Goal: Task Accomplishment & Management: Complete application form

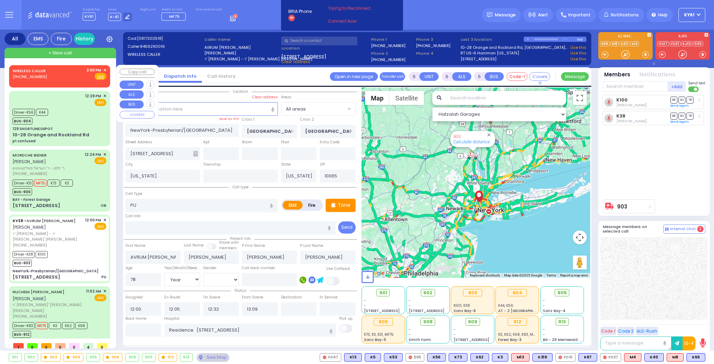
select select "Year"
select select "[DEMOGRAPHIC_DATA]"
click at [105, 68] on span "✕" at bounding box center [104, 70] width 3 height 6
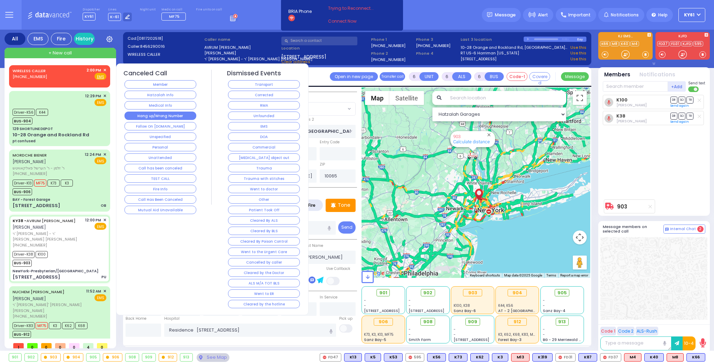
click at [145, 113] on button "Hang up/Wrong Number" at bounding box center [160, 116] width 72 height 8
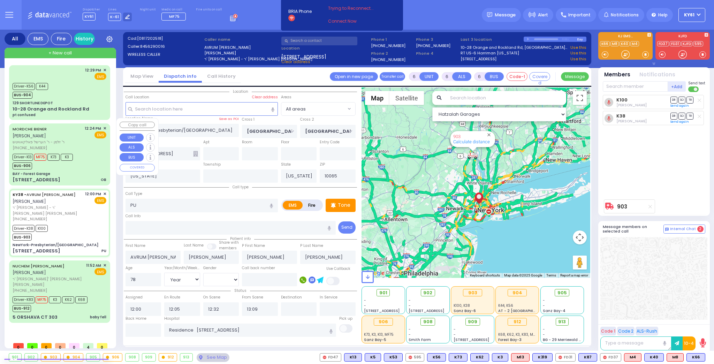
click at [90, 153] on div "Driver-K13 MF75 K73 K3 BUS-906" at bounding box center [60, 160] width 94 height 17
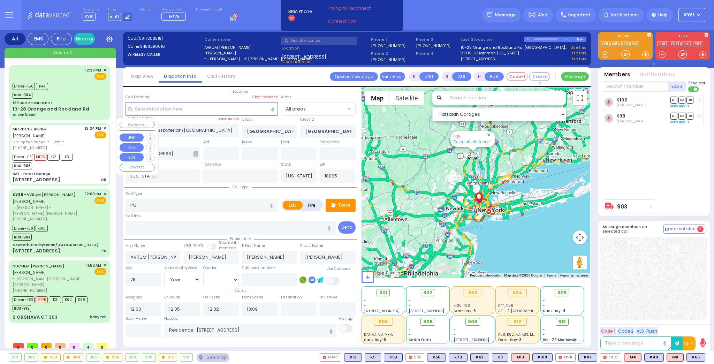
select select
type input "OB"
radio input "true"
type input "MORDCHE"
type input "BIENER"
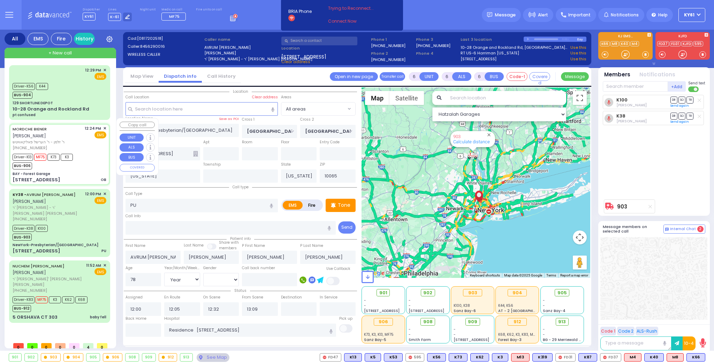
type input "Surie"
type input "Biener"
type input "25"
select select "Year"
select select "[DEMOGRAPHIC_DATA]"
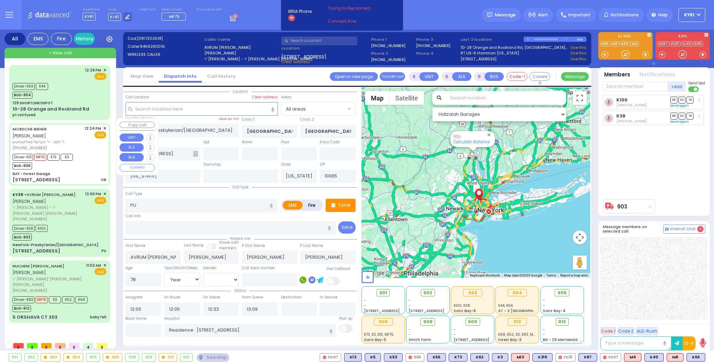
type input "12:24"
type input "12:28"
type input "12:29"
type input "12:40"
type input "13:04"
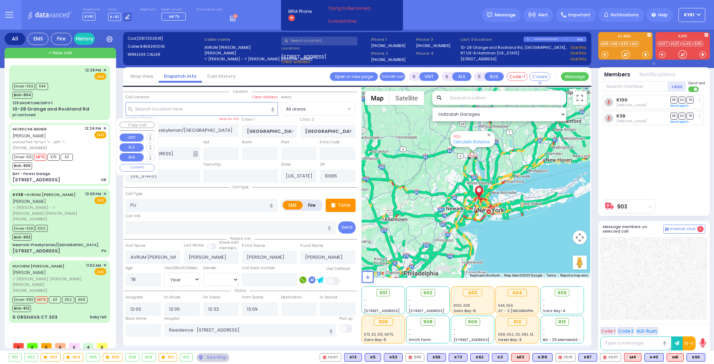
type input "13:14"
type input "[GEOGRAPHIC_DATA]"
select select "Hatzalah Garages"
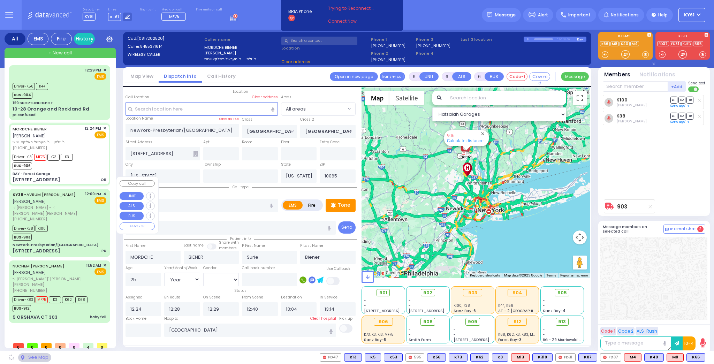
type input "BAY - Forest Garage"
type input "SANZ COURT"
type input "HAYES COURT"
type input "[STREET_ADDRESS]"
type input "Monroe"
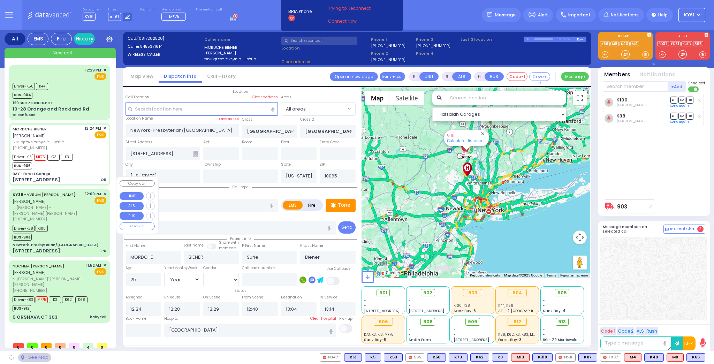
type input "10950"
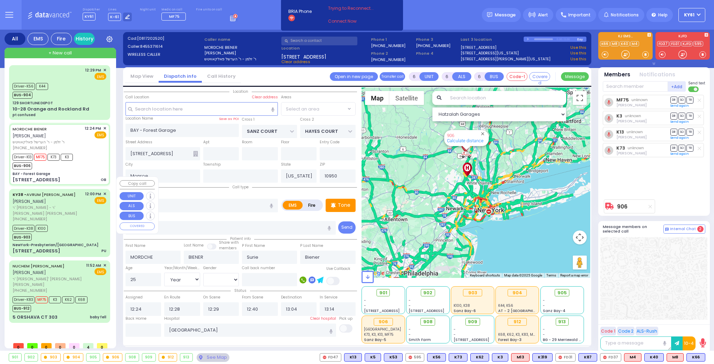
select select "SECTION 2"
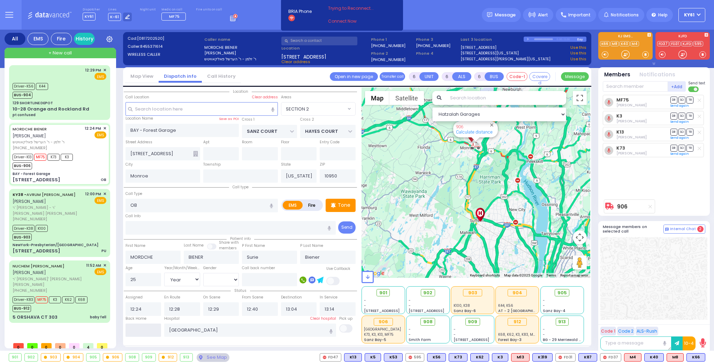
click at [146, 332] on input "text" at bounding box center [143, 329] width 36 height 13
type input "14:04"
select select
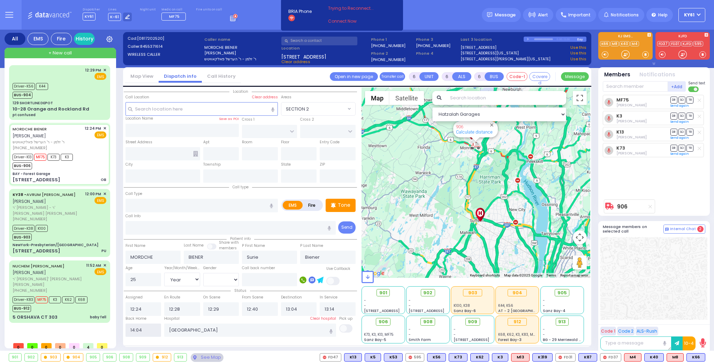
radio input "true"
select select
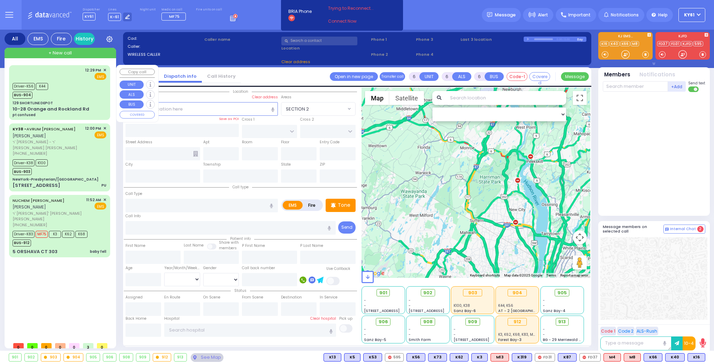
click at [41, 51] on div "+ New call" at bounding box center [61, 53] width 112 height 10
type input "2"
type input "1"
select select
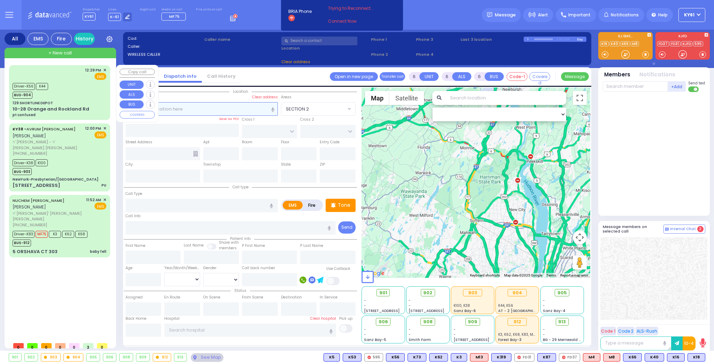
radio input "true"
select select
type input "14:19"
select select "Hatzalah Garages"
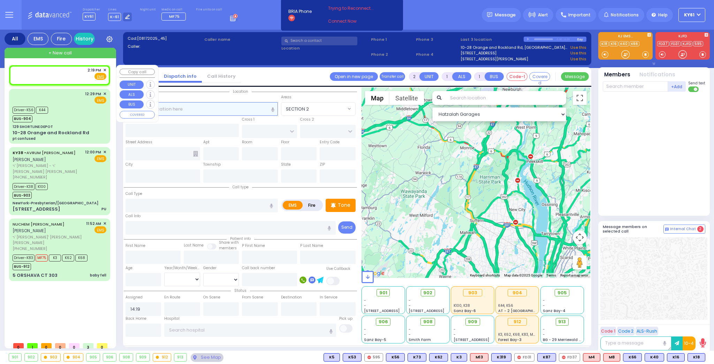
select select
radio input "true"
select select
select select "Hatzalah Garages"
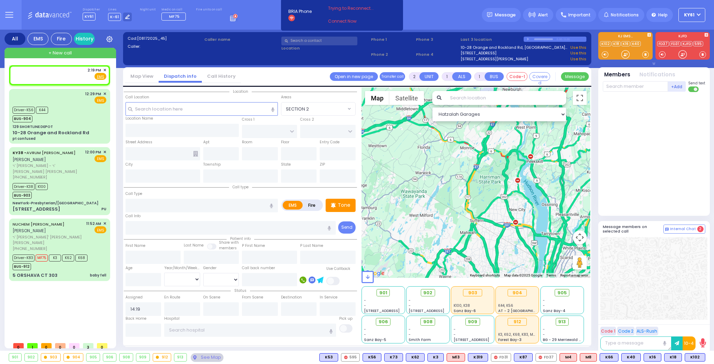
click at [648, 186] on div at bounding box center [655, 152] width 104 height 115
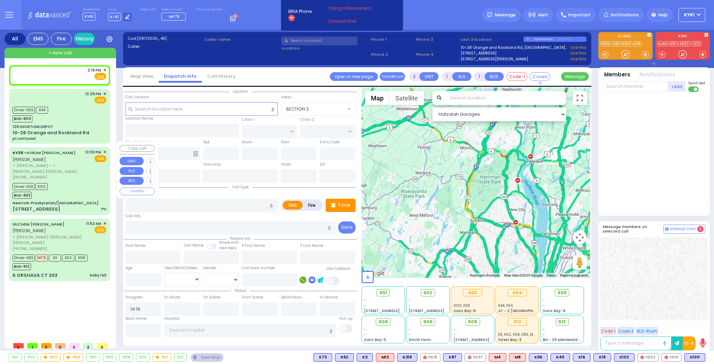
click at [93, 167] on div "12:00 PM ✕ EMS" at bounding box center [96, 164] width 22 height 31
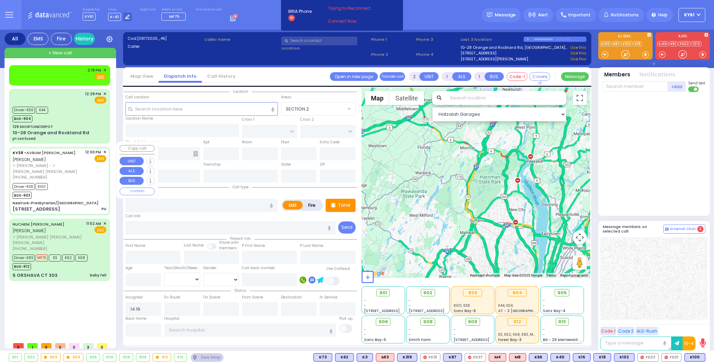
type input "6"
select select
type input "PU"
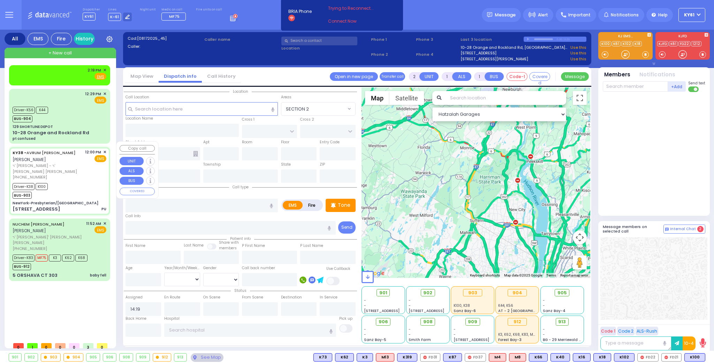
radio input "true"
type input "AVRUM MAYER"
type input "MILLER"
type input "Paula"
type input "Friedman"
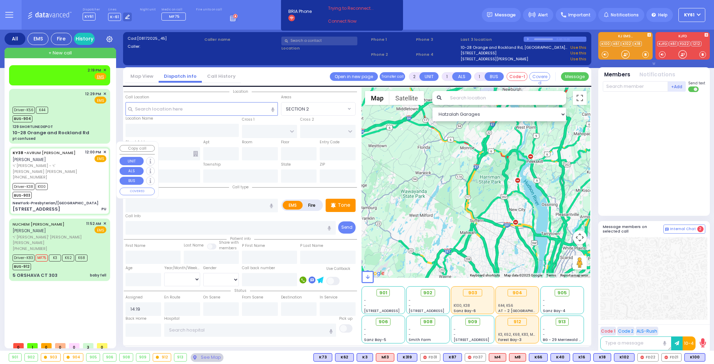
type input "78"
select select "Year"
select select "[DEMOGRAPHIC_DATA]"
type input "12:00"
type input "12:05"
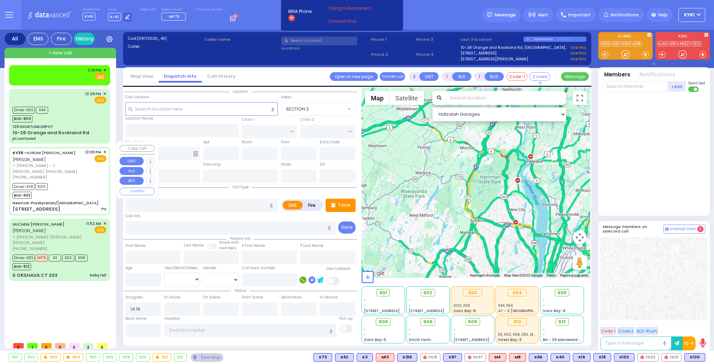
type input "12:32"
type input "13:09"
type input "Residence 271 east 143rd street Brooklyn"
select select "Hatzalah Garages"
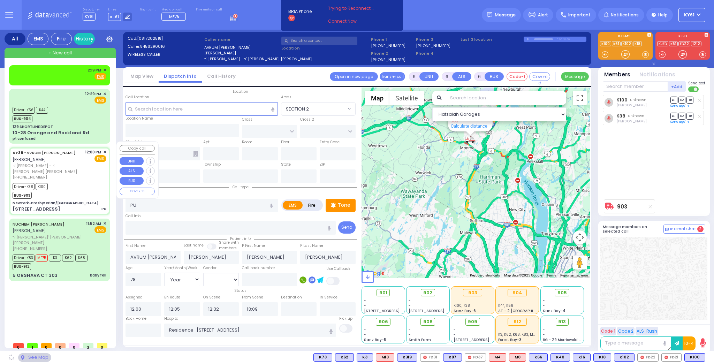
type input "NewYork-Presbyterian/Weill Cornell Medical Center"
type input "EAST 70TH ST"
type input "YORK AVE"
type input "525 E 68th St"
type input "[US_STATE]"
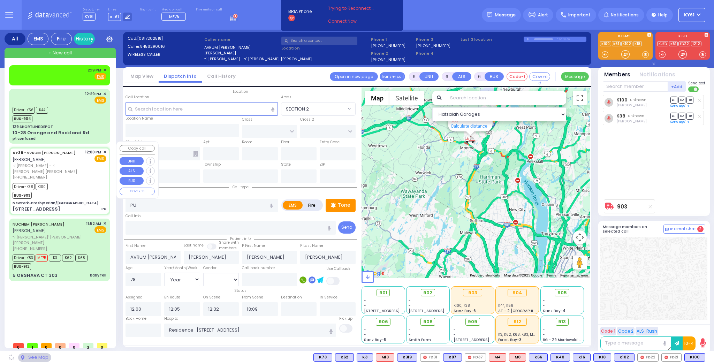
type input "[US_STATE]"
type input "10065"
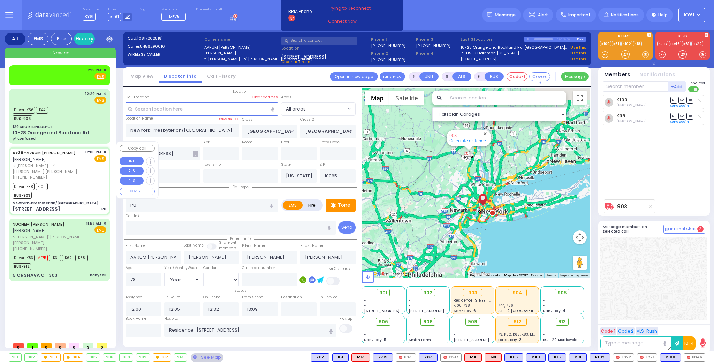
click at [82, 181] on div "Driver-K38 K100 BUS-903" at bounding box center [60, 189] width 94 height 17
select select
radio input "true"
select select "Year"
select select "[DEMOGRAPHIC_DATA]"
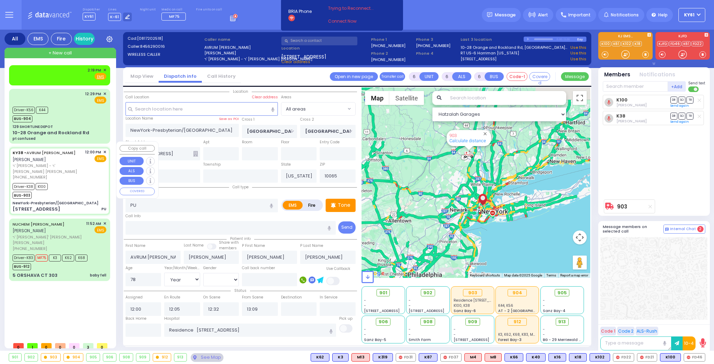
select select "Hatzalah Garages"
click at [646, 361] on div "FD21" at bounding box center [647, 357] width 20 height 8
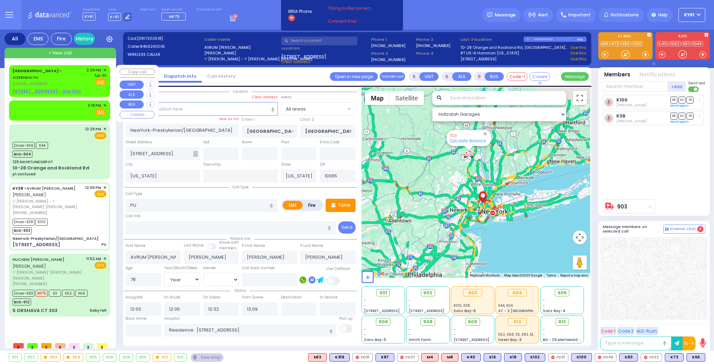
click at [81, 81] on div "Aizer Health Center - AIZERHEALTH (845) 782-3242" at bounding box center [48, 77] width 71 height 20
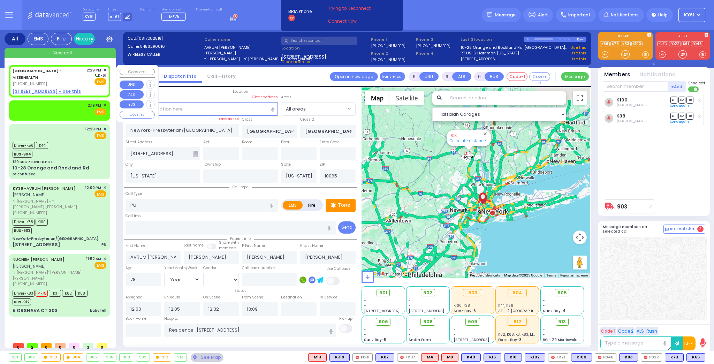
type input "2"
type input "1"
select select
radio input "true"
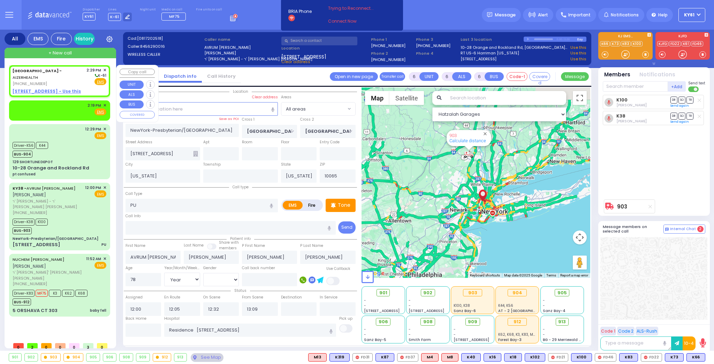
select select
type input "14:29"
select select "Hatzalah Garages"
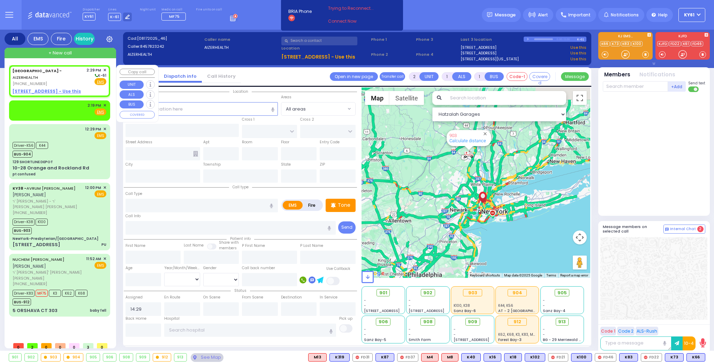
click at [32, 89] on u "49 FOREST ROAD - Use this" at bounding box center [47, 91] width 68 height 6
select select
radio input "true"
select select
select select "Hatzalah Garages"
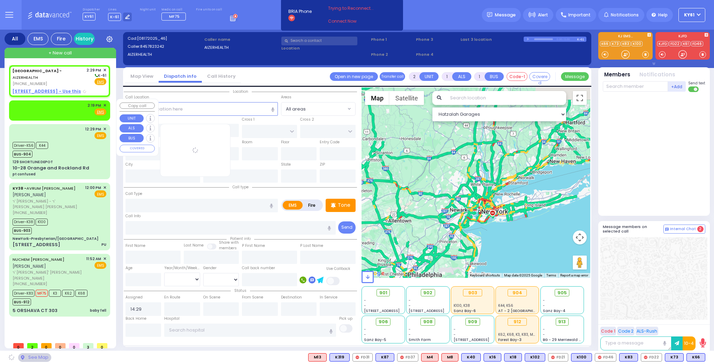
type input "[STREET_ADDRESS]"
type input "Hurstville"
type input "New South Wales"
type input "2220"
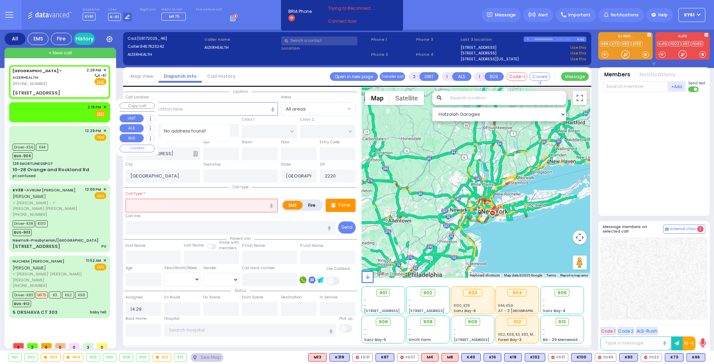
select select
radio input "true"
select select
select select "Hatzalah Garages"
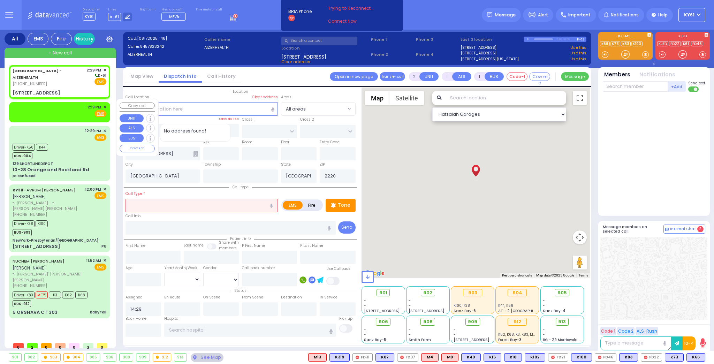
click at [182, 205] on input "text" at bounding box center [201, 205] width 152 height 13
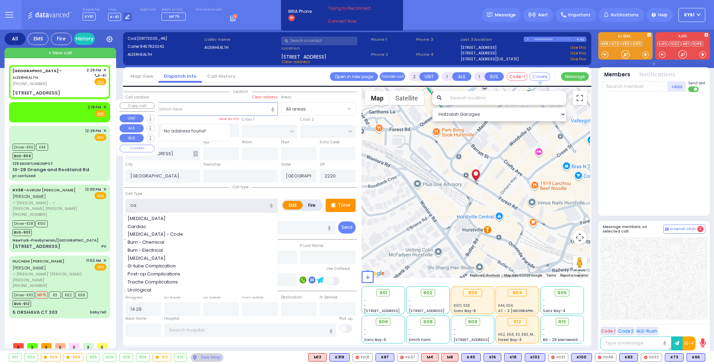
type input "car"
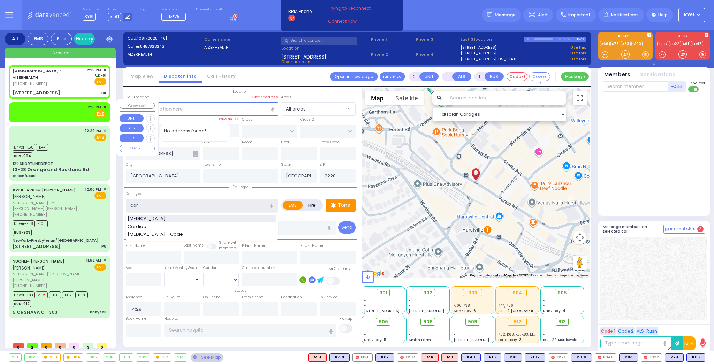
select select
radio input "true"
select select
select select "Hatzalah Garages"
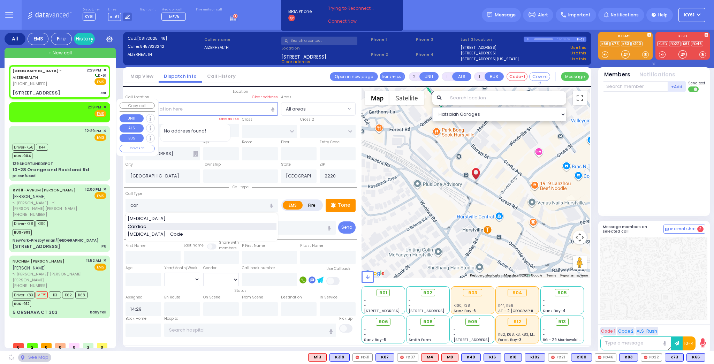
click at [155, 226] on div "Cardiac" at bounding box center [202, 226] width 149 height 7
type input "Cardiac"
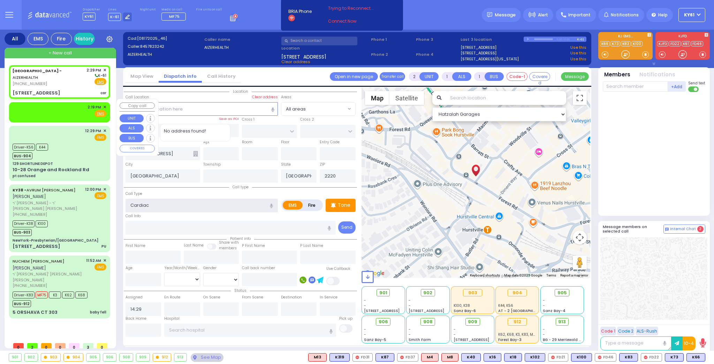
type input "1"
select select
radio input "true"
select select
select select "Hatzalah Garages"
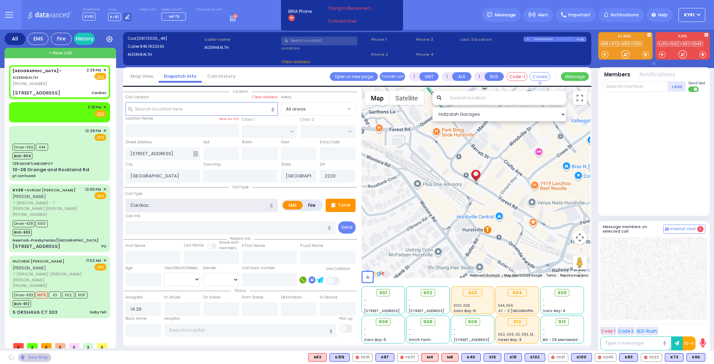
select select
radio input "true"
select select
select select "Hatzalah Garages"
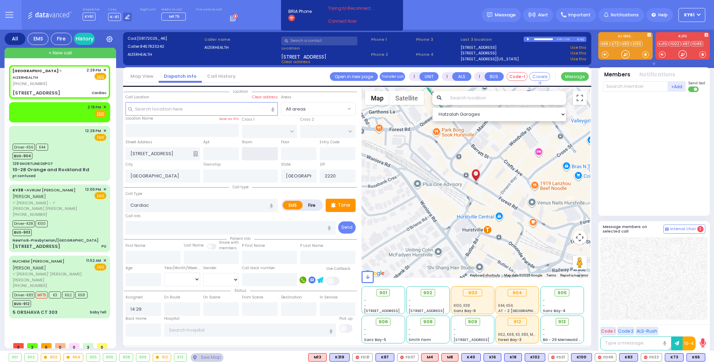
click at [259, 154] on input "text" at bounding box center [260, 153] width 36 height 13
type input "4"
select select
radio input "true"
select select
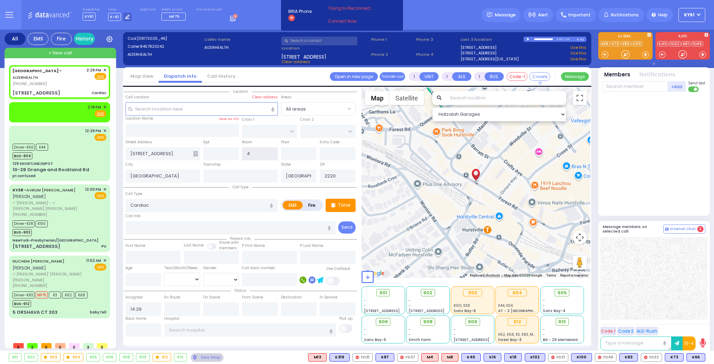
select select "Hatzalah Garages"
type input "4"
click at [215, 156] on input "text" at bounding box center [221, 153] width 36 height 13
select select
radio input "true"
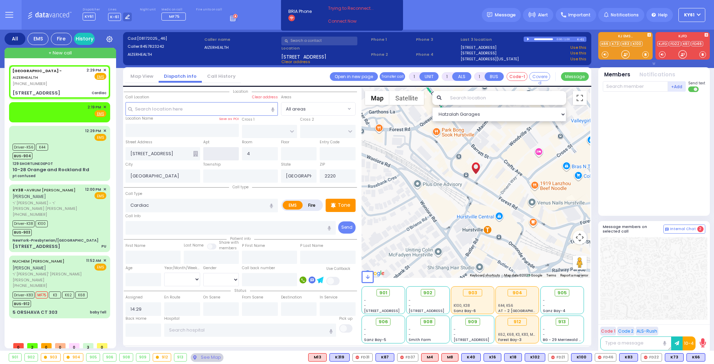
select select
select select "Hatzalah Garages"
type input "peds"
click at [70, 81] on div "Aizer Health Center - AIZERHEALTH (845) 782-3242 2:29 PM ✕ Fire EMS" at bounding box center [59, 81] width 98 height 31
select select
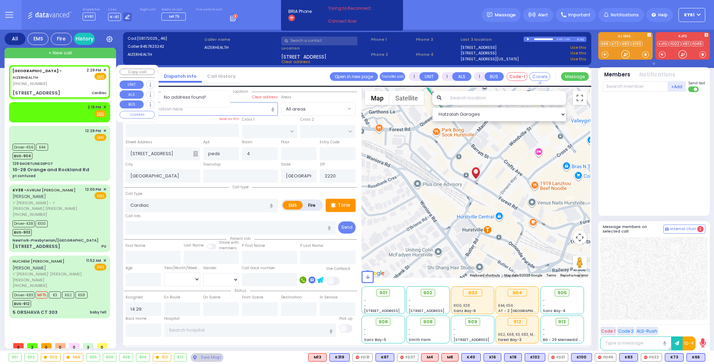
radio input "true"
select select
select select "Hatzalah Garages"
click at [35, 90] on div "[STREET_ADDRESS]" at bounding box center [37, 93] width 48 height 7
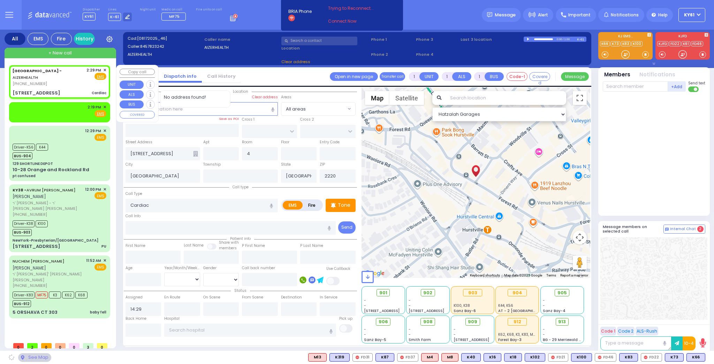
select select
radio input "true"
select select
select select "Hatzalah Garages"
select select
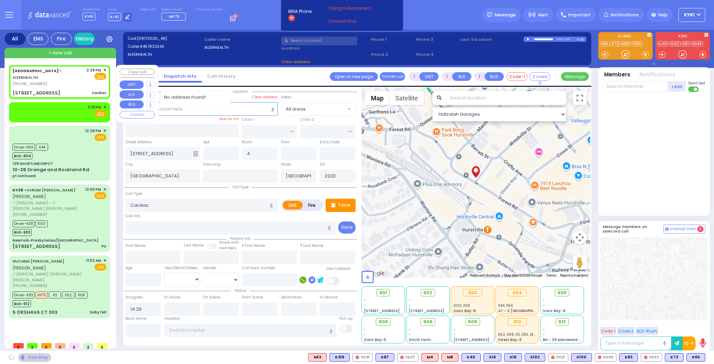
radio input "true"
select select
select select "Hatzalah Garages"
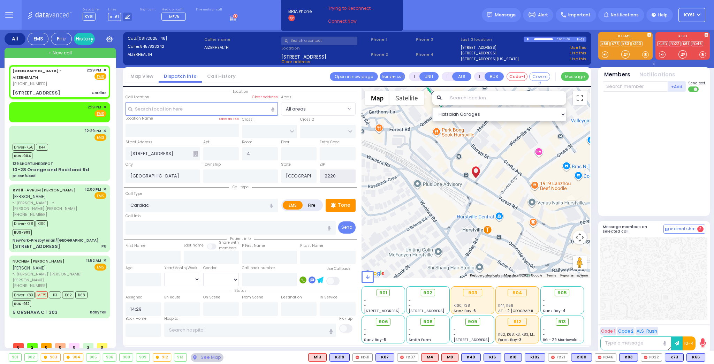
click at [340, 170] on input "2220" at bounding box center [338, 175] width 36 height 13
type input "2"
type input "10950"
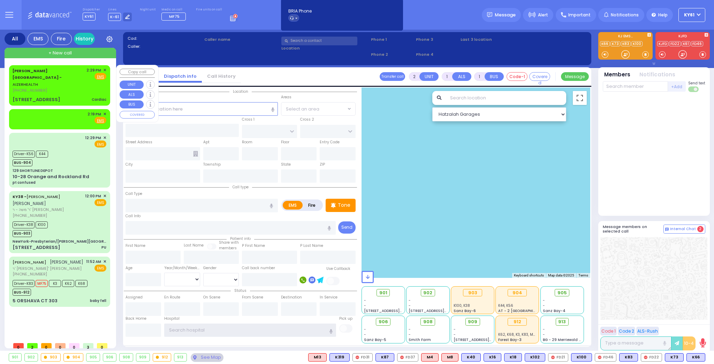
type input "ky61"
click at [81, 78] on div "[GEOGRAPHIC_DATA] - AIZERHEALTH [PHONE_NUMBER] 2:29 PM ✕ Fire EMS" at bounding box center [60, 80] width 94 height 26
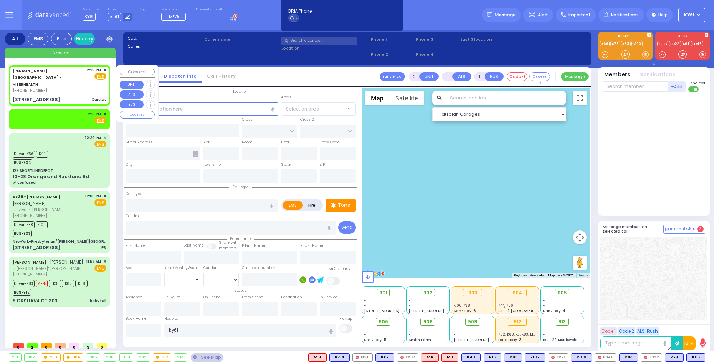
type input "1"
select select
type input "Cardiac"
radio input "true"
select select
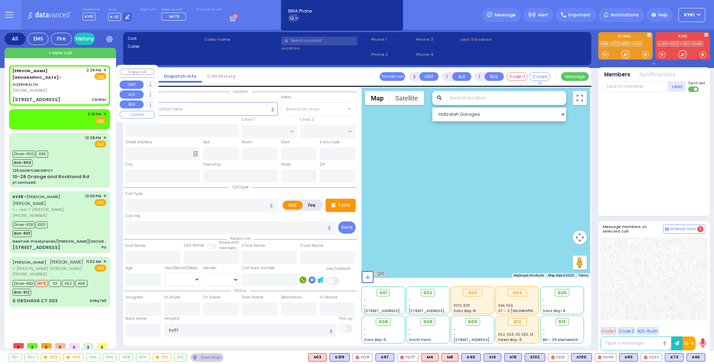
type input "14:29"
select select "Hatzalah Garages"
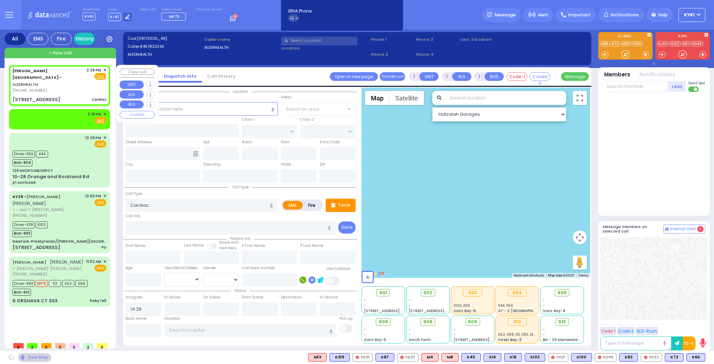
type input "[STREET_ADDRESS]"
type input "4"
type input "[GEOGRAPHIC_DATA]"
type input "2220"
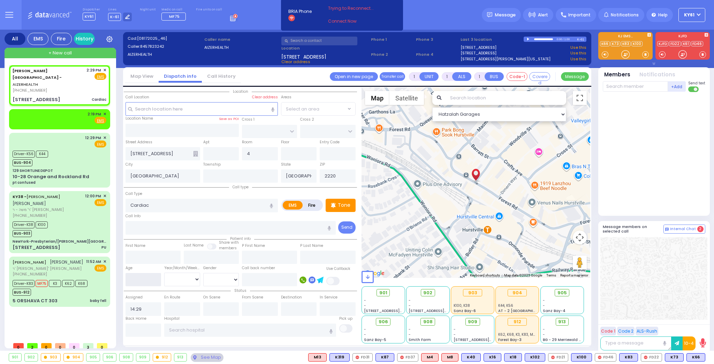
click at [141, 280] on input "number" at bounding box center [143, 279] width 36 height 13
type input "6"
click at [187, 273] on select "Year Month Week Day" at bounding box center [182, 279] width 36 height 13
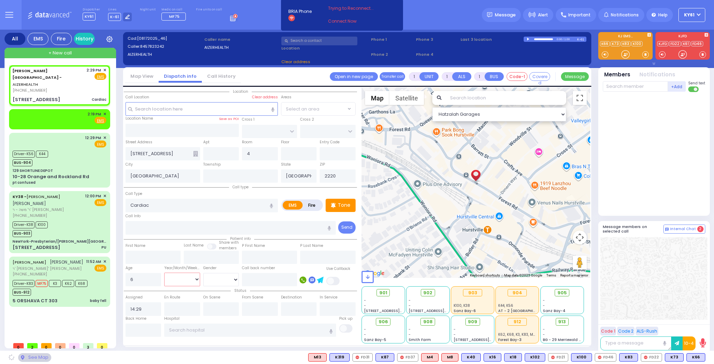
select select
radio input "true"
select select
select select "Hatzalah Garages"
select select "Month"
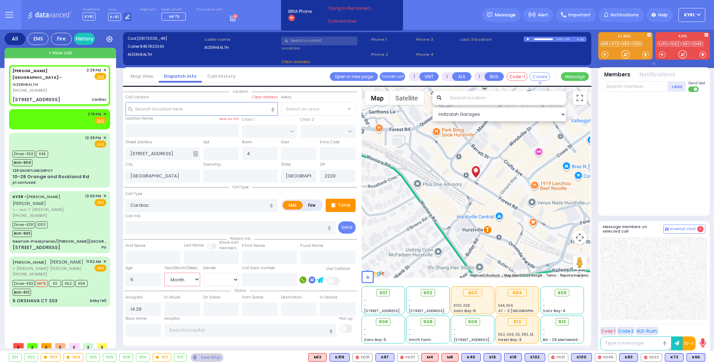
click at [164, 273] on select "Year Month Week Day" at bounding box center [182, 279] width 36 height 13
select select
radio input "true"
select select "Month"
select select "Hatzalah Garages"
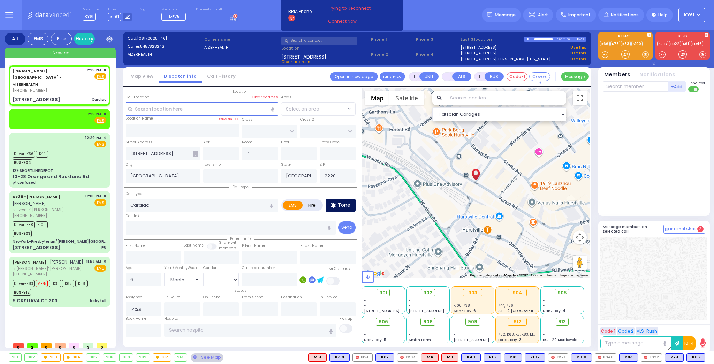
click at [345, 206] on p "Tone" at bounding box center [344, 204] width 13 height 7
click at [347, 199] on div "Tone" at bounding box center [341, 205] width 30 height 13
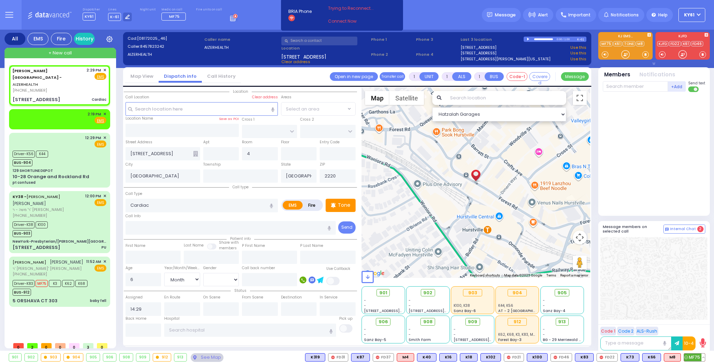
click at [691, 359] on span "MF75" at bounding box center [694, 357] width 21 height 8
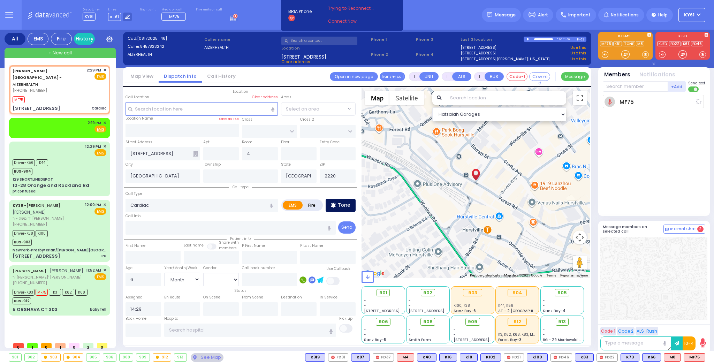
select select
radio input "true"
select select "Month"
type input "14:32"
select select "Hatzalah Garages"
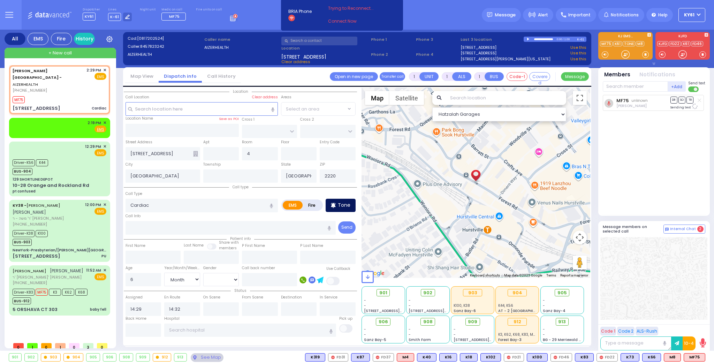
click at [338, 204] on div "Tone" at bounding box center [341, 205] width 30 height 13
click at [695, 360] on span "K83" at bounding box center [696, 357] width 18 height 8
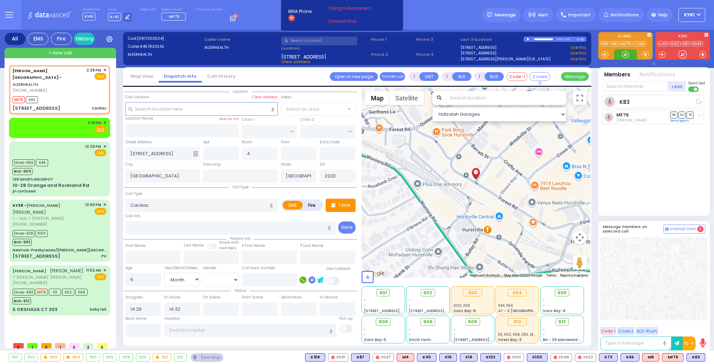
select select
radio input "true"
select select "Month"
select select "Hatzalah Garages"
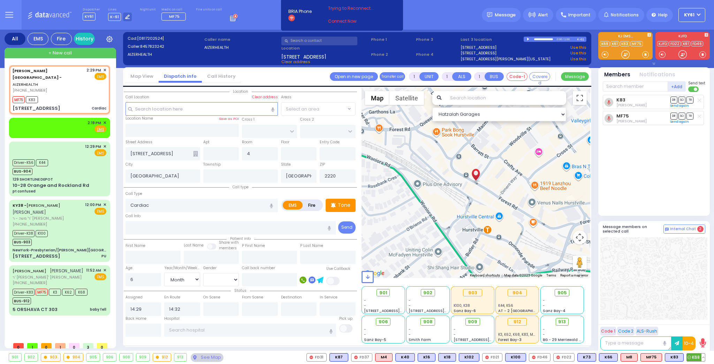
click at [698, 355] on span "K68" at bounding box center [696, 357] width 18 height 8
select select
radio input "true"
select select "Month"
select select "Hatzalah Garages"
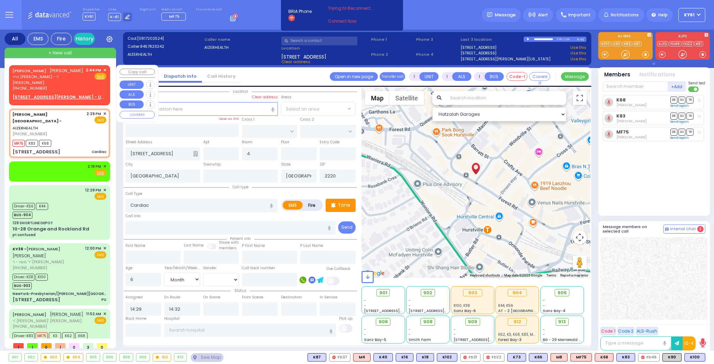
click at [95, 94] on div "8 D A WIEDER BLVD 201 - Use this" at bounding box center [60, 97] width 94 height 6
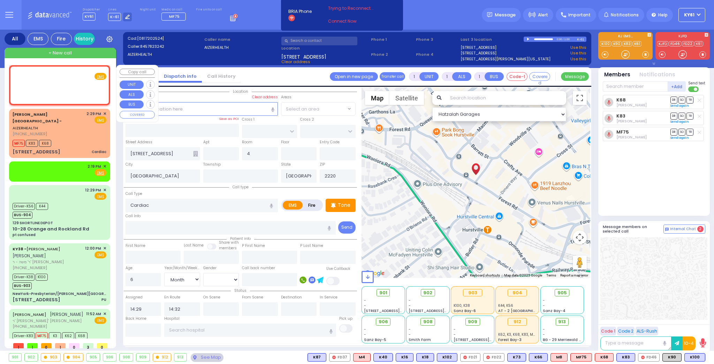
type input "2"
select select
radio input "true"
type input "SHLOME ARON"
type input "SOFER"
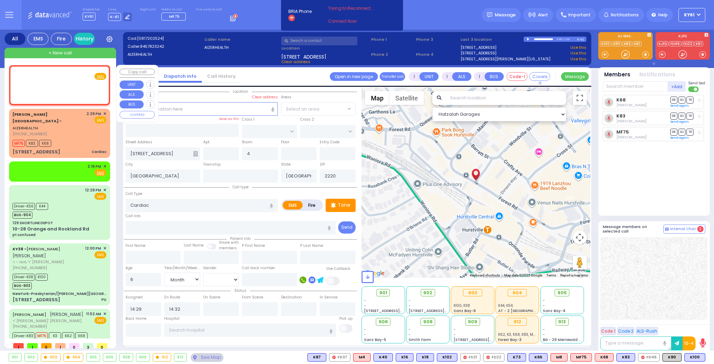
select select
type input "14:44"
select select "Hatzalah Garages"
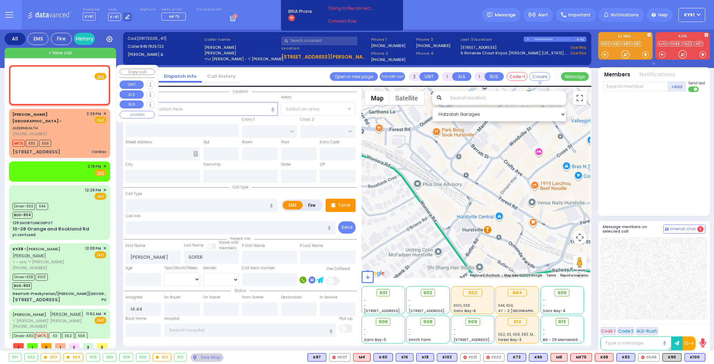
click at [77, 87] on div "SHLOME ARON SOFER שלמה אהרן סופר הרר יוסף הערש - ר' אברהם יעקב יאקאב (845) 782-…" at bounding box center [59, 84] width 98 height 36
select select
radio input "true"
select select
select select "Hatzalah Garages"
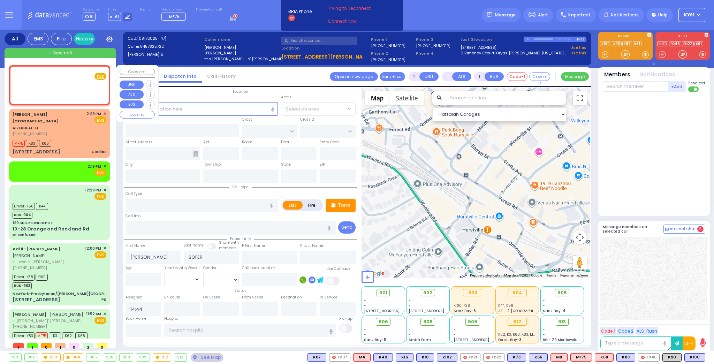
click at [87, 86] on div "SHLOME ARON SOFER שלמה אהרן סופר הרר יוסף הערש - ר' אברהם יעקב יאקאב (845) 782-…" at bounding box center [59, 84] width 98 height 36
select select
radio input "true"
select select
select select "Hatzalah Garages"
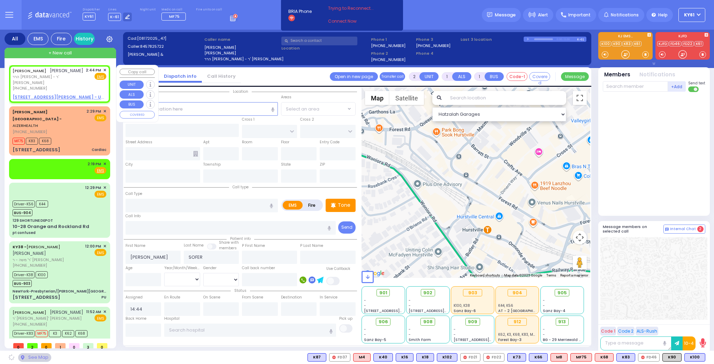
select select
radio input "true"
select select
select select "Hatzalah Garages"
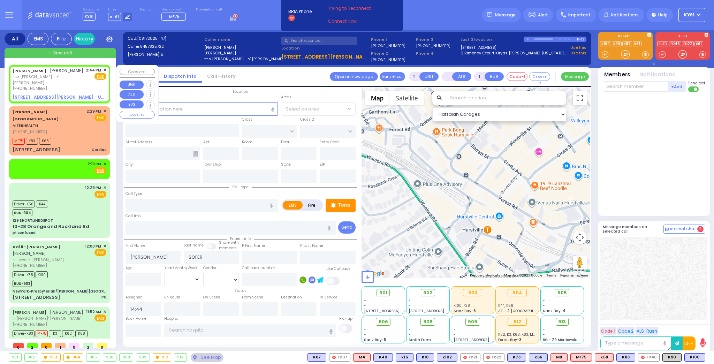
click at [41, 94] on u "8 D A WIEDER BLVD 201 - Use this" at bounding box center [64, 97] width 103 height 6
select select
radio input "true"
select select
select select "Hatzalah Garages"
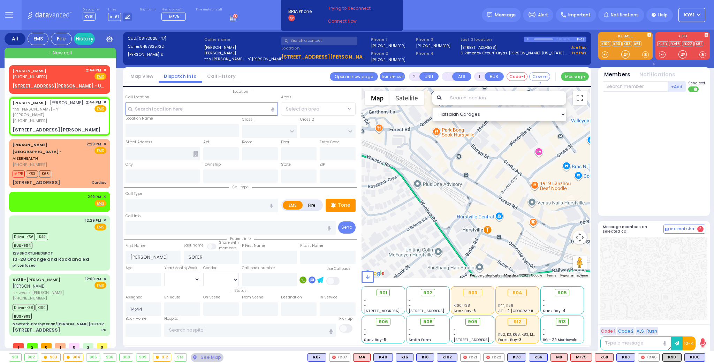
select select
radio input "true"
select select
select select "Hatzalah Garages"
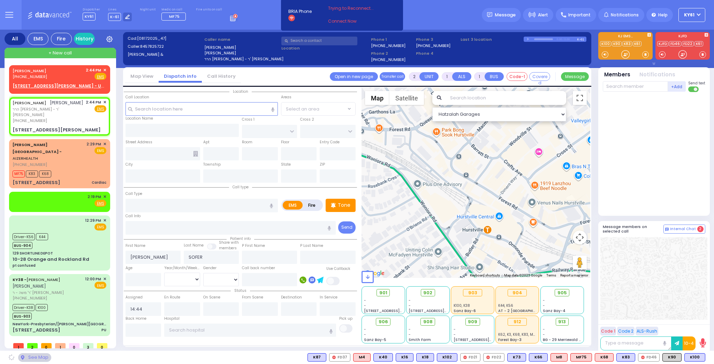
type input "FOREST RD"
type input "LIZENSK BLVD"
type input "8 D A WIEDER BLVD"
type input "201"
type input "Monroe"
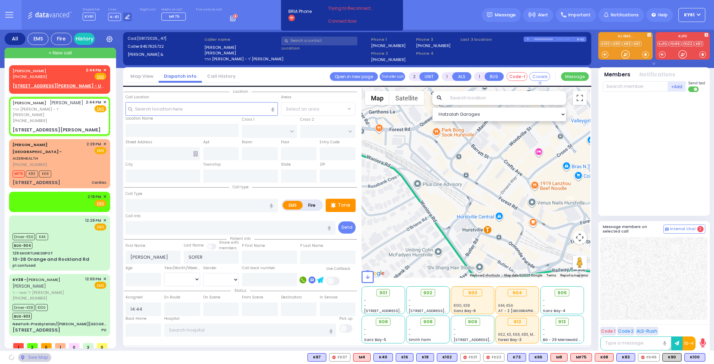
type input "[US_STATE]"
type input "10950"
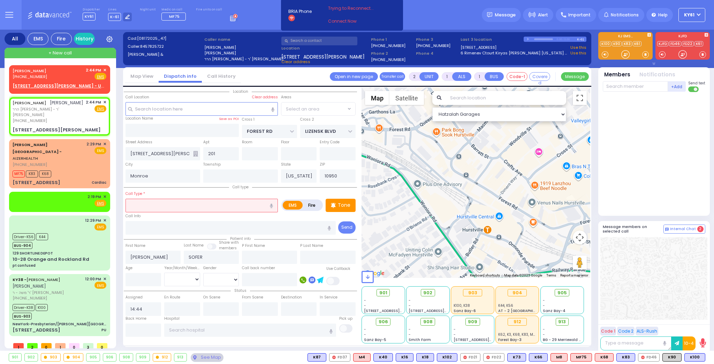
select select "MONROE"
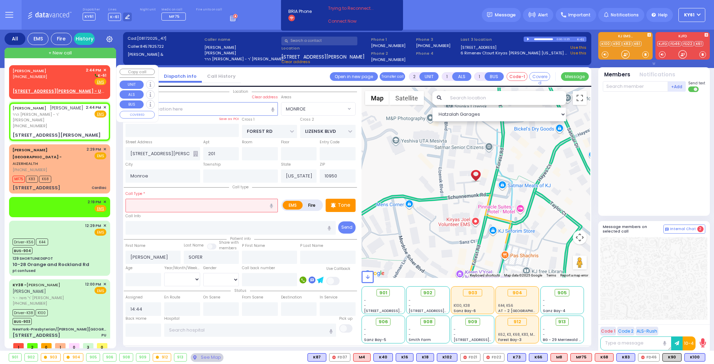
click at [100, 89] on div "8 D A WIEDER BLVD 301 - Use this" at bounding box center [60, 91] width 94 height 6
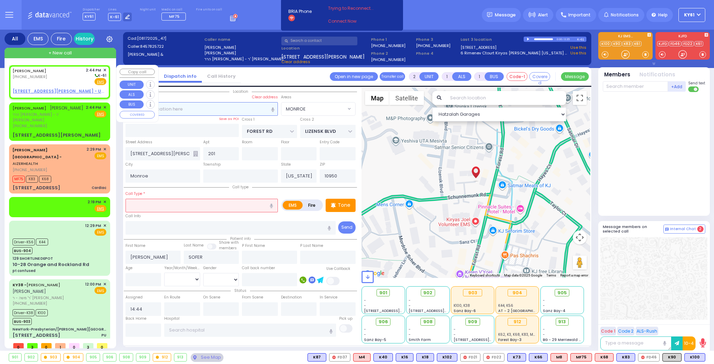
select select
radio input "true"
type input "GEDALYE"
type input "APPEL"
select select
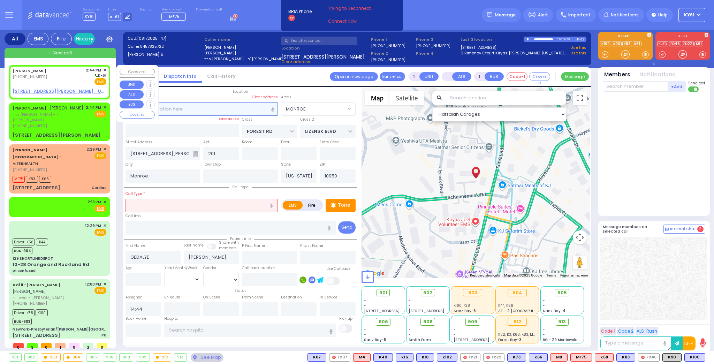
select select "Hatzalah Garages"
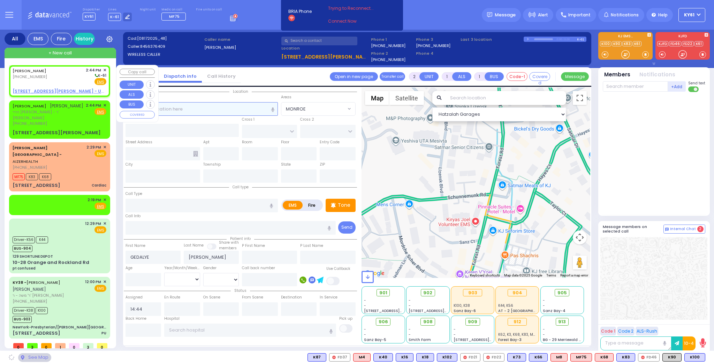
select select
radio input "true"
select select
select select "Hatzalah Garages"
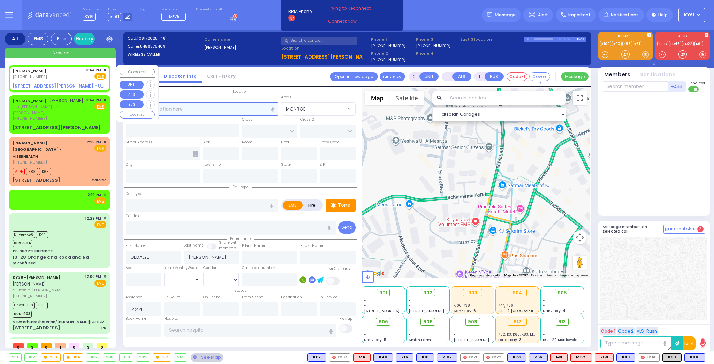
select select
radio input "true"
select select
select select "Hatzalah Garages"
click at [38, 82] on div "GEDALYE APPEL (845) 637-6409 2:44 PM ✕ Fire EMS" at bounding box center [59, 78] width 98 height 24
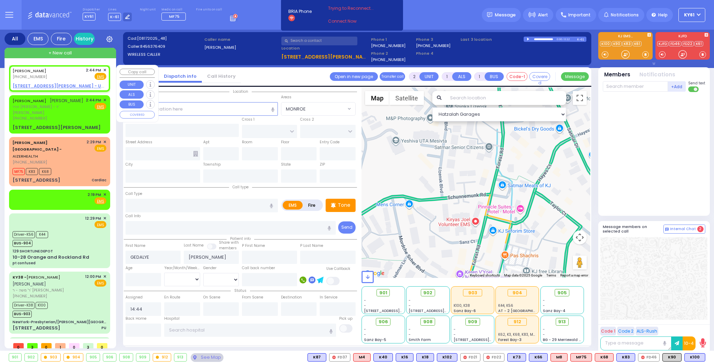
select select
radio input "true"
select select
select select "Hatzalah Garages"
click at [41, 85] on u "8 D A WIEDER BLVD 301 - Use this" at bounding box center [64, 86] width 103 height 6
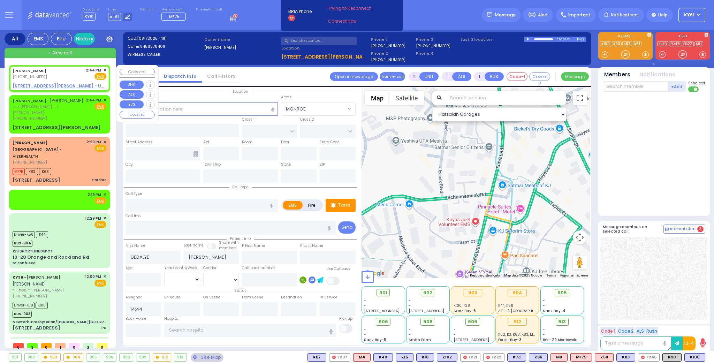
select select
radio input "true"
select select
select select "Hatzalah Garages"
type input "FOREST RD"
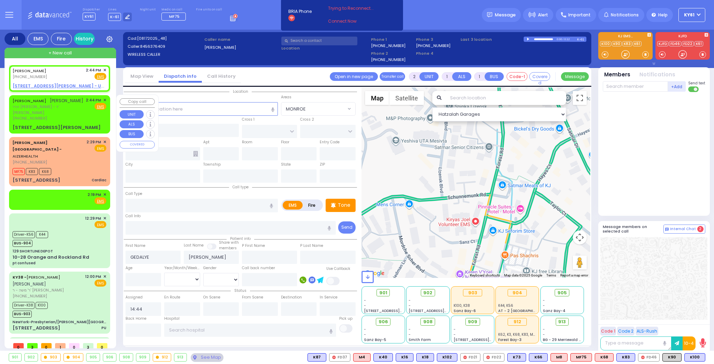
type input "LIZENSK BLVD"
type input "8 D A WIEDER BLVD"
type input "301"
type input "Monroe"
type input "[US_STATE]"
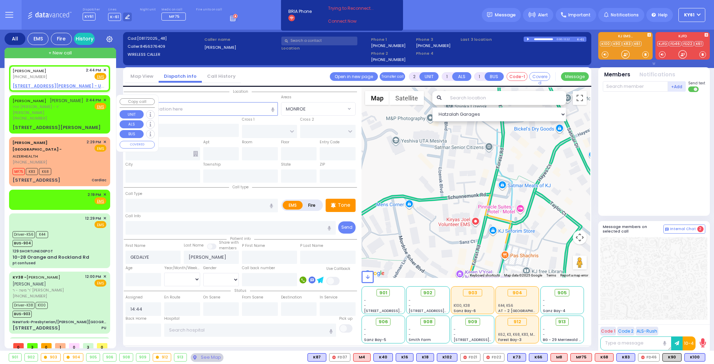
type input "10950"
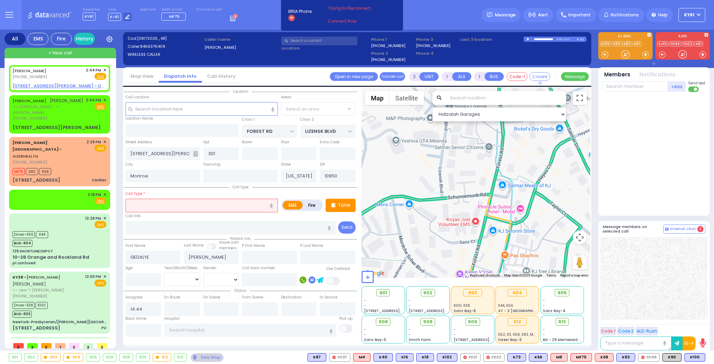
select select "MONROE"
select select
radio input "true"
select select
select select "Hatzalah Garages"
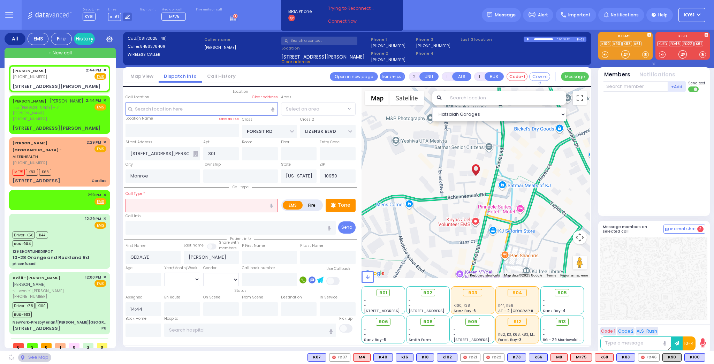
select select "MONROE"
click at [230, 154] on input "301" at bounding box center [221, 153] width 36 height 13
type input "302"
click at [317, 206] on label "Fire" at bounding box center [312, 205] width 20 height 9
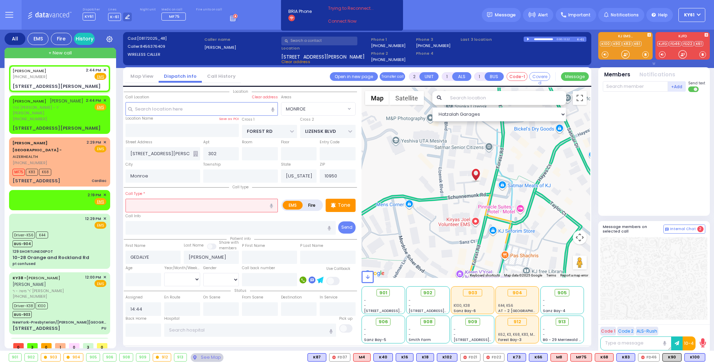
radio input "true"
click at [228, 203] on input "text" at bounding box center [201, 205] width 152 height 13
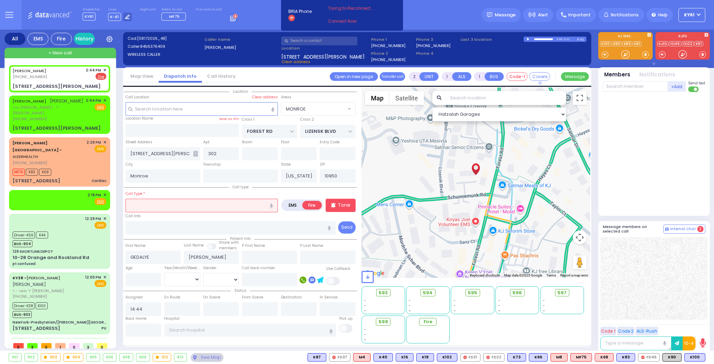
select select
radio input "true"
select select
select select "Hatzalah Garages"
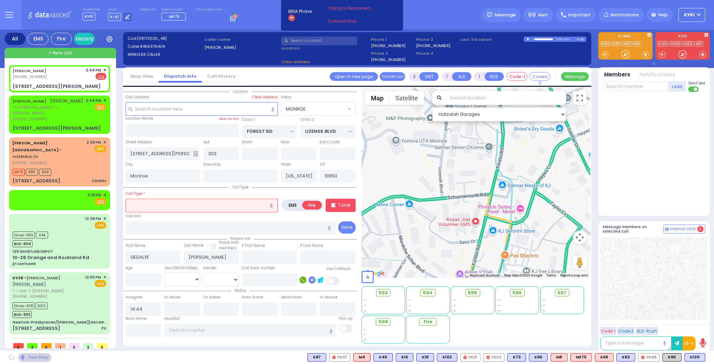
type input "f"
select select "MONROE"
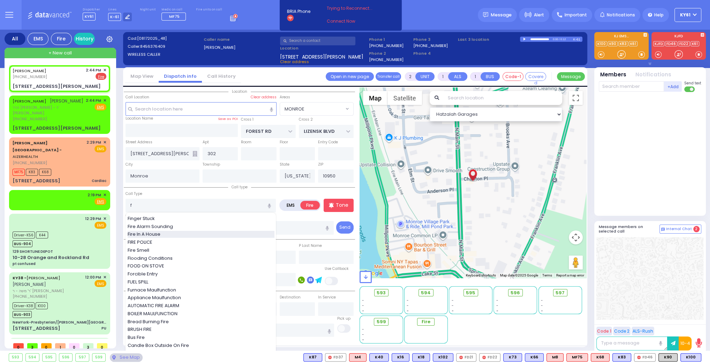
click at [167, 231] on div "Fire In A House" at bounding box center [201, 234] width 147 height 7
type input "Fire In A House"
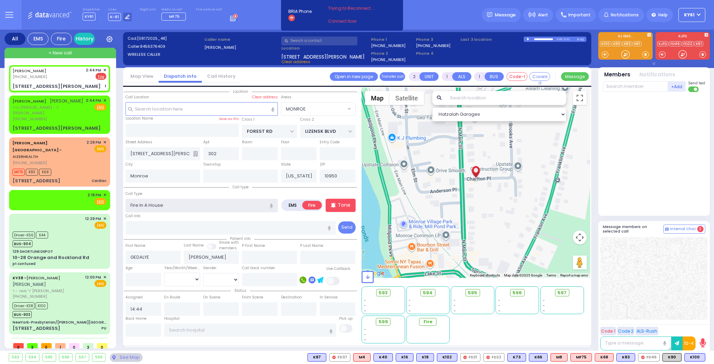
select select
radio input "true"
select select
select select "Hatzalah Garages"
select select "MONROE"
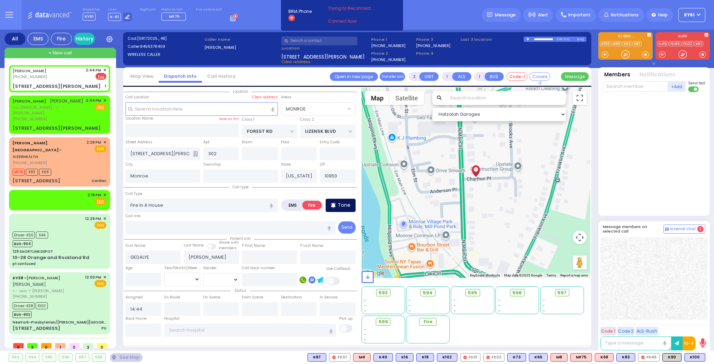
click at [340, 206] on p "Tone" at bounding box center [344, 204] width 13 height 7
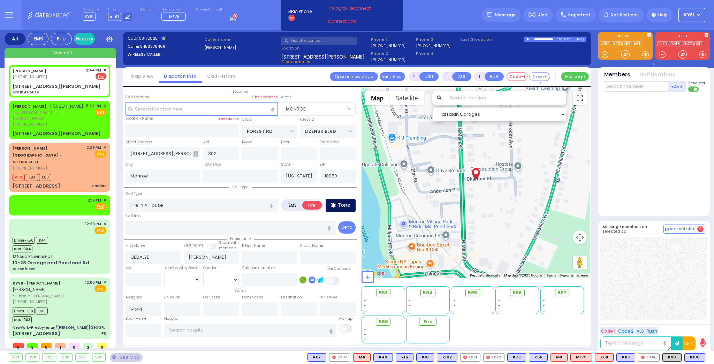
select select
radio input "true"
select select
select select "Hatzalah Garages"
select select "MONROE"
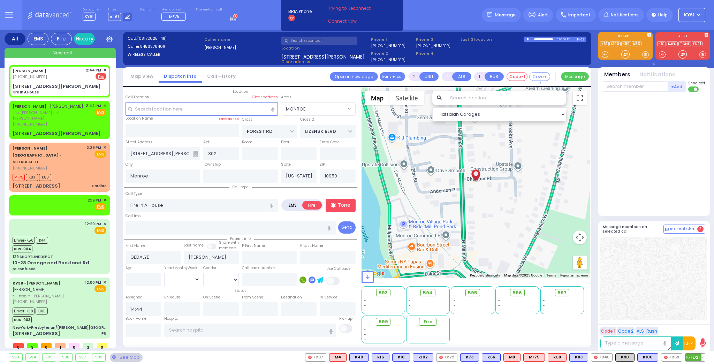
click at [691, 358] on span "FD21" at bounding box center [695, 357] width 20 height 8
click at [673, 355] on span "FD69" at bounding box center [671, 357] width 21 height 8
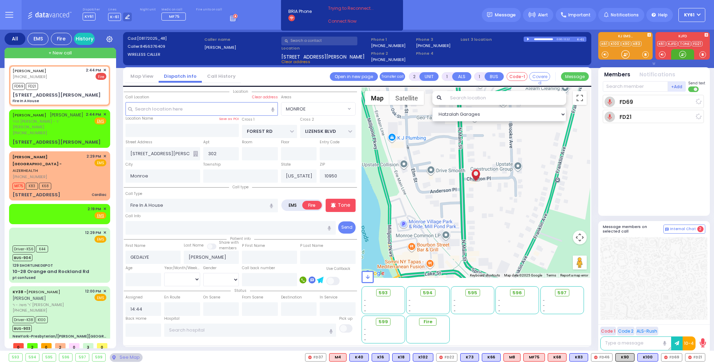
select select
radio input "true"
select select
type input "14:46"
select select "Hatzalah Garages"
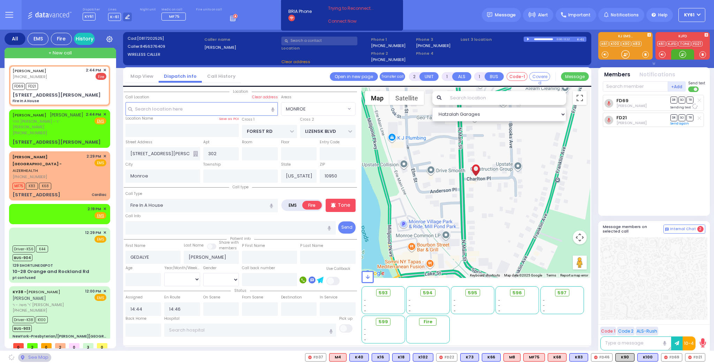
select select
radio input "true"
select select
select select "Hatzalah Garages"
select select "MONROE"
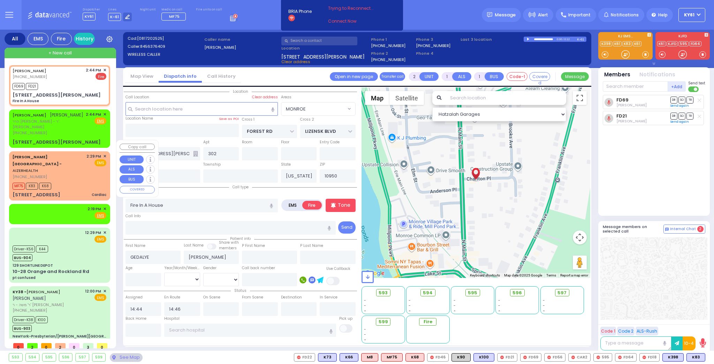
drag, startPoint x: 71, startPoint y: 162, endPoint x: 76, endPoint y: 162, distance: 4.5
click at [72, 181] on div "MF75 K83 K68" at bounding box center [60, 185] width 94 height 9
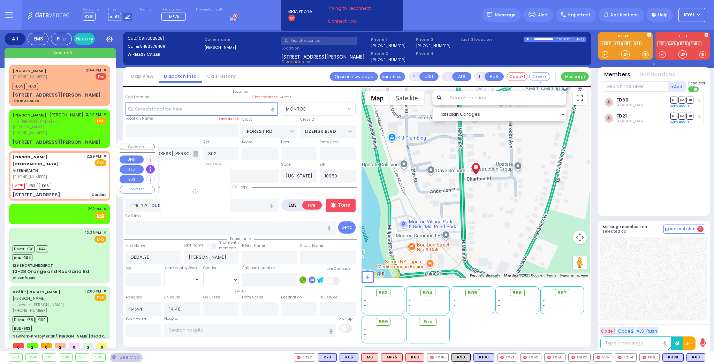
type input "1"
select select
type input "Cardiac"
radio input "true"
type input "6"
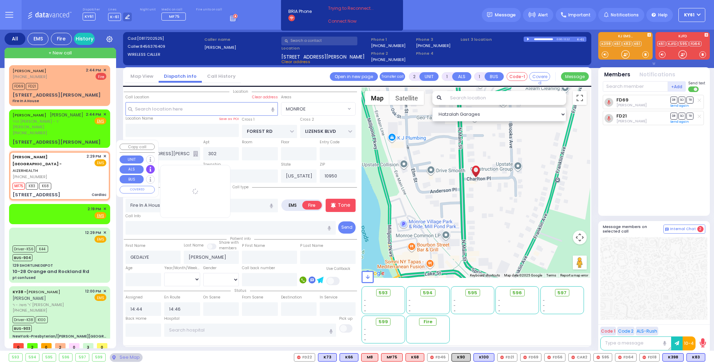
select select "Month"
type input "14:29"
type input "14:32"
select select "Hatzalah Garages"
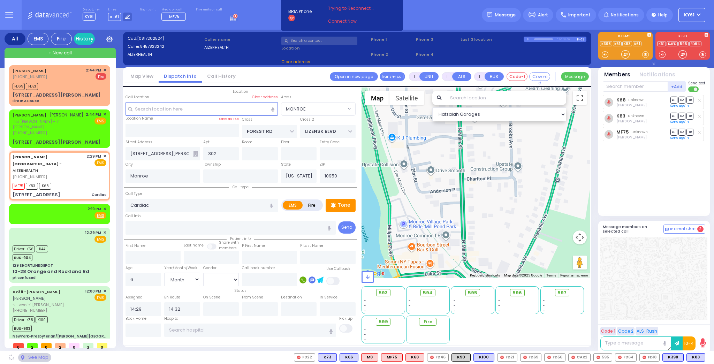
type input "[STREET_ADDRESS]"
type input "4"
type input "Hurstville"
type input "New South Wales"
type input "2220"
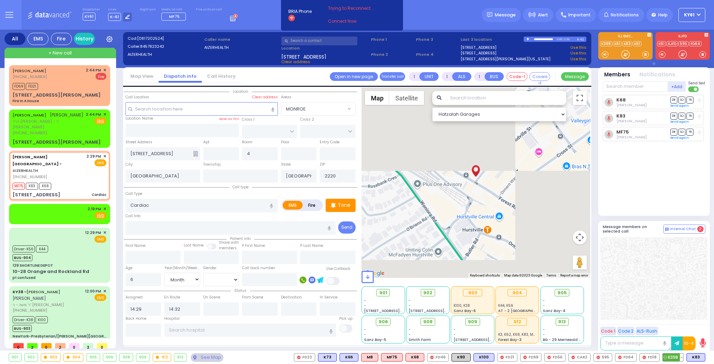
click at [673, 358] on span "K398" at bounding box center [673, 357] width 21 height 8
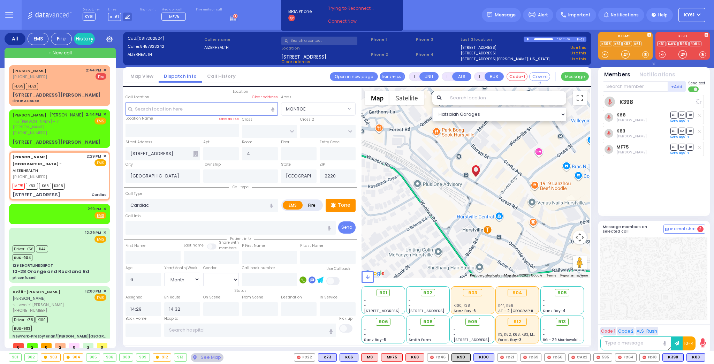
select select
radio input "true"
select select "Month"
select select "Hatzalah Garages"
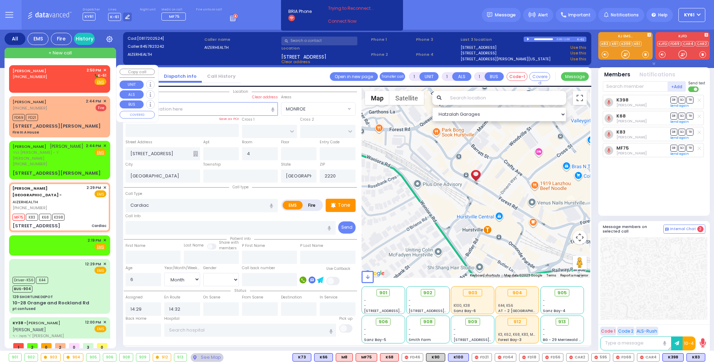
click at [67, 82] on div "DAVID WEISS (347) 461-2146 2:50 PM ✕ K-61" at bounding box center [60, 76] width 94 height 18
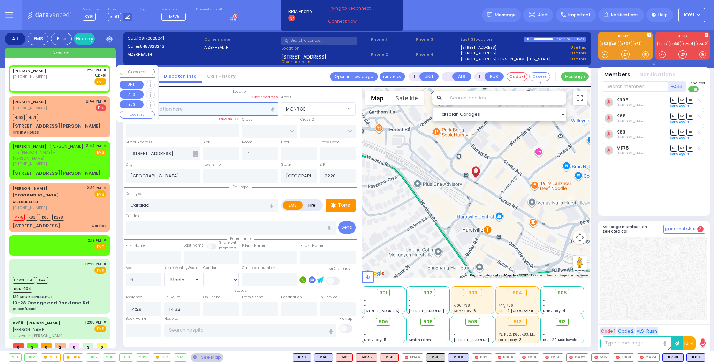
type input "2"
select select
radio input "true"
select select
type input "14:50"
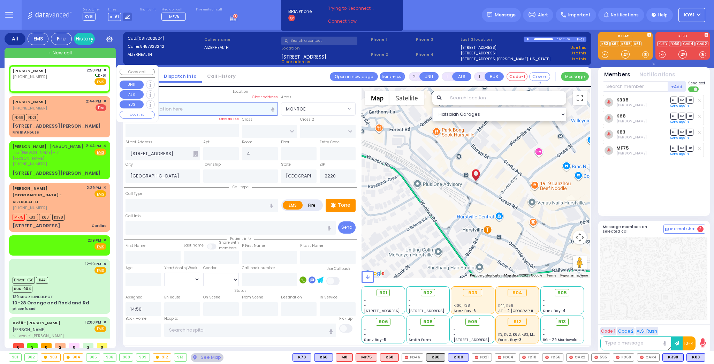
select select "Hatzalah Garages"
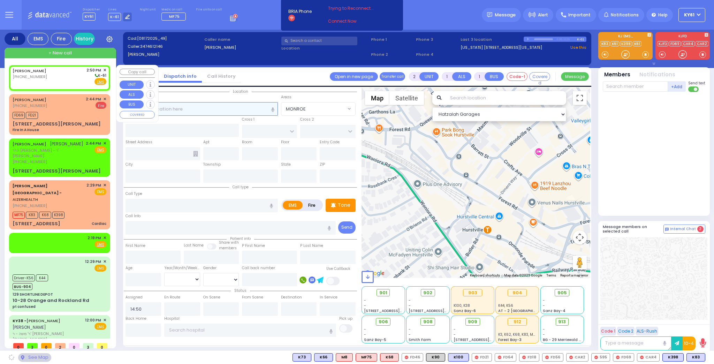
select select
radio input "true"
select select
select select "Hatzalah Garages"
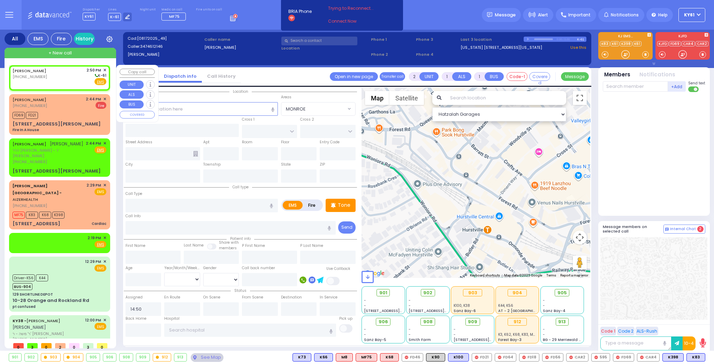
click at [76, 78] on div "DAVID WEISS (347) 461-2146 2:50 PM ✕ K-61" at bounding box center [60, 76] width 94 height 18
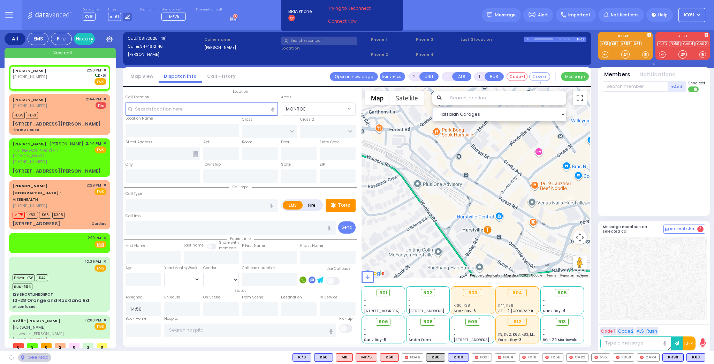
select select
radio input "true"
select select
select select "Hatzalah Garages"
click at [261, 254] on input "text" at bounding box center [269, 257] width 55 height 13
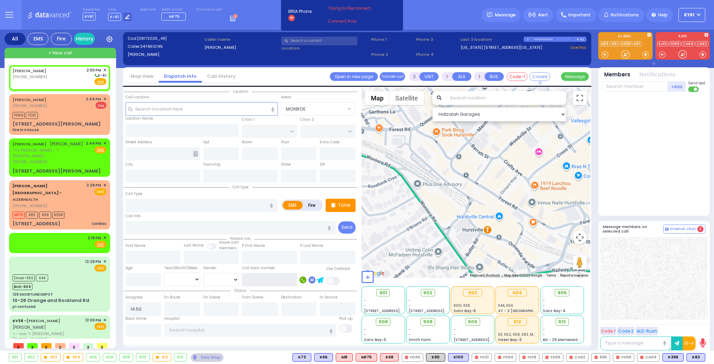
click at [259, 278] on input "text" at bounding box center [269, 279] width 55 height 13
type input "3474528027"
select select
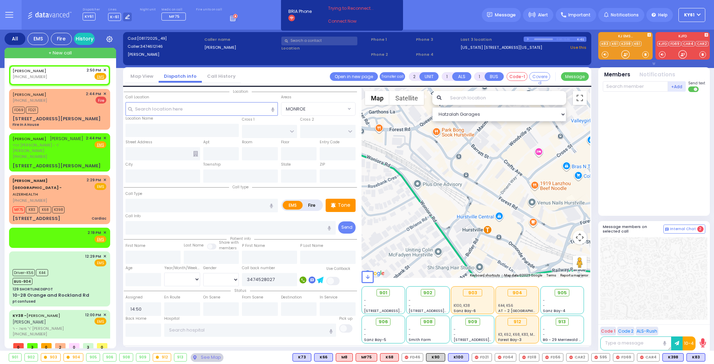
select select
radio input "true"
select select
select select "Hatzalah Garages"
type input "3474528027"
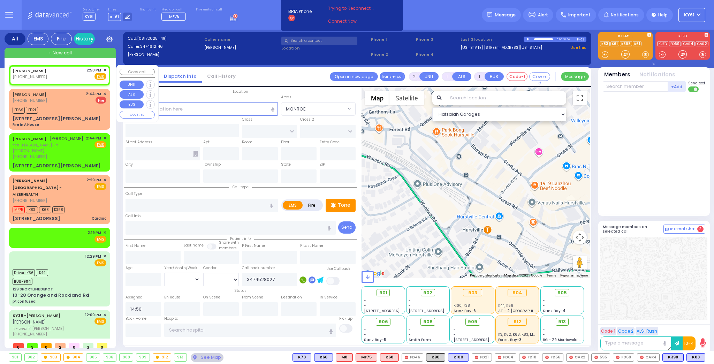
click at [56, 73] on div "DAVID WEISS (347) 461-2146 2:50 PM ✕ Fire EMS" at bounding box center [60, 73] width 94 height 13
select select
radio input "true"
select select
select select "Hatzalah Garages"
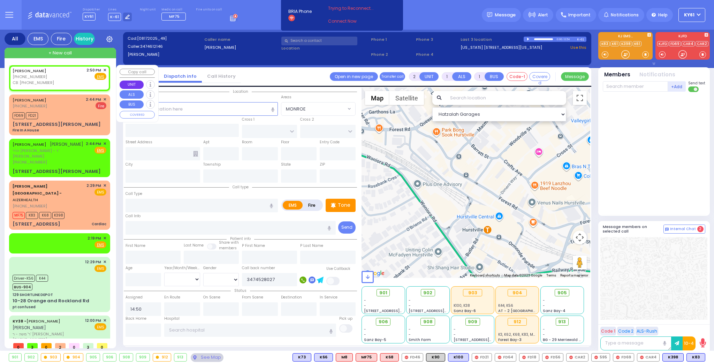
select select
radio input "true"
select select
select select "Hatzalah Garages"
drag, startPoint x: 171, startPoint y: 109, endPoint x: 184, endPoint y: 110, distance: 12.9
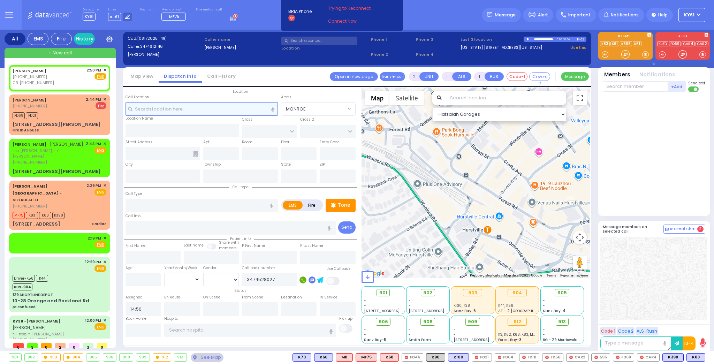
click at [179, 109] on input "text" at bounding box center [201, 108] width 152 height 13
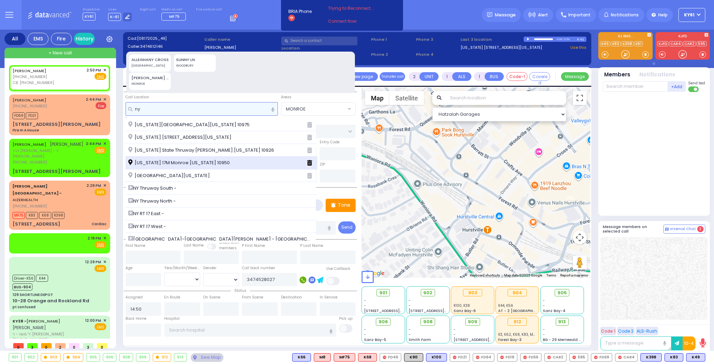
type input "ny"
click at [185, 162] on span "New York 17M Monroe New York 10950" at bounding box center [180, 162] width 104 height 7
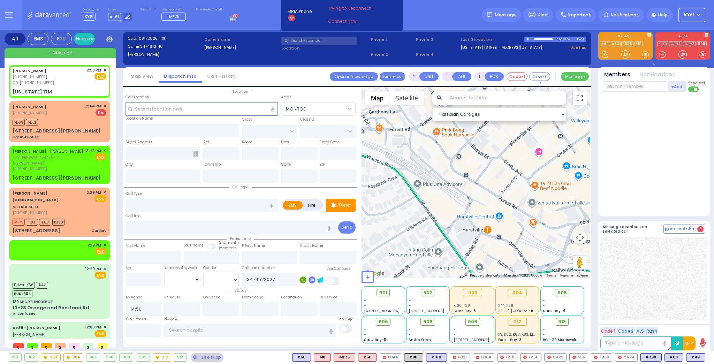
select select
radio input "true"
select select
select select "Hatzalah Garages"
type input "ANGEL RD"
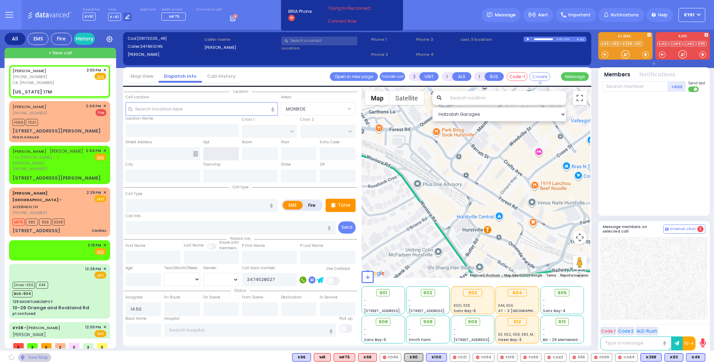
type input "VISTA LN"
type input "New York 17M"
type input "Monroe"
type input "[US_STATE]"
type input "10950"
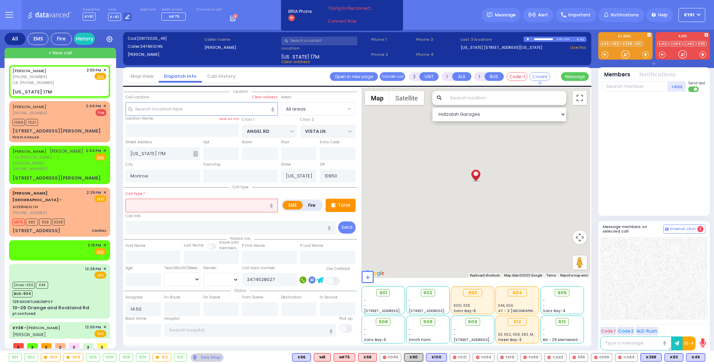
click at [180, 204] on input "text" at bounding box center [201, 205] width 152 height 13
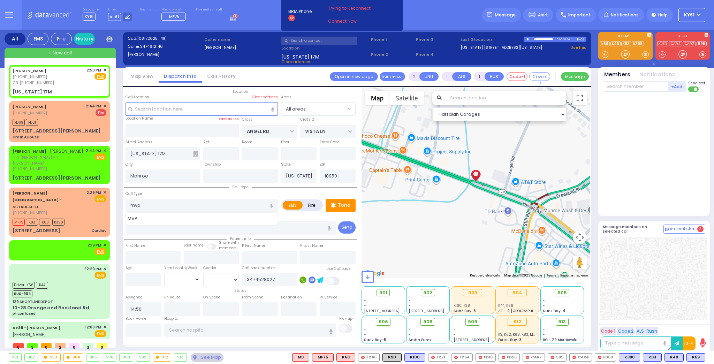
drag, startPoint x: 130, startPoint y: 219, endPoint x: 135, endPoint y: 218, distance: 5.4
click at [132, 219] on span "MVA" at bounding box center [134, 218] width 13 height 7
type input "MVA"
type input "4"
select select
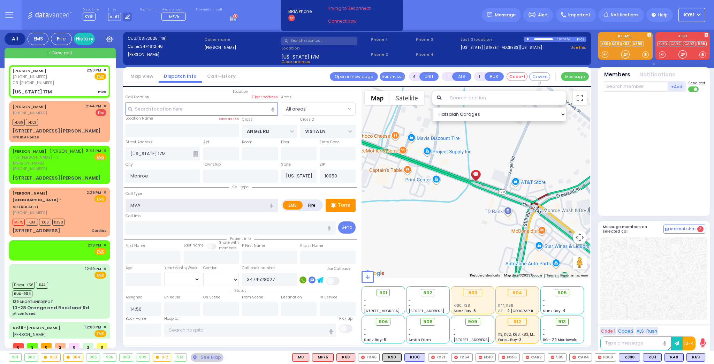
radio input "true"
select select
select select "Hatzalah Garages"
select select
radio input "true"
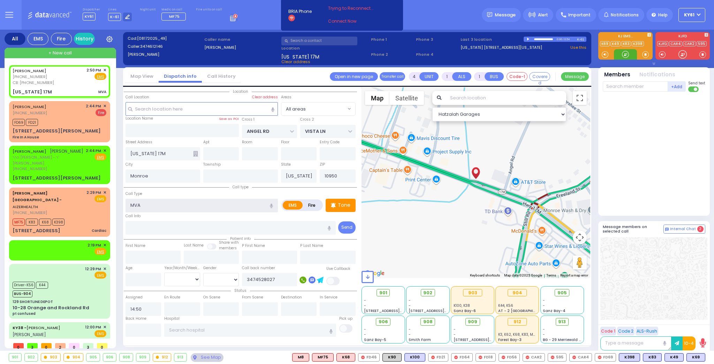
select select
select select "Hatzalah Garages"
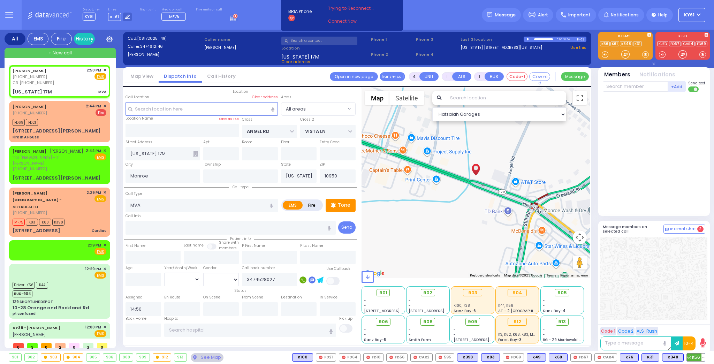
click at [696, 354] on span "K56" at bounding box center [696, 357] width 18 height 8
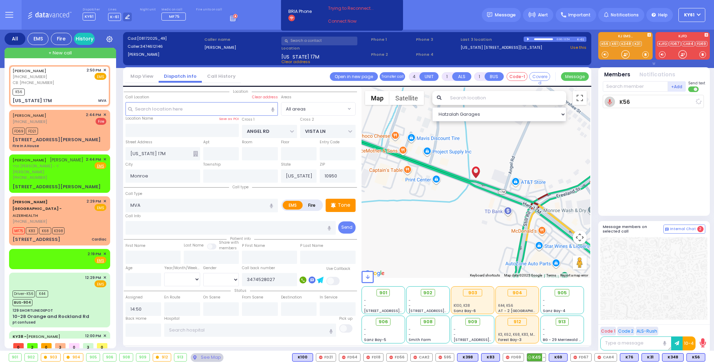
select select
radio input "true"
select select
type input "14:54"
select select "Hatzalah Garages"
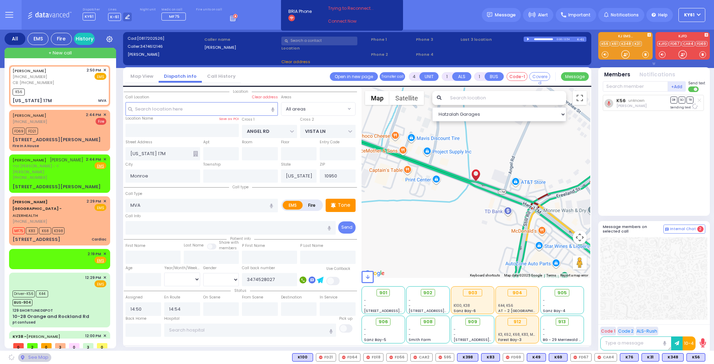
select select
radio input "true"
select select
select select "Hatzalah Garages"
select select
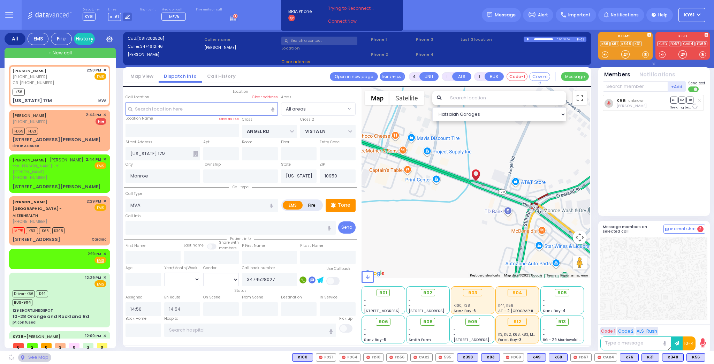
radio input "true"
select select
select select "Hatzalah Garages"
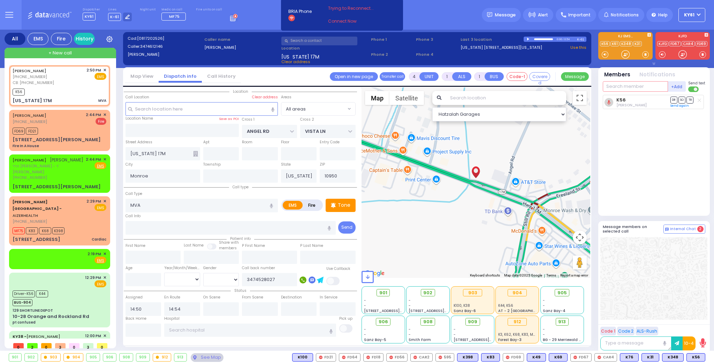
drag, startPoint x: 635, startPoint y: 86, endPoint x: 634, endPoint y: 116, distance: 30.4
click at [637, 86] on input "text" at bounding box center [635, 86] width 65 height 10
type input "44"
click at [666, 99] on div "Lipa Oppenheim" at bounding box center [665, 100] width 37 height 7
select select
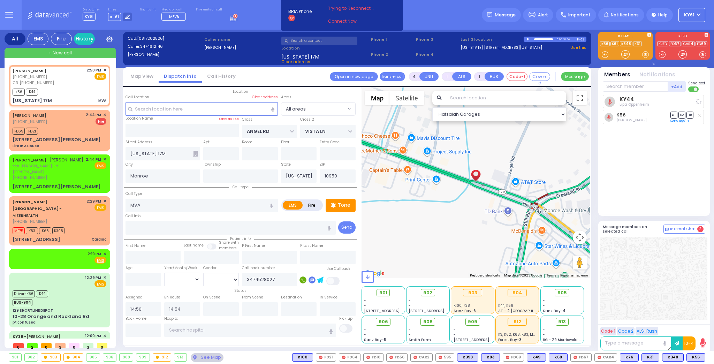
radio input "true"
select select
select select "Hatzalah Garages"
click at [104, 68] on span "✕" at bounding box center [104, 70] width 3 height 6
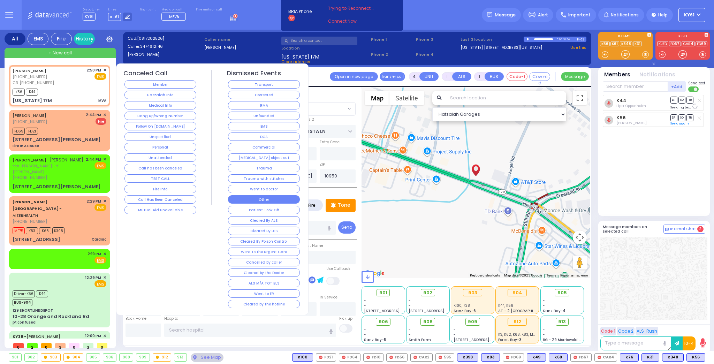
click at [260, 197] on button "Other" at bounding box center [264, 199] width 72 height 8
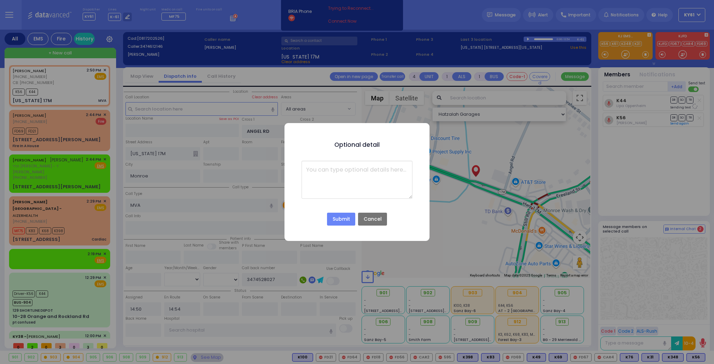
drag, startPoint x: 475, startPoint y: 116, endPoint x: 495, endPoint y: 113, distance: 19.5
click at [478, 117] on div "Optional detail × Submit No Cancel" at bounding box center [357, 182] width 714 height 364
click at [495, 113] on div "Optional detail × Submit No Cancel" at bounding box center [357, 182] width 714 height 364
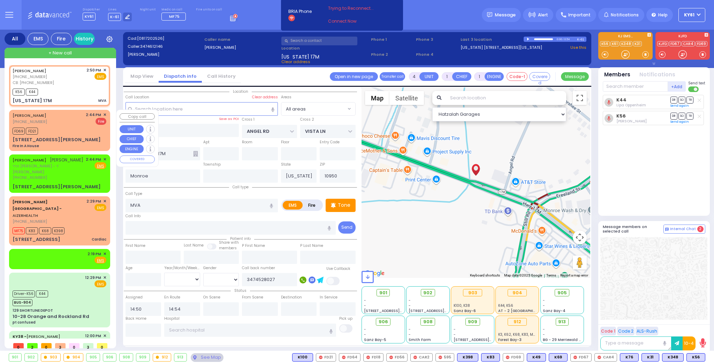
click at [104, 114] on span "✕" at bounding box center [104, 115] width 3 height 6
click at [103, 114] on span "✕" at bounding box center [104, 115] width 3 height 6
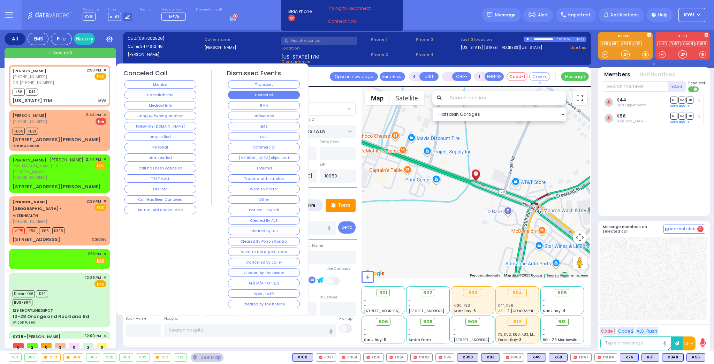
click at [252, 94] on button "Corrected" at bounding box center [264, 95] width 72 height 8
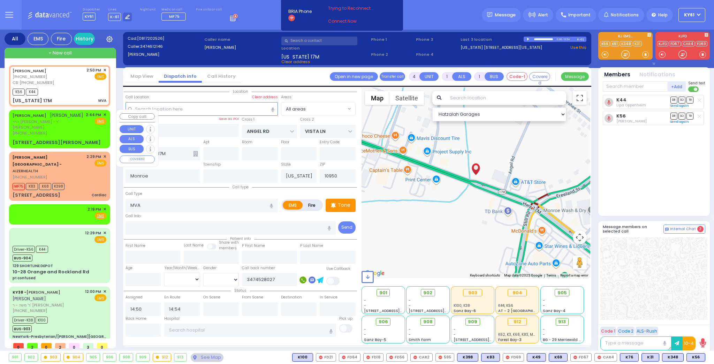
click at [103, 114] on span "✕" at bounding box center [104, 115] width 3 height 6
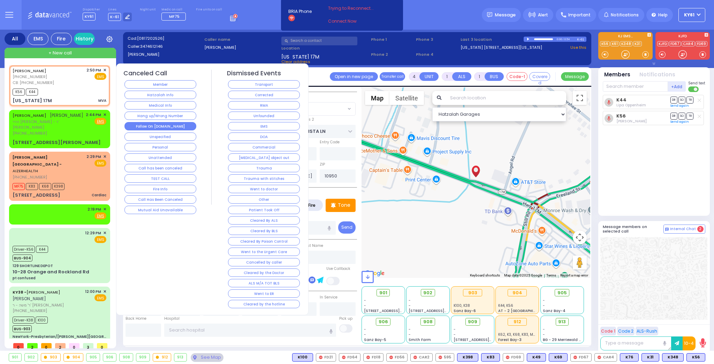
click at [159, 124] on button "Follow On [DOMAIN_NAME]" at bounding box center [160, 126] width 72 height 8
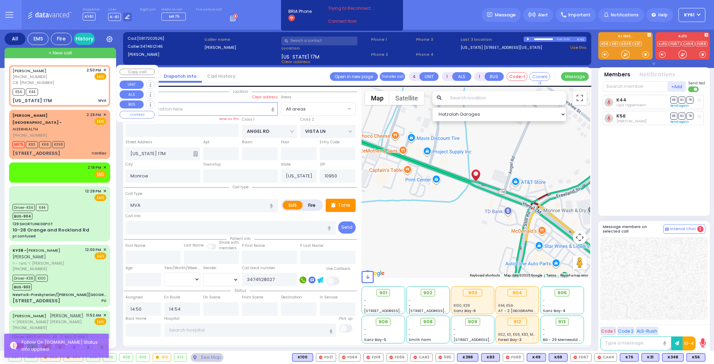
click at [103, 69] on span "✕" at bounding box center [104, 70] width 3 height 6
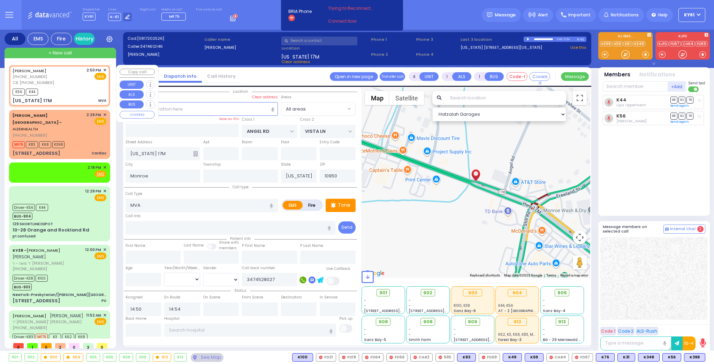
click at [103, 70] on span "✕" at bounding box center [104, 70] width 3 height 6
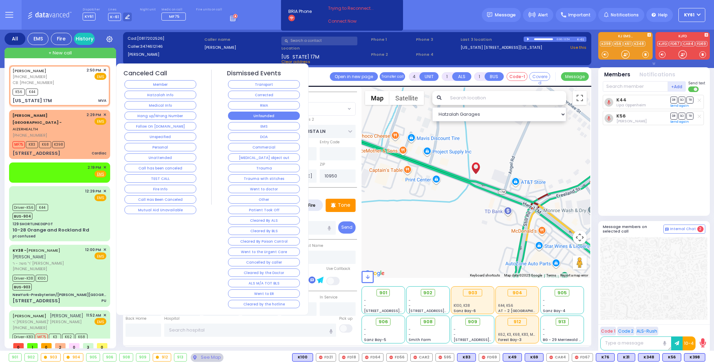
click at [285, 116] on button "Unfounded" at bounding box center [264, 116] width 72 height 8
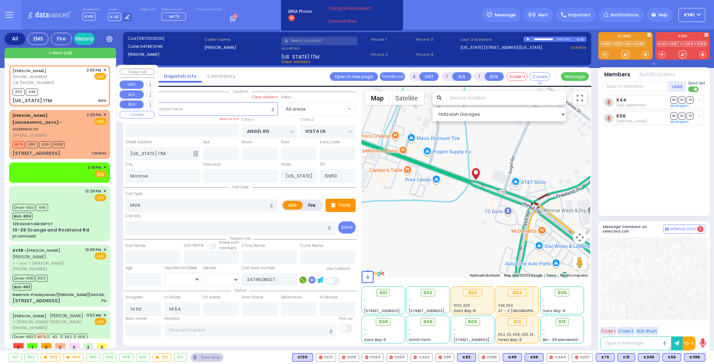
select select
radio input "true"
select select
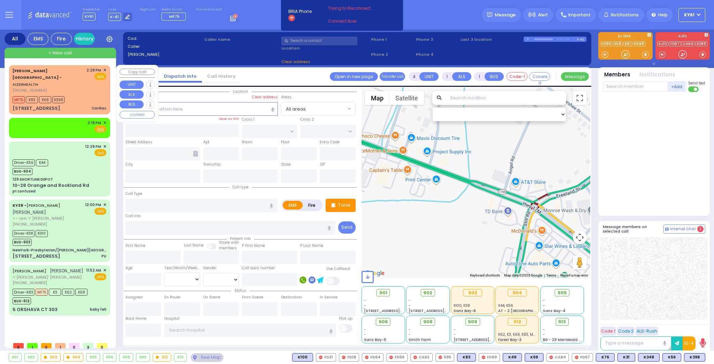
click at [85, 94] on div "MF75 K83 K68 K398" at bounding box center [60, 98] width 94 height 9
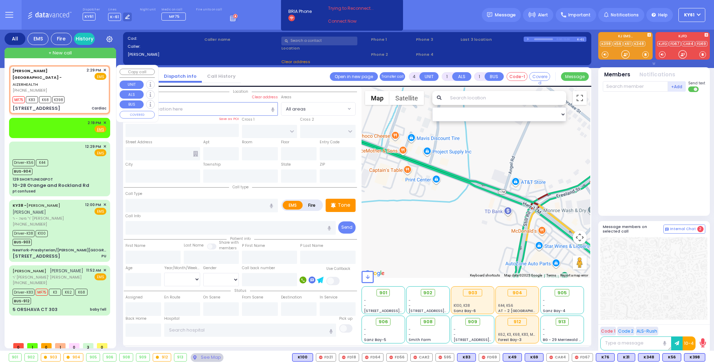
type input "1"
select select
type input "Cardiac"
radio input "true"
type input "6"
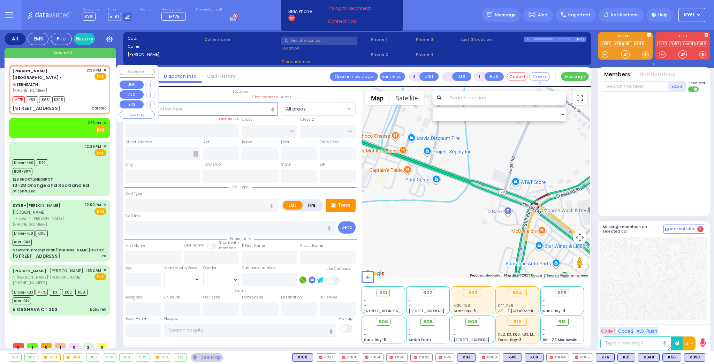
select select "Month"
type input "14:29"
type input "14:32"
select select "Hatzalah Garages"
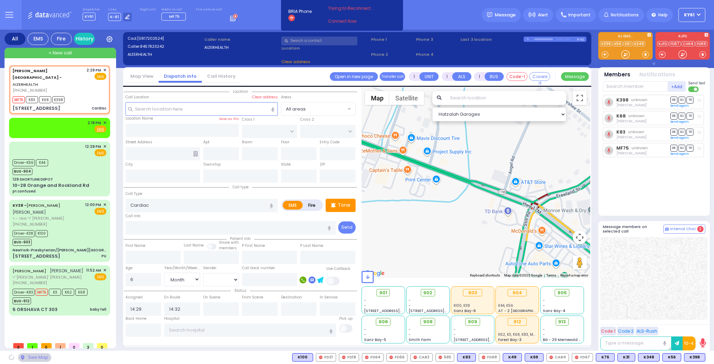
type input "[STREET_ADDRESS]"
type input "4"
type input "Hurstville"
type input "New South Wales"
type input "2220"
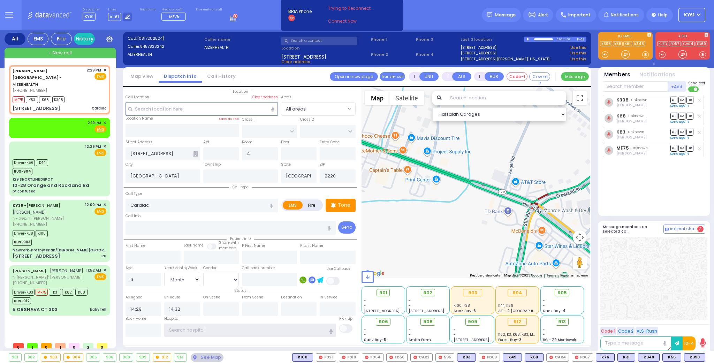
click at [220, 328] on input "text" at bounding box center [250, 329] width 172 height 13
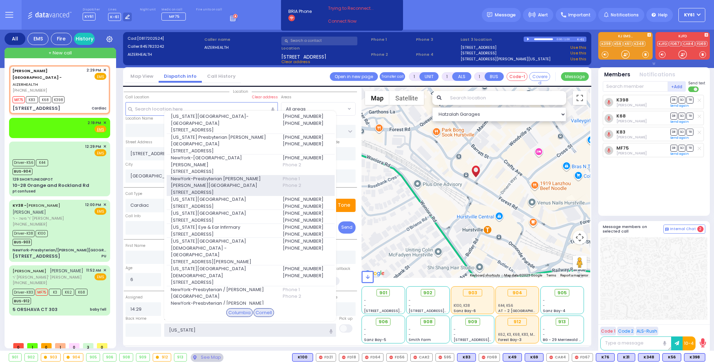
type input "new york"
click at [233, 175] on span "NewYork-Presbyterian Morgan Stanley Children's Hospital" at bounding box center [222, 182] width 103 height 14
click at [233, 174] on input "text" at bounding box center [240, 175] width 75 height 13
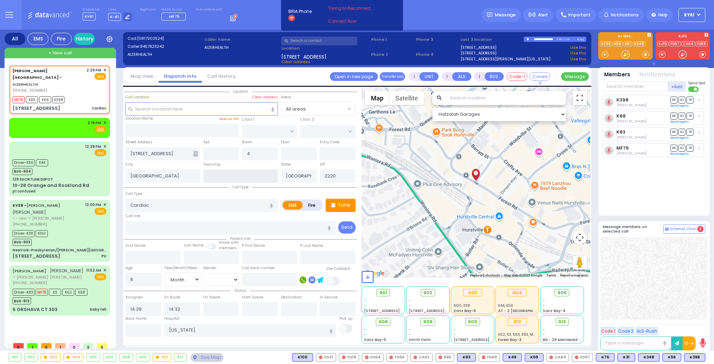
select select
radio input "true"
select select "Month"
type input "NewYork-Presbyterian Morgan Stanley Children's Hospital"
select select "Hatzalah Garages"
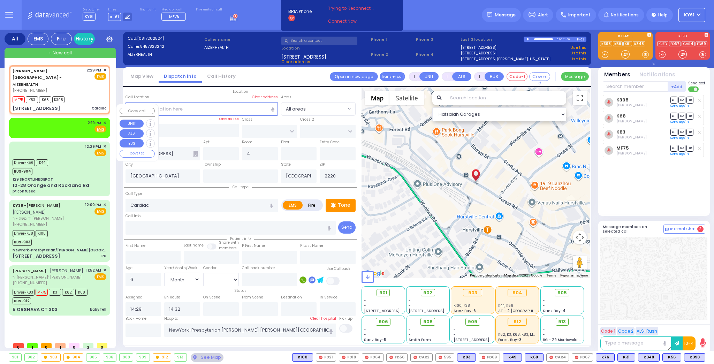
click at [105, 120] on span "✕" at bounding box center [104, 123] width 3 height 6
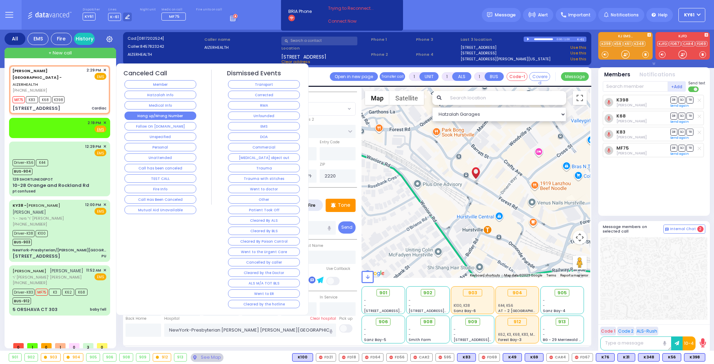
click at [136, 112] on button "Hang up/Wrong Number" at bounding box center [160, 116] width 72 height 8
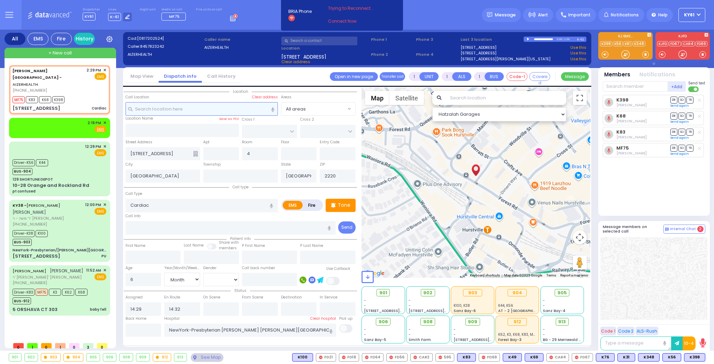
click at [136, 112] on input "text" at bounding box center [201, 108] width 152 height 13
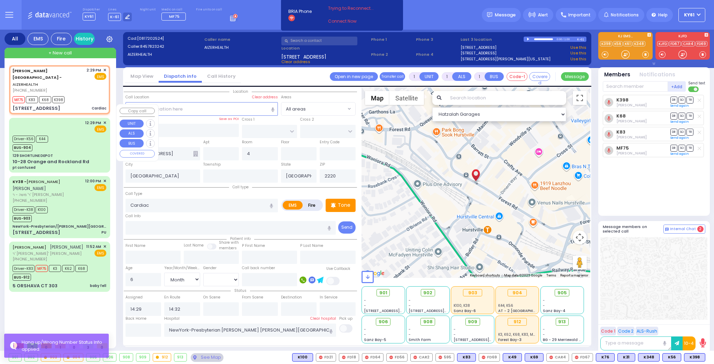
click at [95, 134] on div "Driver-K56 K44 BUS-904" at bounding box center [60, 142] width 94 height 17
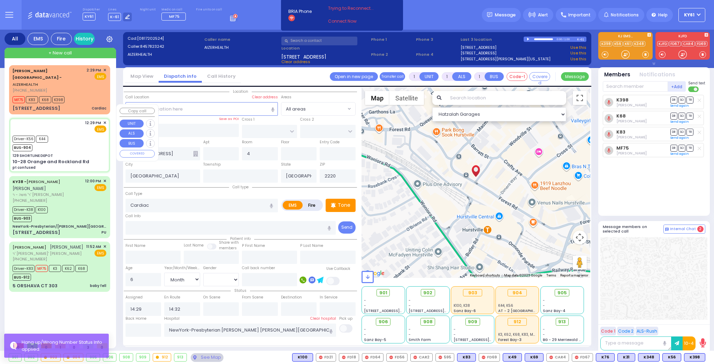
type input "6"
select select
type input "pt confused"
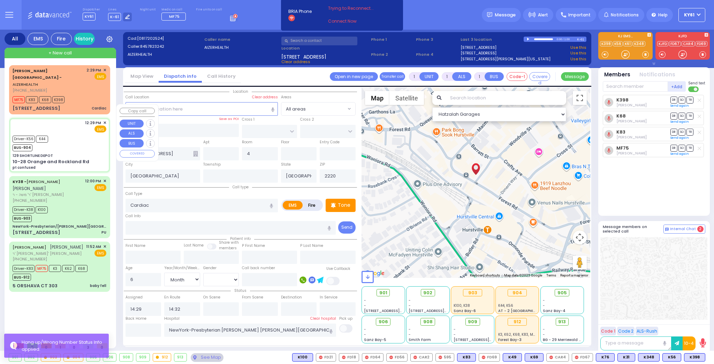
radio input "true"
type input "Shayne"
type input "Frankel"
type input "77"
select select "Year"
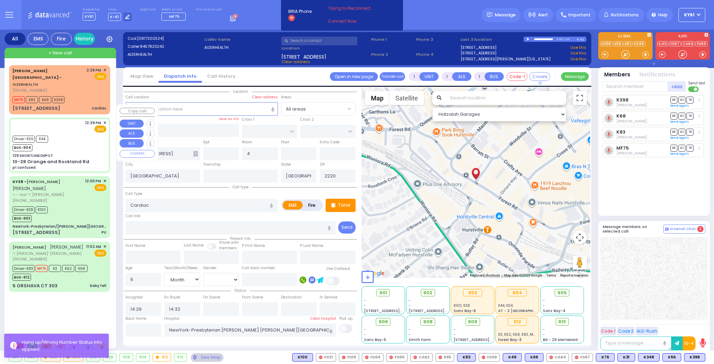
select select "[DEMOGRAPHIC_DATA]"
type input "12:29"
type input "12:30"
type input "12:34"
type input "12:56"
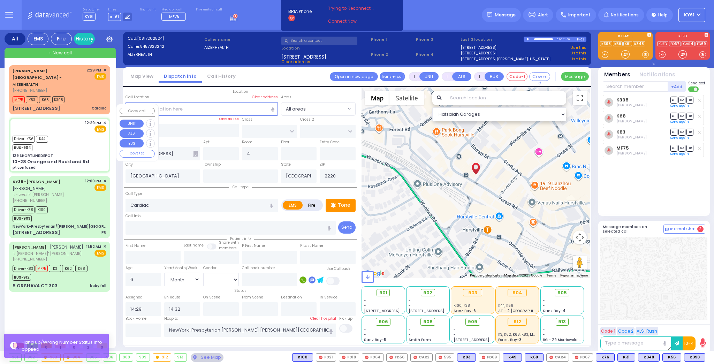
type input "14:12"
type input "New York Presbyterian Hospital- Columbia Campus 622, West 168th Street New York…"
select select "Hatzalah Garages"
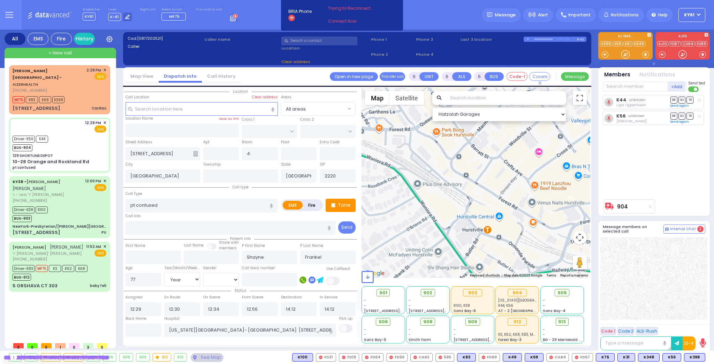
type input "129 SHORTLINE DEPOT"
type input "10-28 Orange and Rockland Rd"
type input "Monroe"
type input "[US_STATE]"
type input "10950"
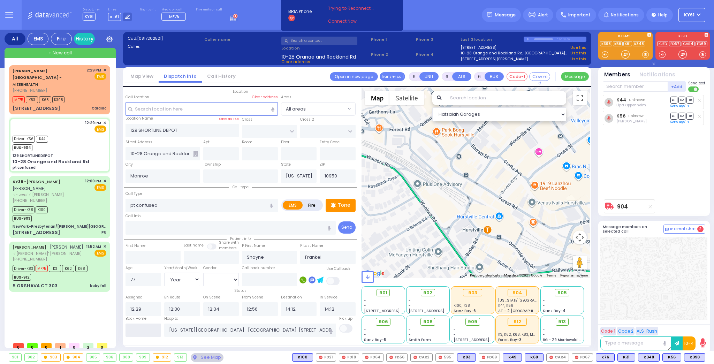
click at [151, 327] on input "text" at bounding box center [143, 329] width 36 height 13
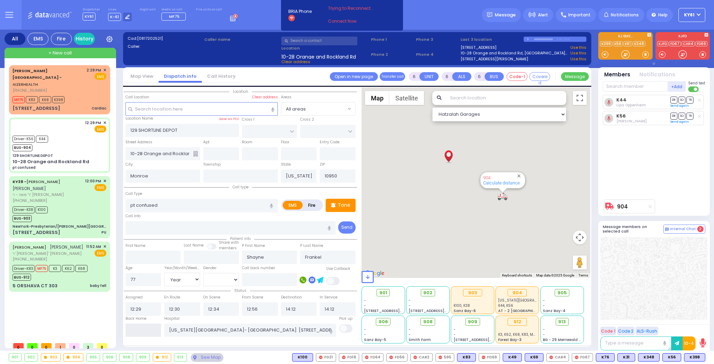
click at [151, 327] on input "text" at bounding box center [143, 329] width 36 height 13
type input "14:56"
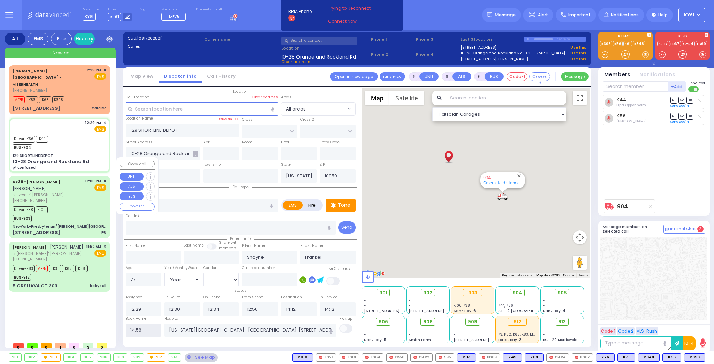
select select
radio input "true"
select select
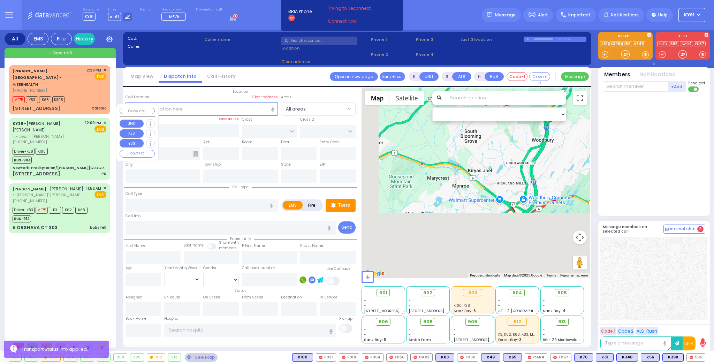
click at [94, 146] on div "Driver-K38 K100 BUS-903" at bounding box center [60, 154] width 94 height 17
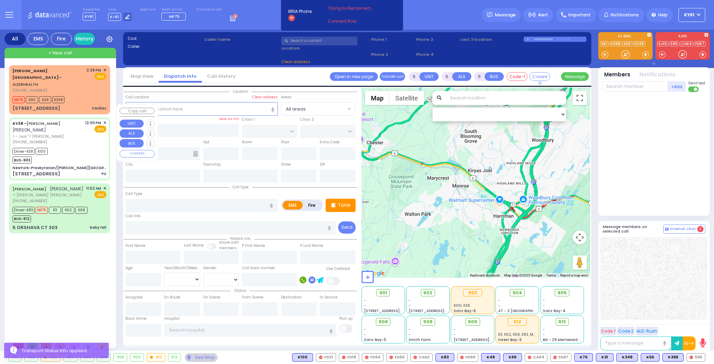
select select
type input "PU"
radio input "true"
type input "AVRUM MAYER"
type input "MILLER"
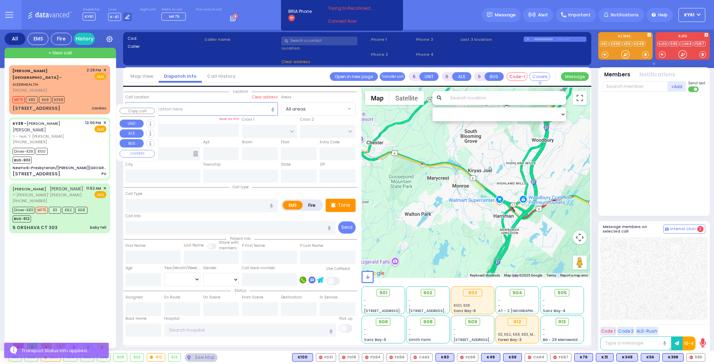
type input "Paula"
type input "Friedman"
type input "78"
select select "Year"
select select "[DEMOGRAPHIC_DATA]"
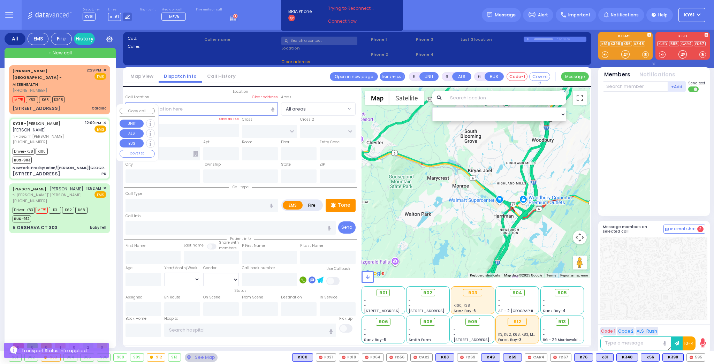
type input "12:00"
type input "12:05"
type input "12:32"
type input "13:09"
type input "Residence 271 east 143rd street Brooklyn"
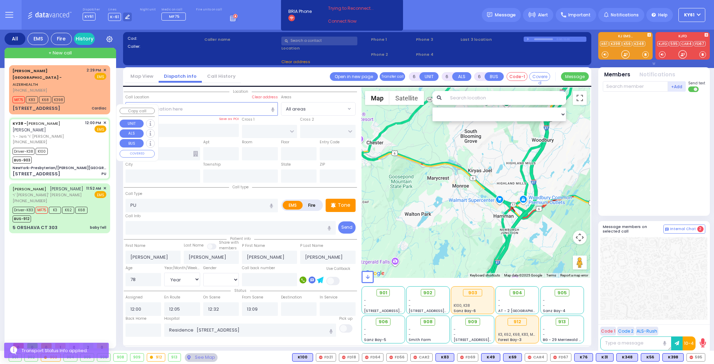
select select "Hatzalah Garages"
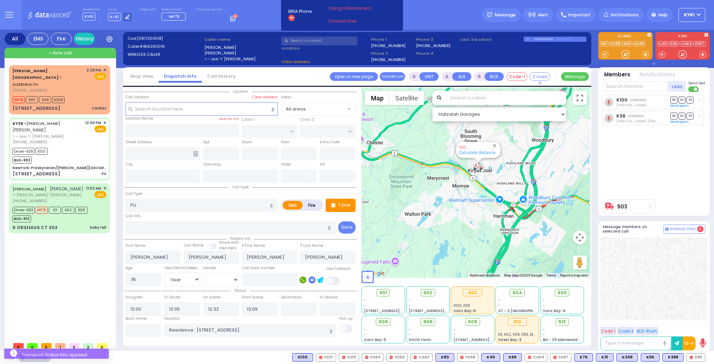
type input "NewYork-Presbyterian/Weill Cornell Medical Center"
type input "EAST 70TH ST"
type input "YORK AVE"
type input "525 E 68th St"
type input "[US_STATE]"
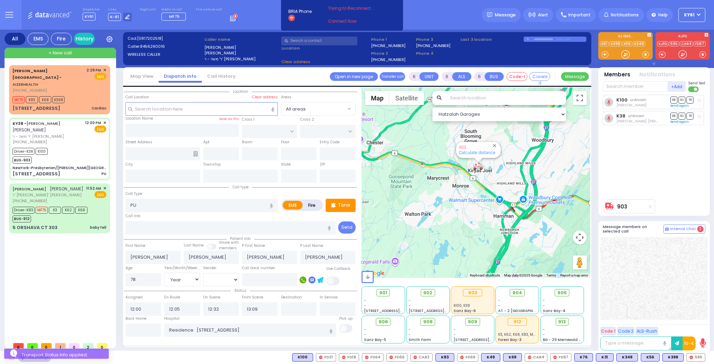
type input "[US_STATE]"
type input "10065"
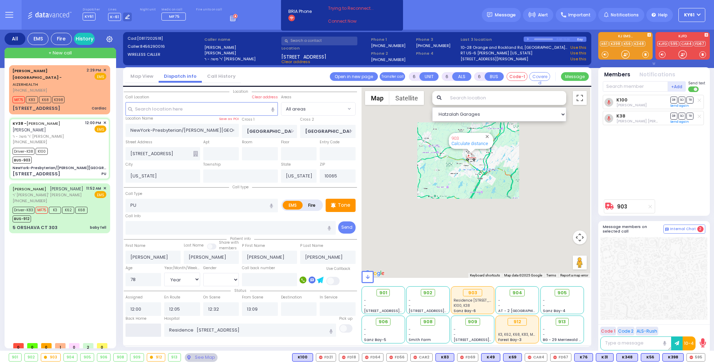
click at [150, 329] on input "text" at bounding box center [143, 329] width 36 height 13
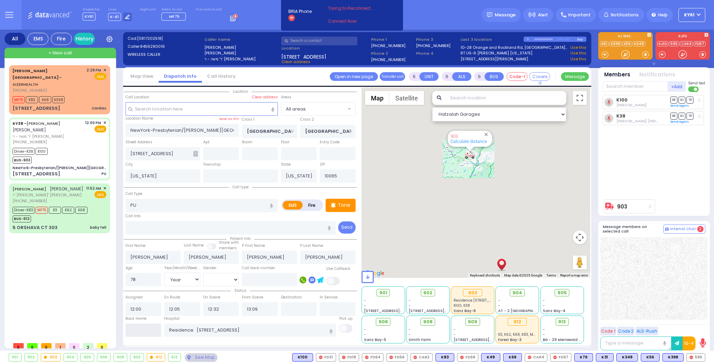
click at [150, 329] on input "text" at bounding box center [143, 329] width 36 height 13
type input "14:56"
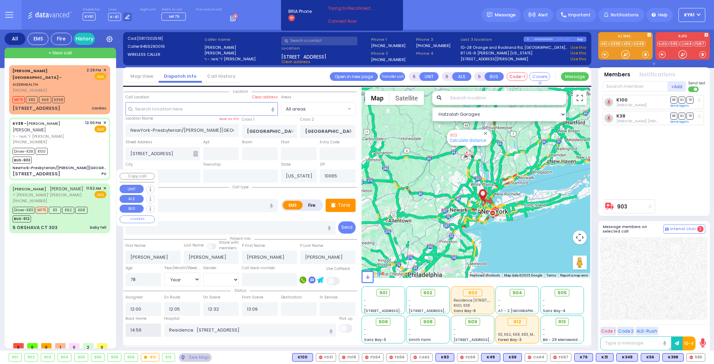
select select
radio input "true"
select select
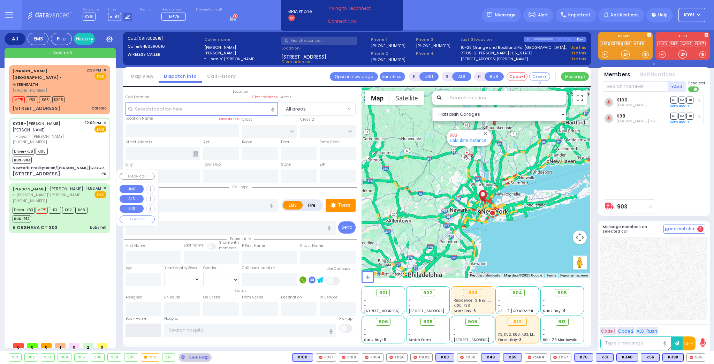
select select
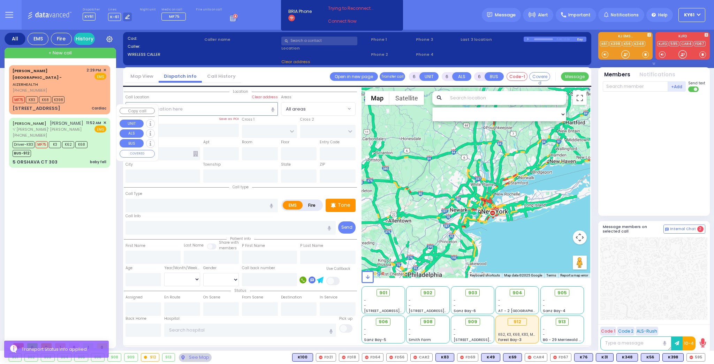
drag, startPoint x: 100, startPoint y: 136, endPoint x: 91, endPoint y: 139, distance: 9.2
click at [100, 139] on div "Driver-K83 MF75 K3 K62 K68 BUS-912" at bounding box center [60, 147] width 94 height 17
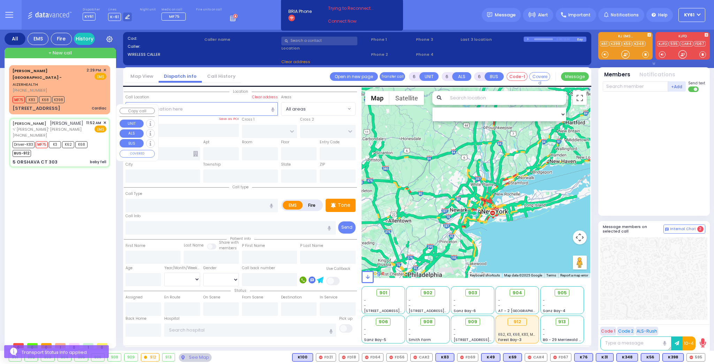
select select
type input "baby fell"
radio input "true"
type input "[PERSON_NAME]"
type input "KAHANA"
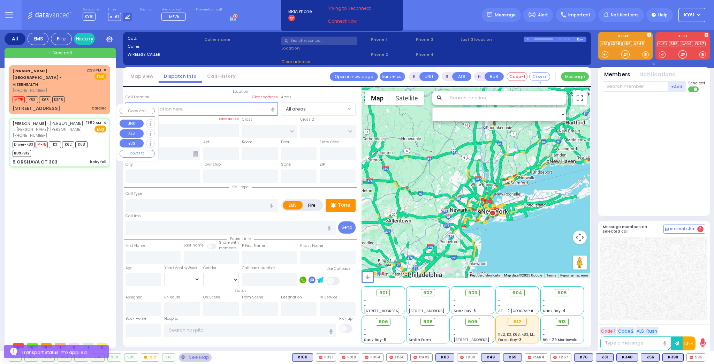
type input "Hillel"
type input "Kahan"
type input "1"
select select "Year"
select select "[DEMOGRAPHIC_DATA]"
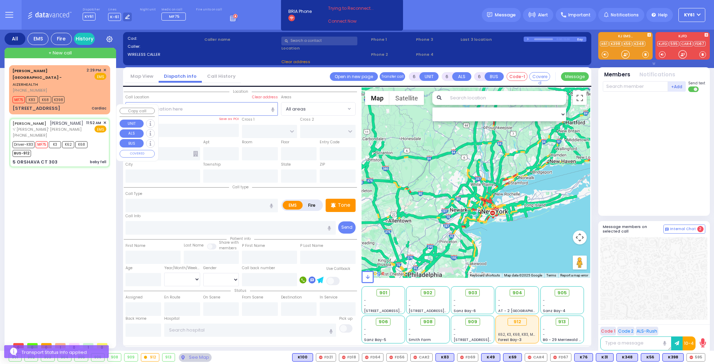
type input "11:52"
type input "11:55"
type input "12:00"
type input "12:15"
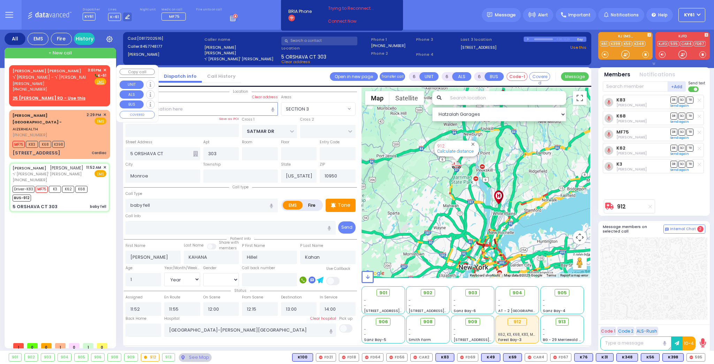
drag, startPoint x: 81, startPoint y: 92, endPoint x: 85, endPoint y: 92, distance: 3.8
click at [84, 92] on div "BURECH ARON M. LEIFER ר' מרדכי - ר' כתריאל שלום פירטה ברוך אהרן משה לייפער (845…" at bounding box center [59, 84] width 98 height 37
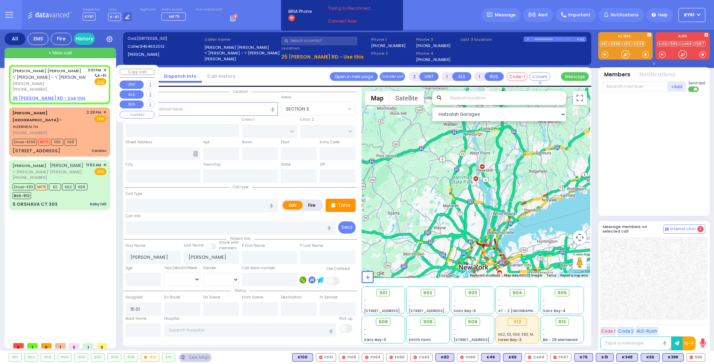
click at [43, 98] on u "25 JILL RD - Use this" at bounding box center [49, 98] width 73 height 6
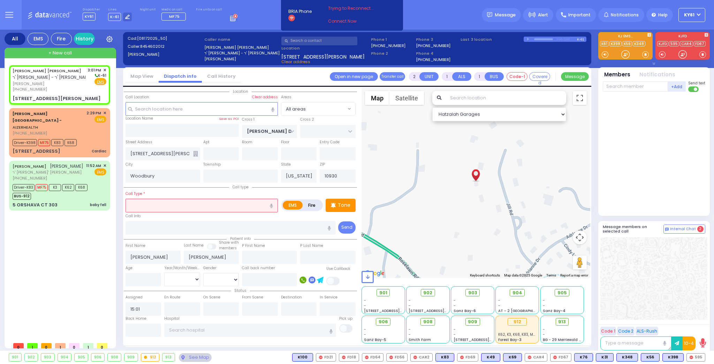
click at [175, 204] on input "text" at bounding box center [201, 205] width 152 height 13
drag, startPoint x: 158, startPoint y: 223, endPoint x: 165, endPoint y: 224, distance: 7.1
click at [159, 223] on span "Partial Obstruction" at bounding box center [150, 226] width 44 height 7
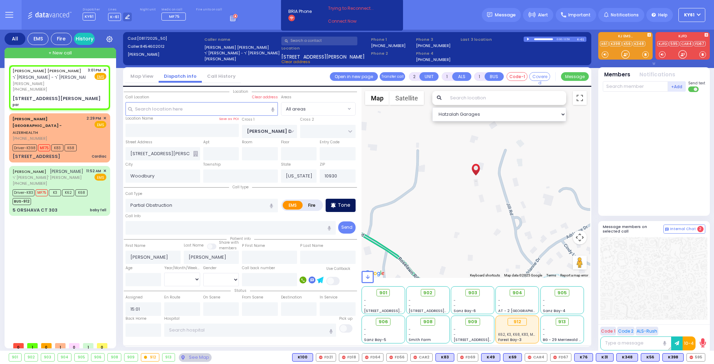
click at [344, 204] on p "Tone" at bounding box center [344, 204] width 13 height 7
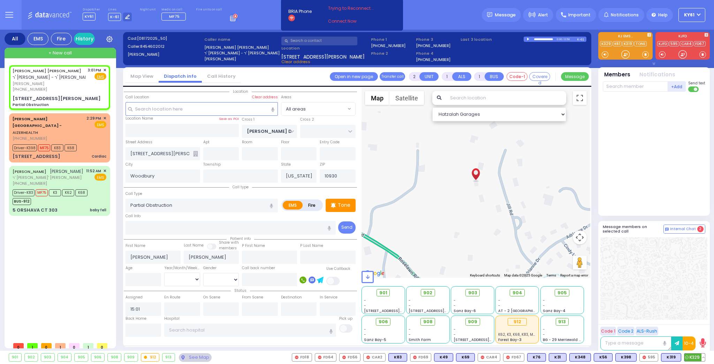
click at [692, 356] on span "K329" at bounding box center [694, 357] width 21 height 8
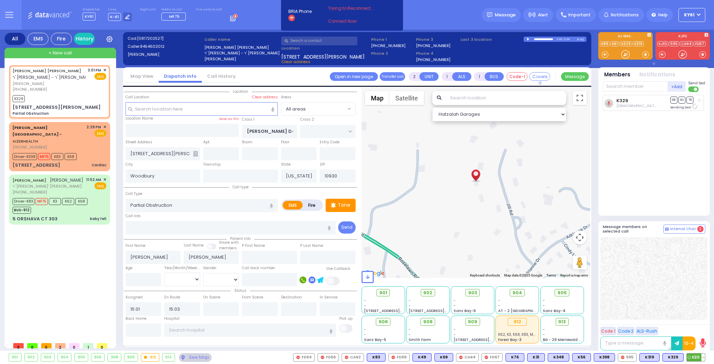
click at [695, 356] on span "K89" at bounding box center [696, 357] width 18 height 8
select select
click at [698, 358] on span "K319" at bounding box center [695, 357] width 20 height 8
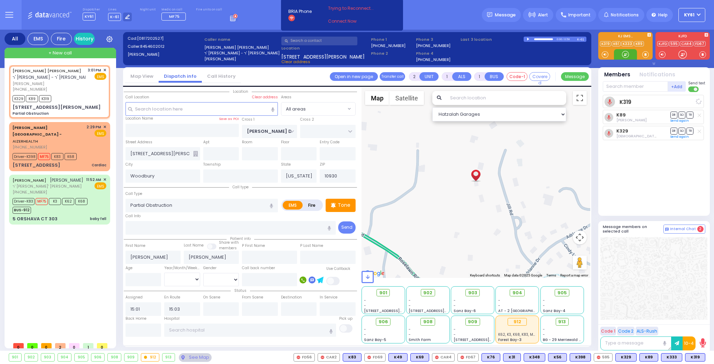
select select
radio input "true"
select select
select select "Hatzalah Garages"
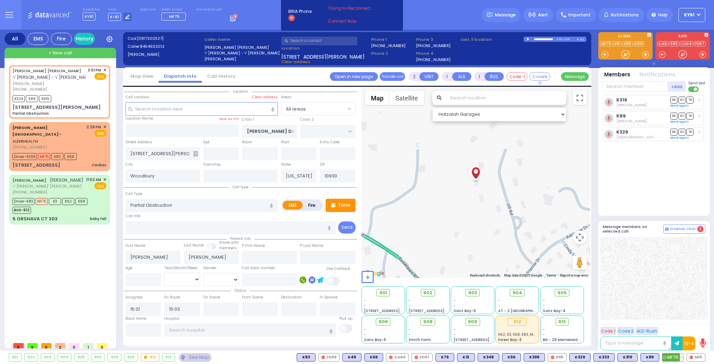
click at [673, 356] on span "MF75" at bounding box center [672, 357] width 21 height 8
select select
radio input "true"
select select
select select "Hatzalah Garages"
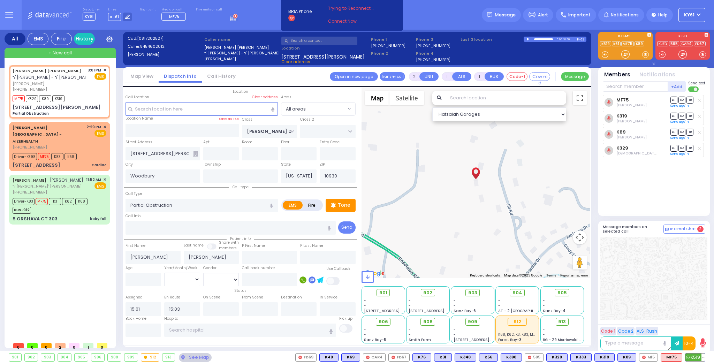
click at [695, 357] on span "K519" at bounding box center [695, 357] width 20 height 8
select select
radio input "true"
select select
select select "Hatzalah Garages"
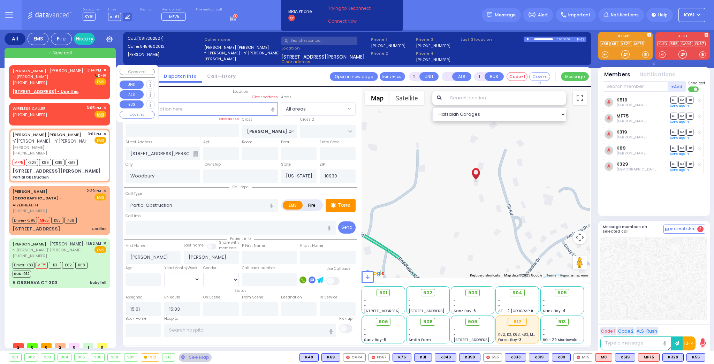
click at [97, 92] on div "10 BEER SHAVA ST 202 - Use this" at bounding box center [60, 92] width 94 height 6
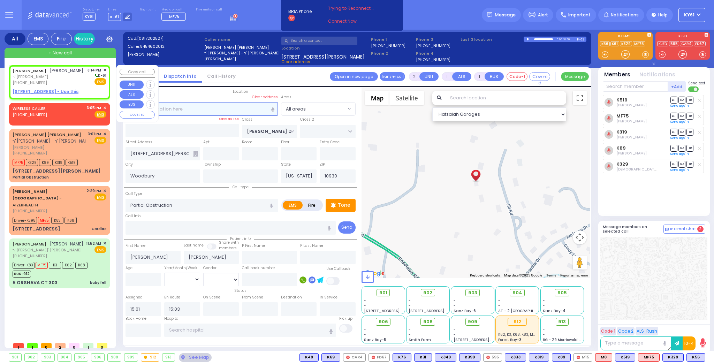
select select
radio input "true"
type input "JOEL"
type input "MARKOWITZ"
select select
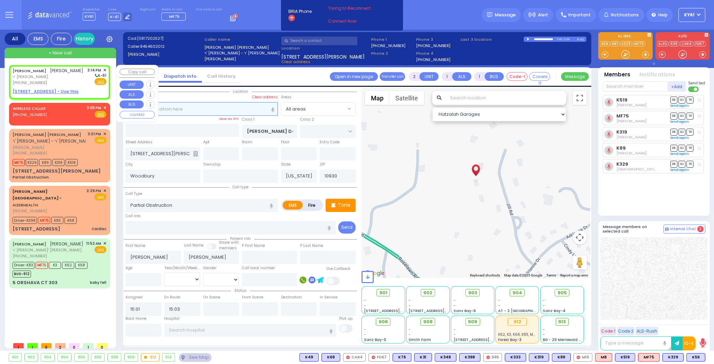
type input "15:14"
select select "Hatzalah Garages"
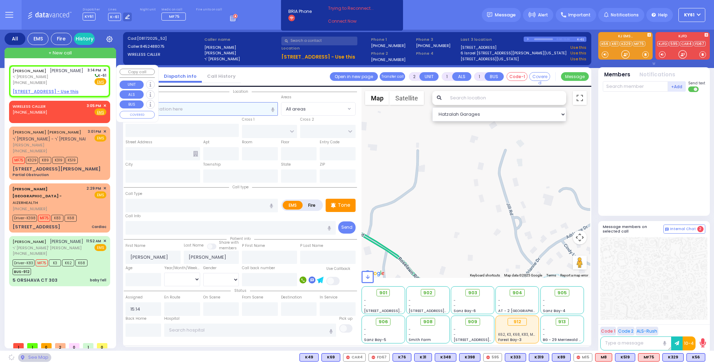
select select
radio input "true"
select select
select select "Hatzalah Garages"
click at [40, 91] on u "10 BEER SHAVA ST 202 - Use this" at bounding box center [46, 92] width 66 height 6
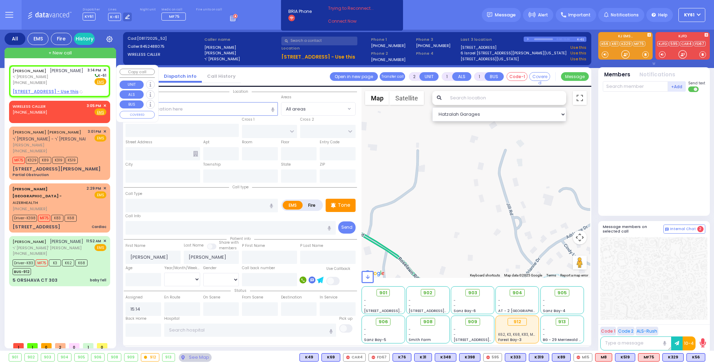
select select
radio input "true"
select select
select select "Hatzalah Garages"
select select
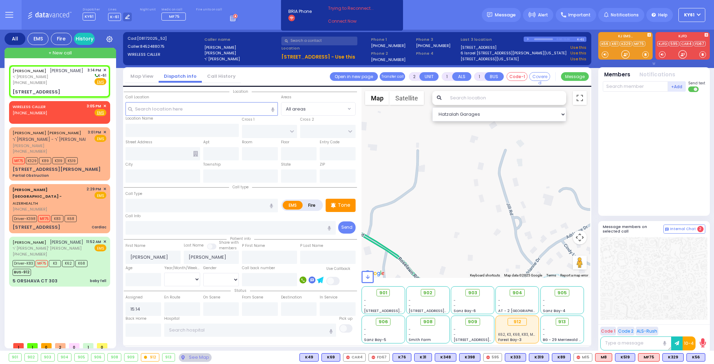
radio input "true"
select select
type input "S.M. ROSMER RD"
type input "CHUST RD"
type input "10 BEER SHAVA ST"
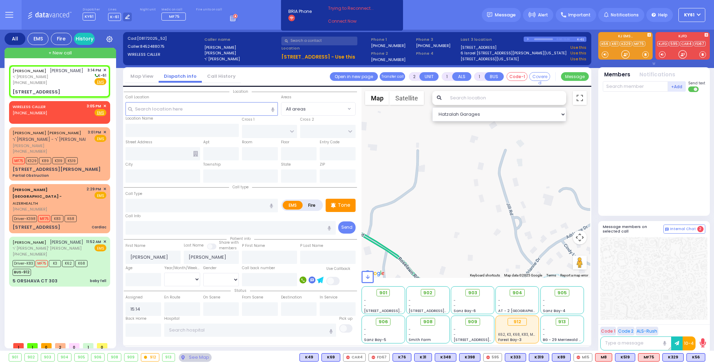
type input "202"
type input "Monroe"
type input "[US_STATE]"
type input "10950"
select select "Hatzalah Garages"
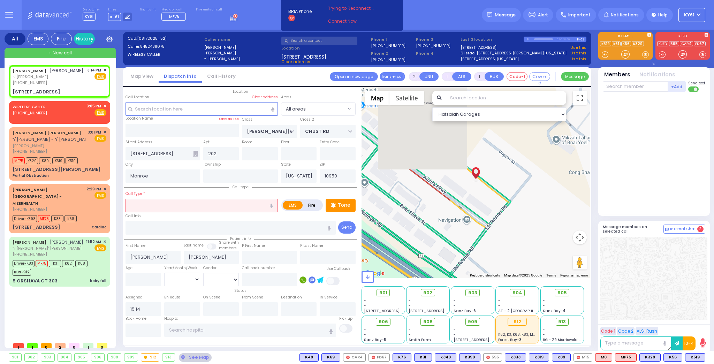
select select
radio input "true"
select select
select select "Hatzalah Garages"
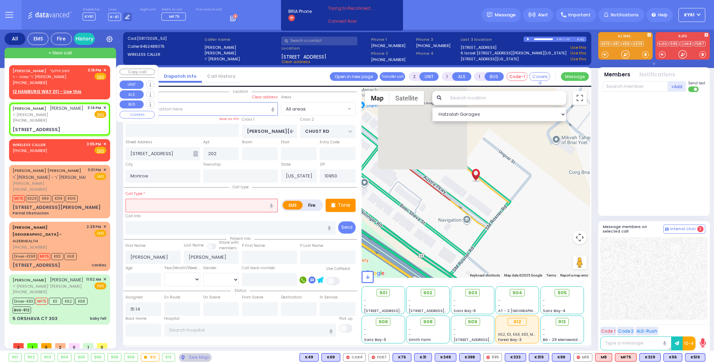
drag, startPoint x: 84, startPoint y: 91, endPoint x: 96, endPoint y: 90, distance: 11.6
click at [93, 91] on div "12 HAMBURG WAY 011 - Use this" at bounding box center [60, 92] width 94 height 6
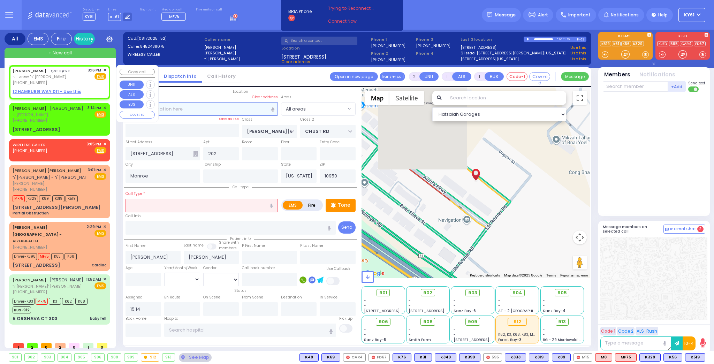
select select
radio input "true"
type input "JOSHUA"
type input "WEISER"
select select
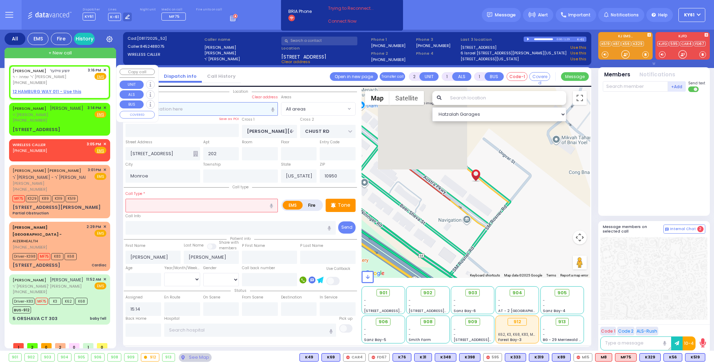
type input "15:16"
select select "Hatzalah Garages"
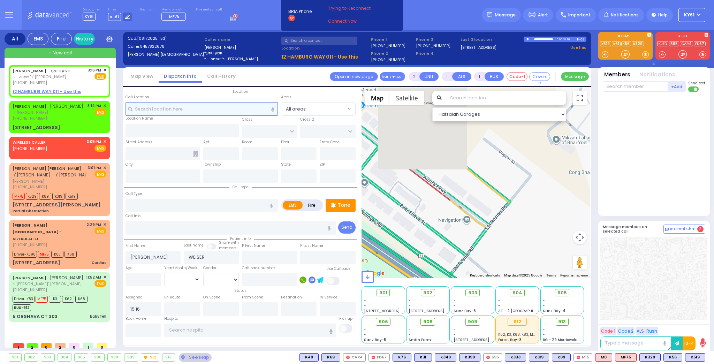
select select
radio input "true"
select select
select select "Hatzalah Garages"
click at [93, 82] on div "3:16 PM ✕ Fire EMS" at bounding box center [97, 76] width 19 height 18
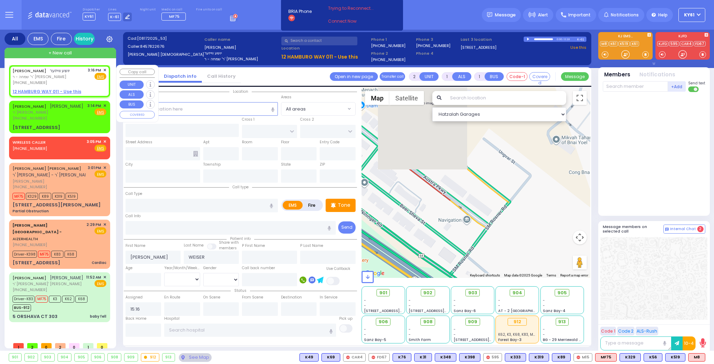
select select
radio input "true"
select select
select select "Hatzalah Garages"
click at [36, 90] on u "12 HAMBURG WAY 011 - Use this" at bounding box center [47, 92] width 69 height 6
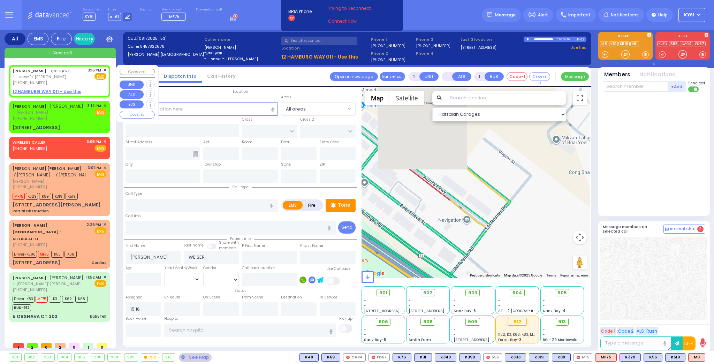
select select
radio input "true"
select select
select select "Hatzalah Garages"
select select
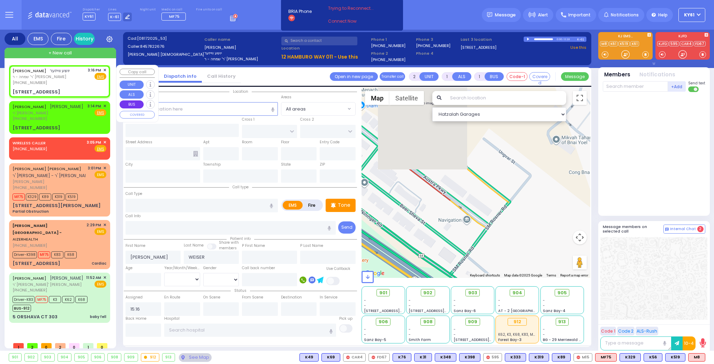
radio input "true"
select select
type input "TOLTCHAV WAY"
type input "FRANKFURT RD"
type input "12 HAMBURG WAY"
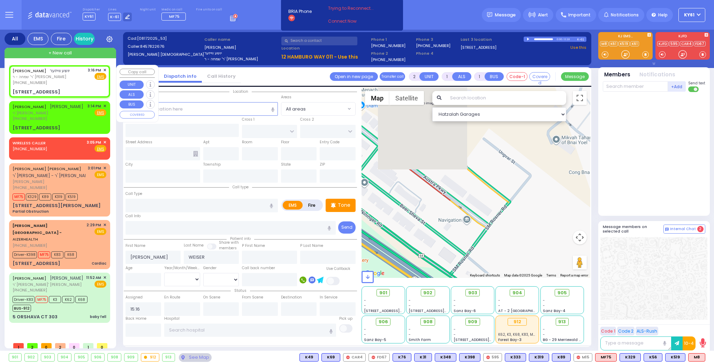
type input "011"
type input "Kiryas Joel"
type input "[US_STATE]"
type input "10950"
select select "Hatzalah Garages"
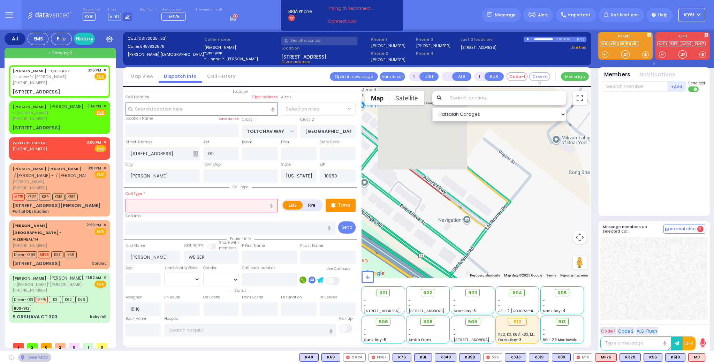
select select "BEIRECH MOSHE"
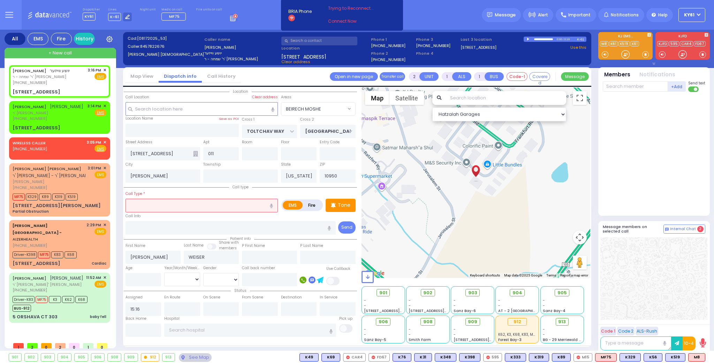
click at [228, 207] on input "text" at bounding box center [201, 205] width 152 height 13
click at [309, 205] on label "Fire" at bounding box center [312, 205] width 20 height 9
radio input "true"
click at [219, 207] on input "text" at bounding box center [201, 205] width 152 height 13
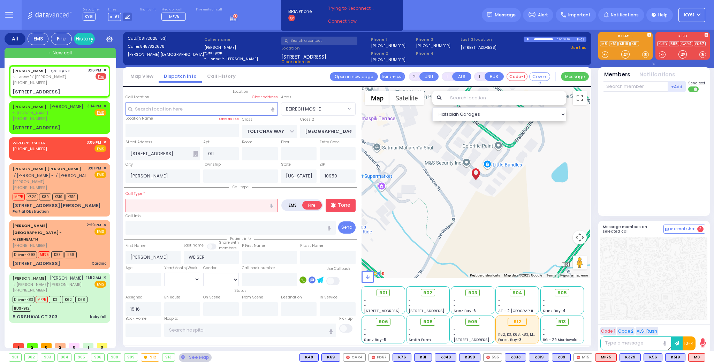
select select
radio input "true"
select select
radio input "true"
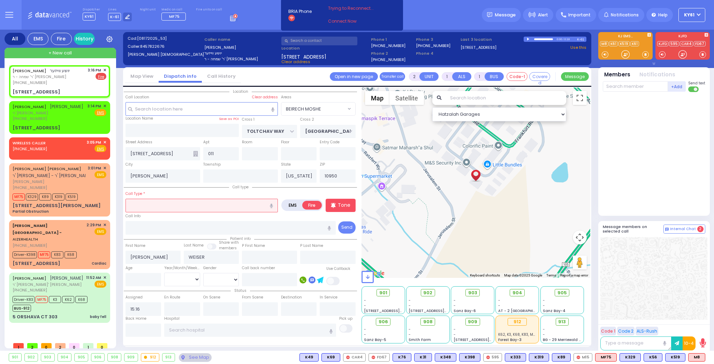
select select
select select "Hatzalah Garages"
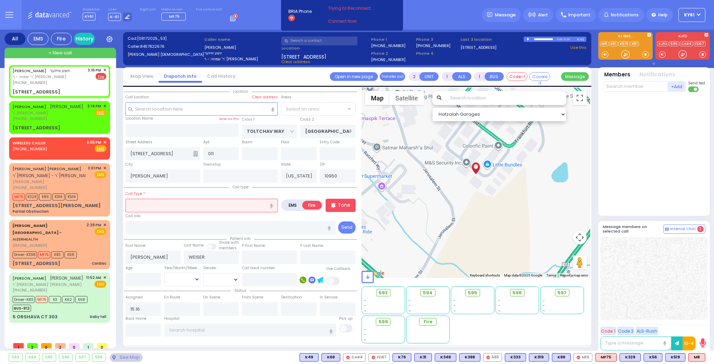
select select "BEIRECH MOSHE"
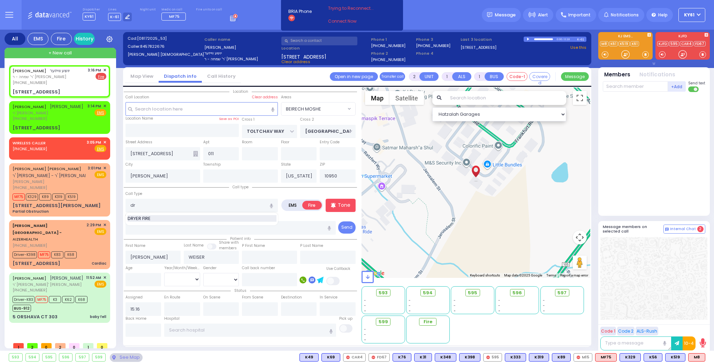
click at [201, 218] on div "DRYER FIRE" at bounding box center [202, 218] width 149 height 7
type input "DRYER FIRE"
select select
radio input "true"
select select
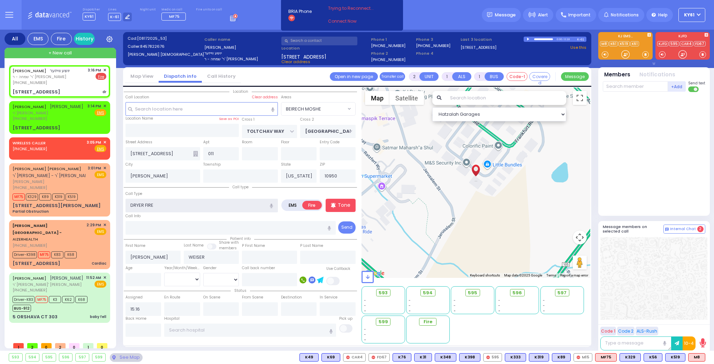
select select "Hatzalah Garages"
type input "DRYER FIR"
select select "BEIRECH MOSHE"
type input "DRYER"
select select
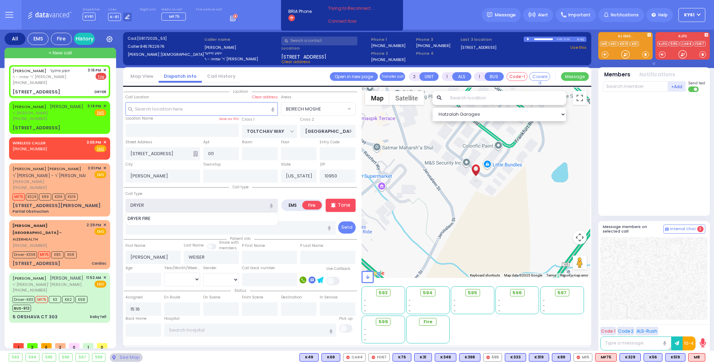
radio input "true"
select select
select select "Hatzalah Garages"
select select "BEIRECH MOSHE"
click at [183, 218] on div "DRYER FIRE" at bounding box center [202, 218] width 149 height 7
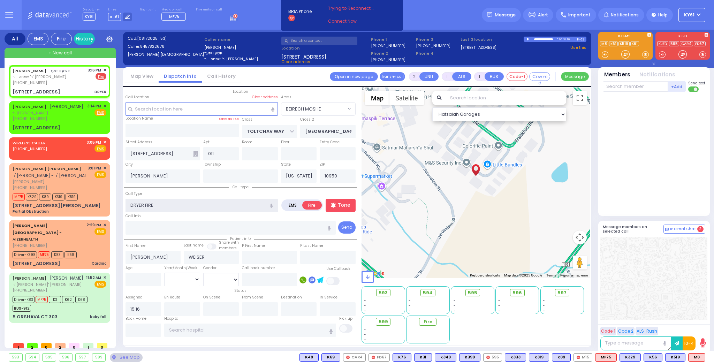
type input "DRYER FIRE"
select select
radio input "true"
select select
select select "Hatzalah Garages"
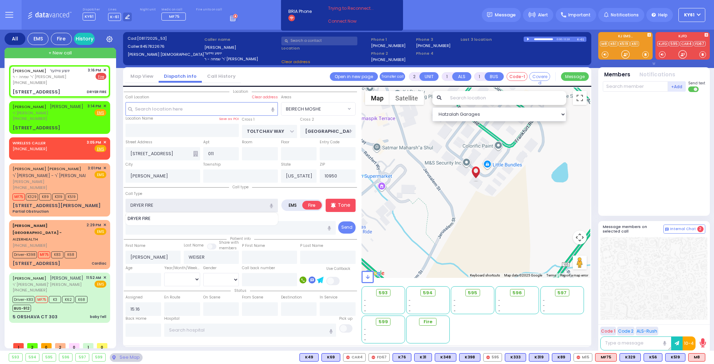
select select
radio input "true"
select select
type input "DRYER FIRE s"
select select "Hatzalah Garages"
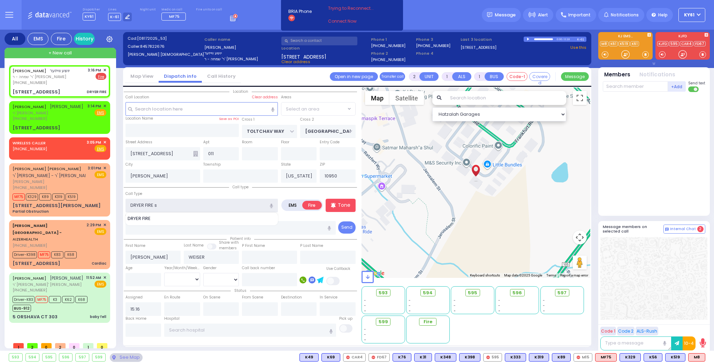
select select "BEIRECH MOSHE"
type input "DRYER FIRE smell"
select select
radio input "true"
select select
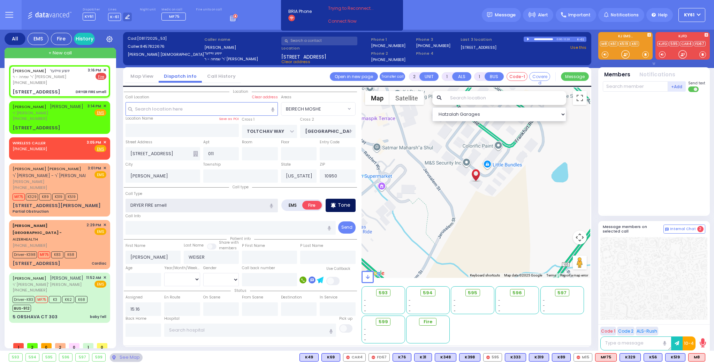
select select "Hatzalah Garages"
type input "DRYER FIRE smell"
click at [350, 207] on p "Tone" at bounding box center [344, 204] width 13 height 7
radio input "true"
select select
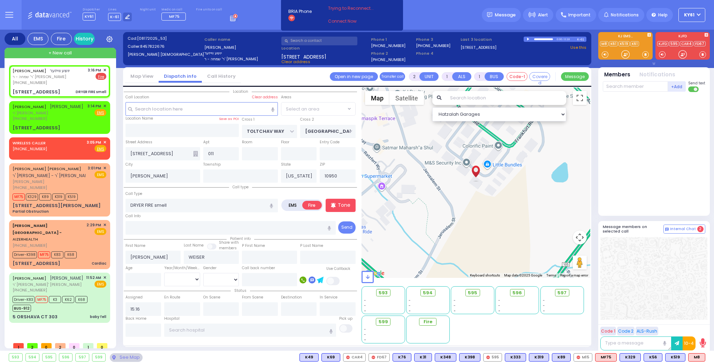
select select
select select "Hatzalah Garages"
select select "BEIRECH MOSHE"
click at [695, 356] on span "FD16" at bounding box center [695, 357] width 20 height 8
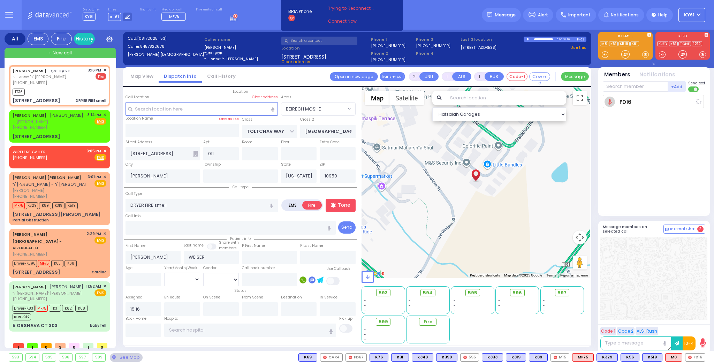
select select
radio input "true"
select select
type input "15:19"
select select "Hatzalah Garages"
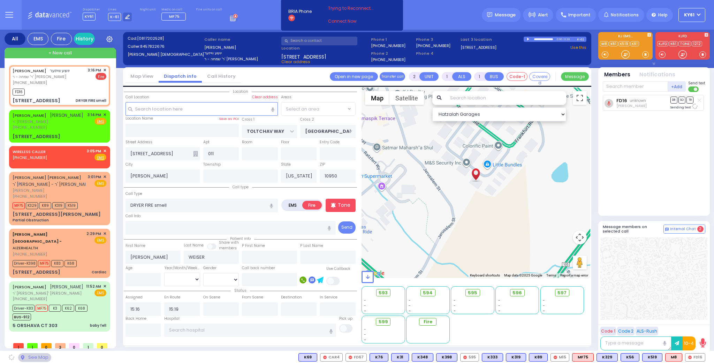
select select "BEIRECH MOSHE"
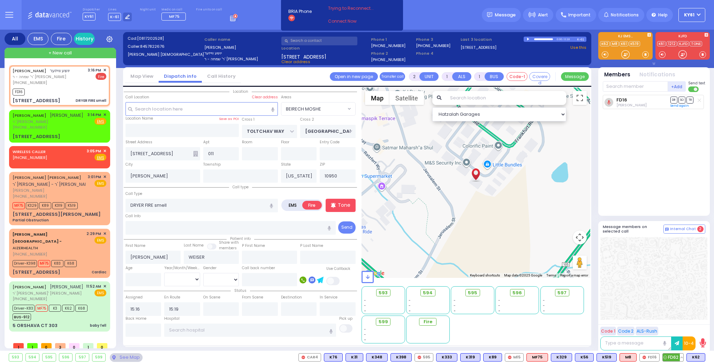
click at [673, 355] on span "FD62" at bounding box center [673, 357] width 21 height 8
select select
radio input "true"
select select
select select "Hatzalah Garages"
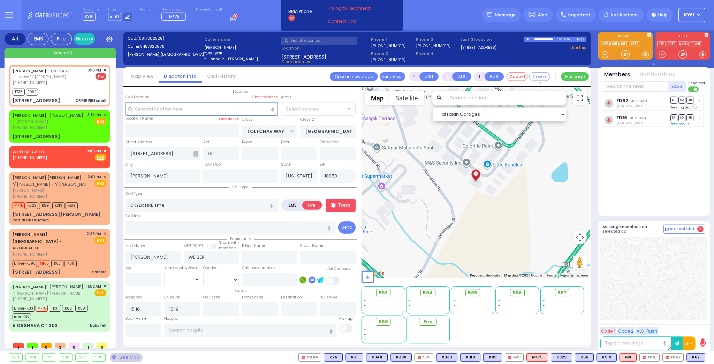
select select "BEIRECH MOSHE"
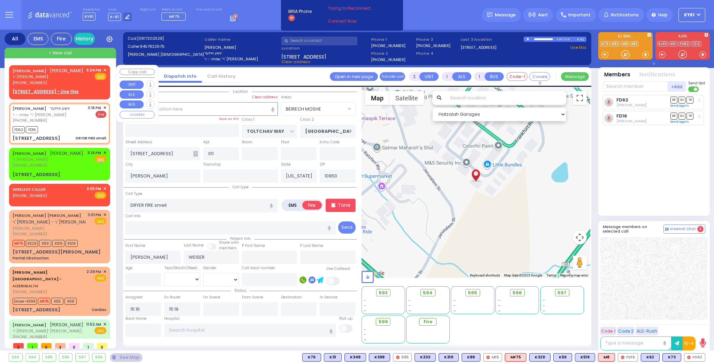
click at [90, 83] on div "3:24 PM ✕ Fire EMS" at bounding box center [96, 76] width 20 height 18
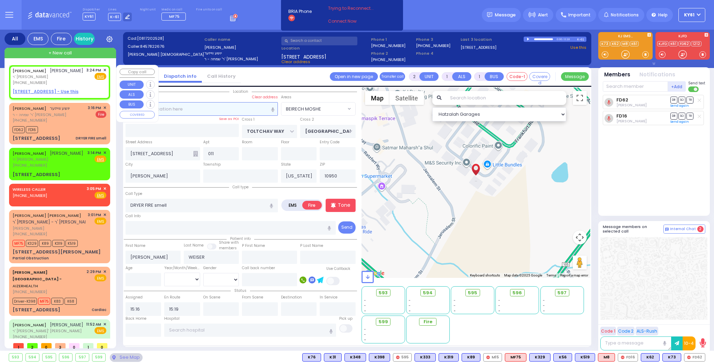
select select
radio input "true"
type input "JOEL"
type input "MARKOWITZ"
select select
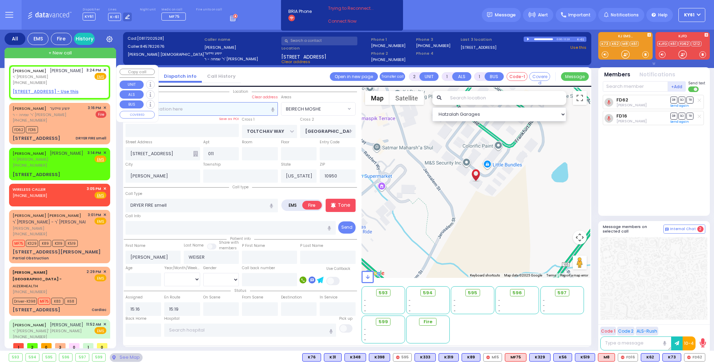
type input "15:24"
select select "Hatzalah Garages"
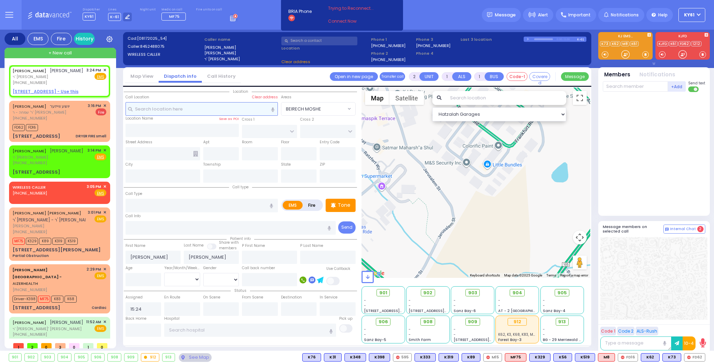
select select
radio input "true"
select select
select select "Hatzalah Garages"
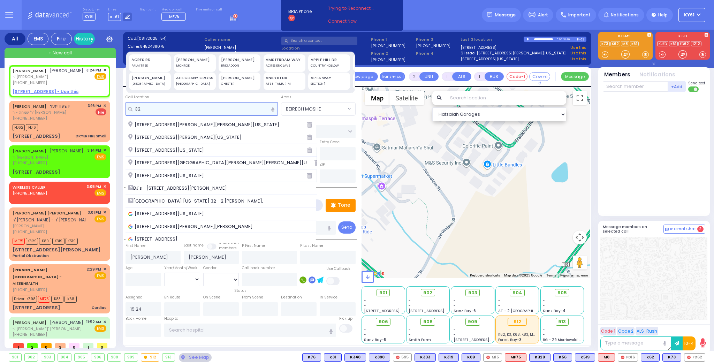
type input "3"
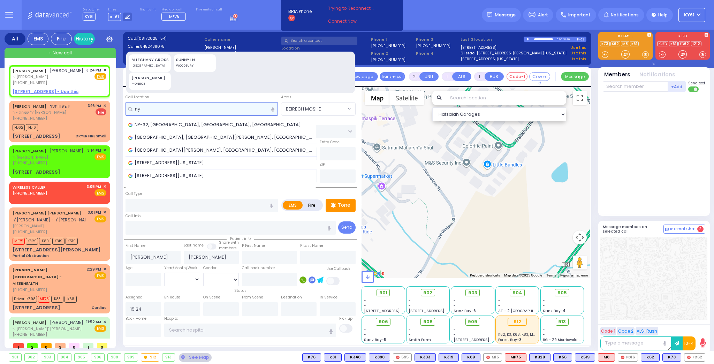
type input "n"
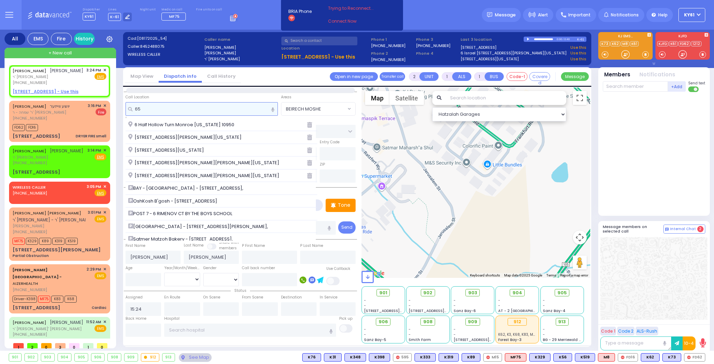
type input "654"
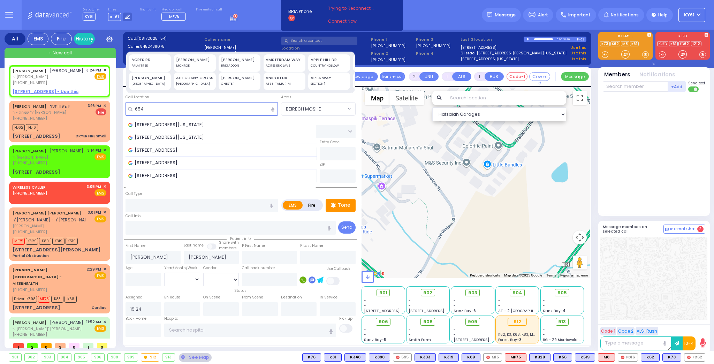
select select
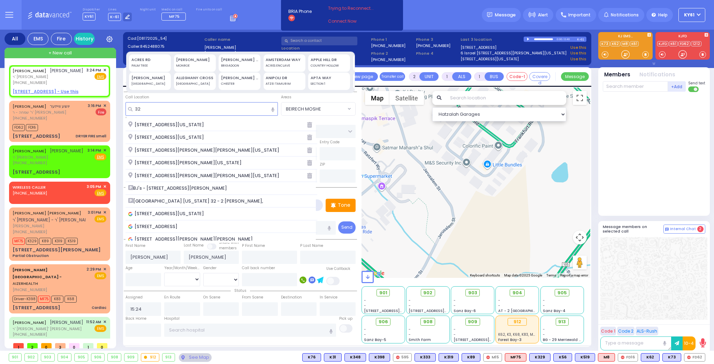
click at [162, 109] on input "32" at bounding box center [201, 108] width 152 height 13
type input "3"
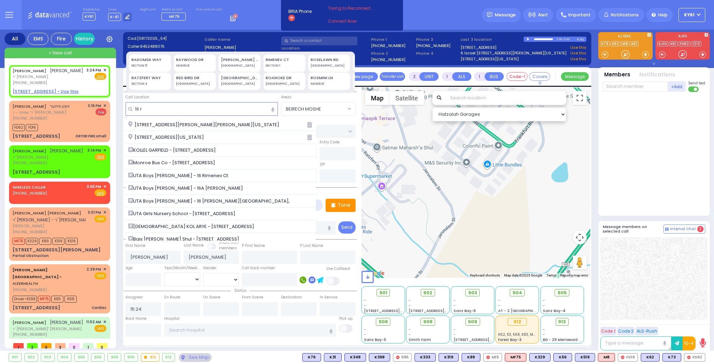
type input "16 r"
click at [239, 82] on div "[GEOGRAPHIC_DATA]" at bounding box center [239, 84] width 37 height 5
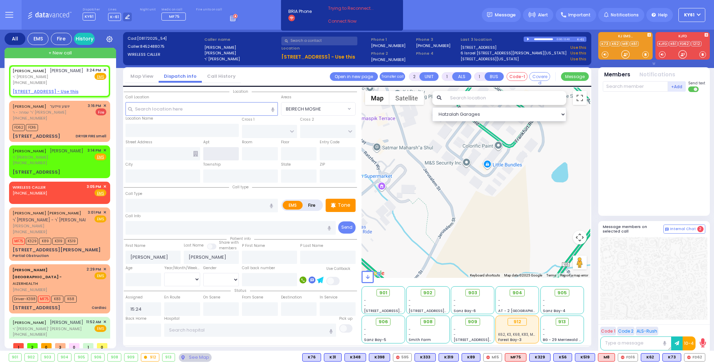
type input "[STREET_ADDRESS]"
type input "HIGHLAND [PERSON_NAME]"
type input "10930"
select select
radio input "true"
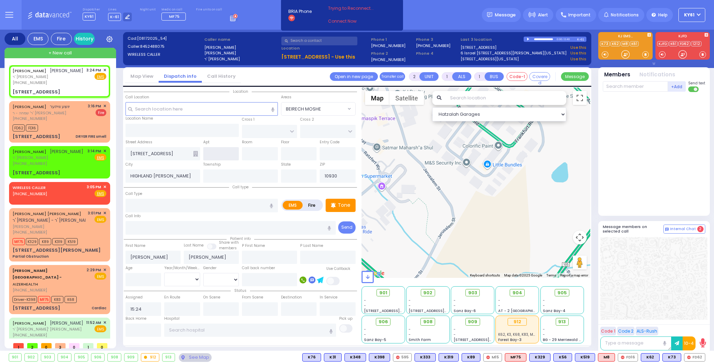
select select
select select "Hatzalah Garages"
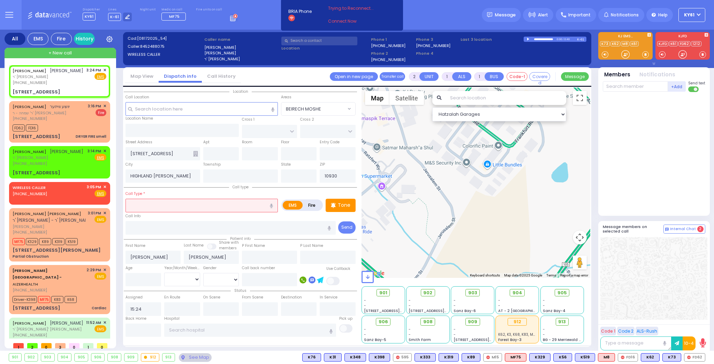
click at [188, 201] on input "text" at bounding box center [201, 205] width 152 height 13
type input "[US_STATE]"
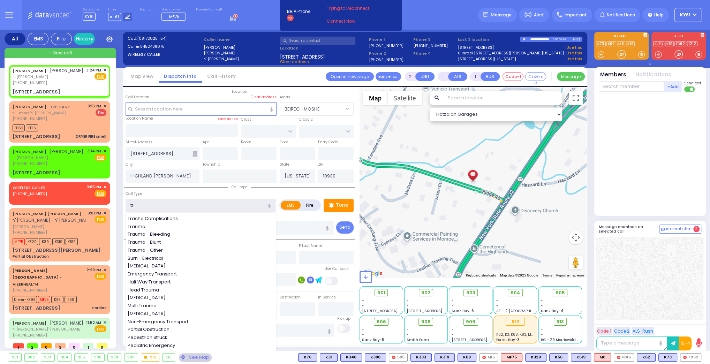
type input "tra"
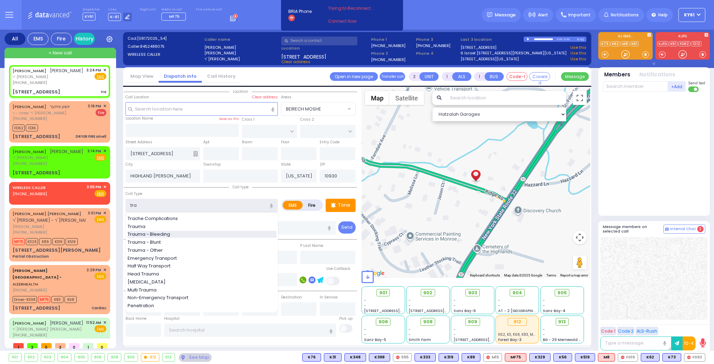
select select
radio input "true"
select select
select select "Hatzalah Garages"
click at [172, 233] on div "Trauma - Bleeding" at bounding box center [202, 234] width 149 height 7
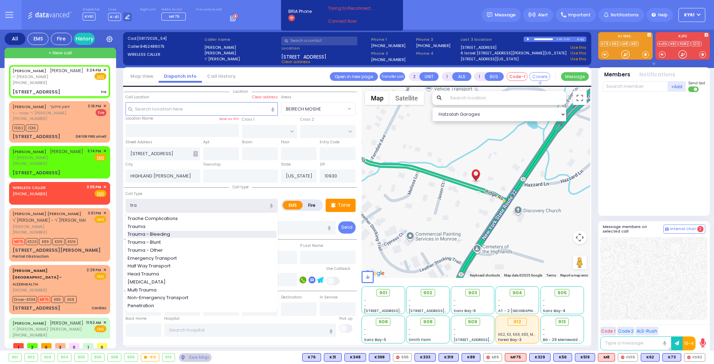
type input "Trauma - Bleeding"
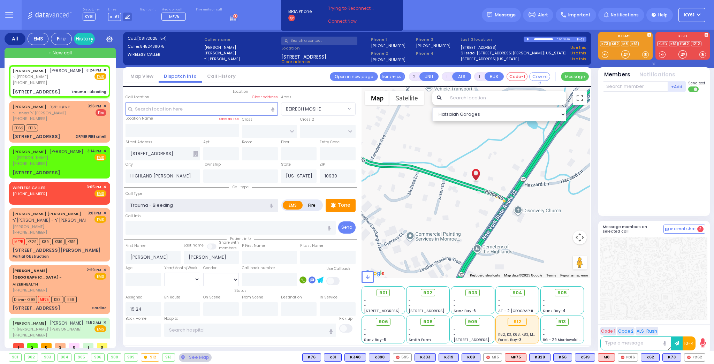
select select
radio input "true"
select select
select select "Hatzalah Garages"
click at [342, 205] on p "Tone" at bounding box center [344, 204] width 13 height 7
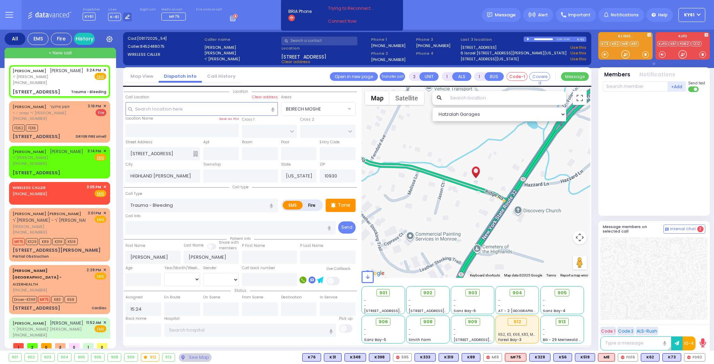
select select
radio input "true"
select select
select select "Hatzalah Garages"
click at [696, 358] on span "K87" at bounding box center [696, 357] width 18 height 8
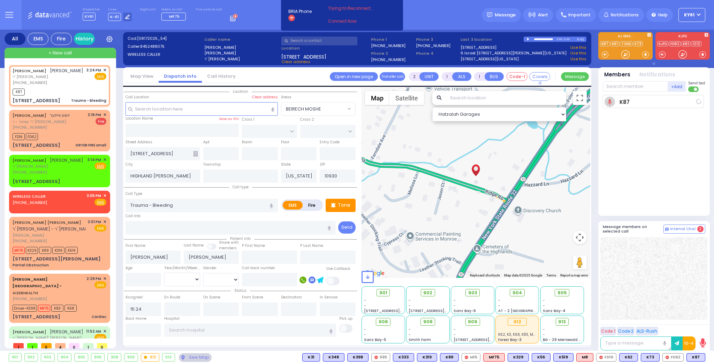
select select
radio input "true"
select select
type input "15:28"
select select "Hatzalah Garages"
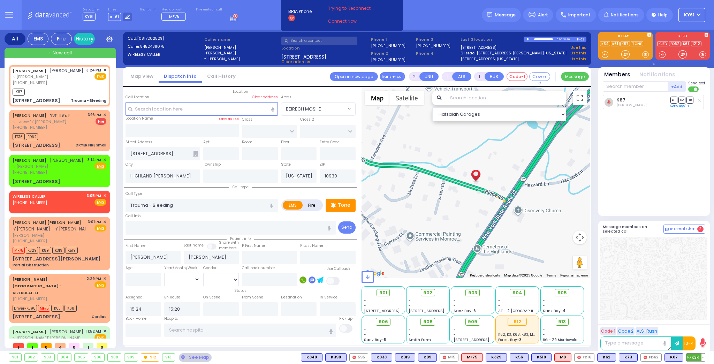
click at [695, 357] on span "K34" at bounding box center [695, 357] width 18 height 8
select select
radio input "true"
select select
select select "Hatzalah Garages"
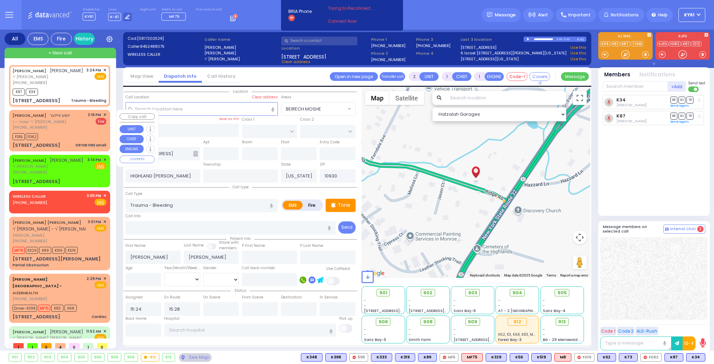
click at [103, 114] on span "✕" at bounding box center [104, 115] width 3 height 6
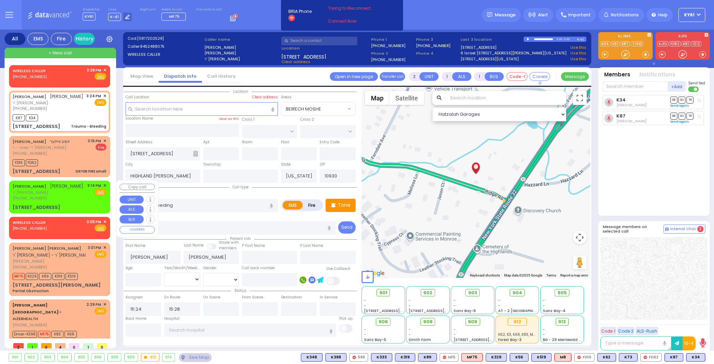
click at [104, 185] on span "✕" at bounding box center [104, 186] width 3 height 6
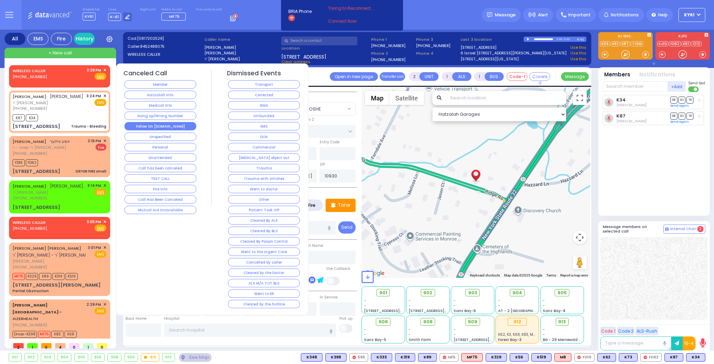
click at [164, 124] on button "Follow On [DOMAIN_NAME]" at bounding box center [160, 126] width 72 height 8
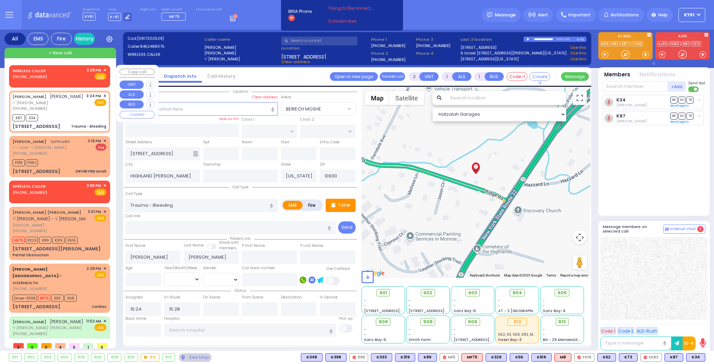
click at [62, 76] on div "WIRELESS CALLER [PHONE_NUMBER] 3:29 PM ✕ Fire EMS" at bounding box center [60, 73] width 94 height 13
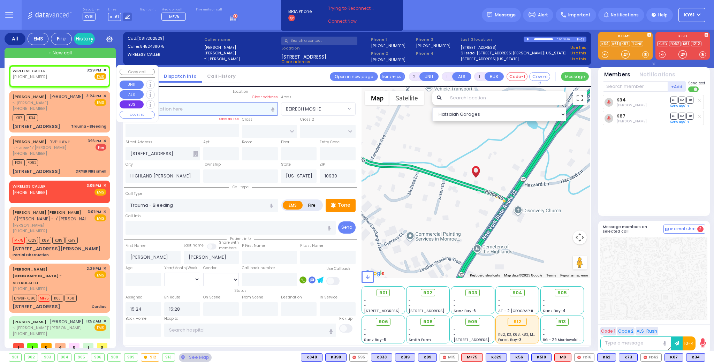
select select
radio input "true"
select select
type input "15:29"
select select "Hatzalah Garages"
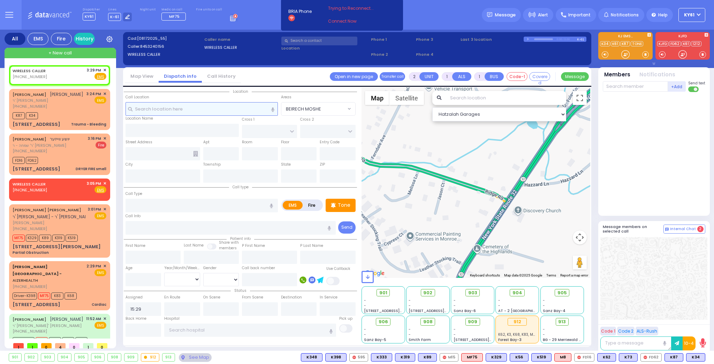
select select
radio input "true"
select select
select select "Hatzalah Garages"
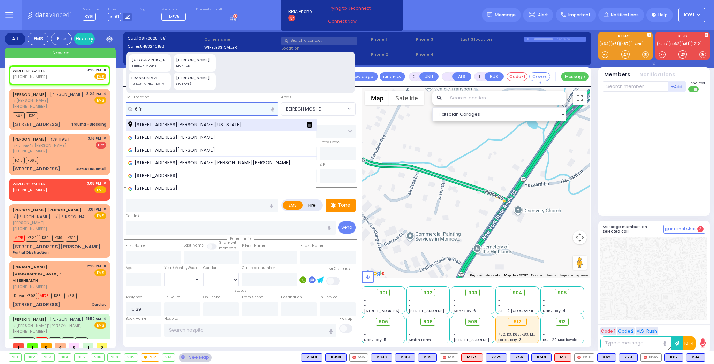
type input "6 fr"
click at [193, 124] on span "[STREET_ADDRESS][PERSON_NAME][US_STATE]" at bounding box center [186, 124] width 116 height 7
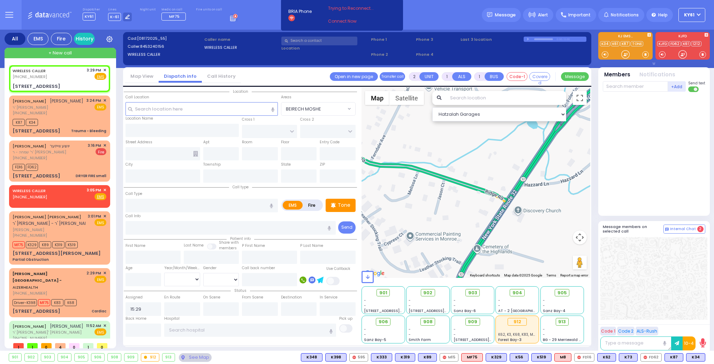
select select
radio input "true"
select select
select select "Hatzalah Garages"
type input "[GEOGRAPHIC_DATA]"
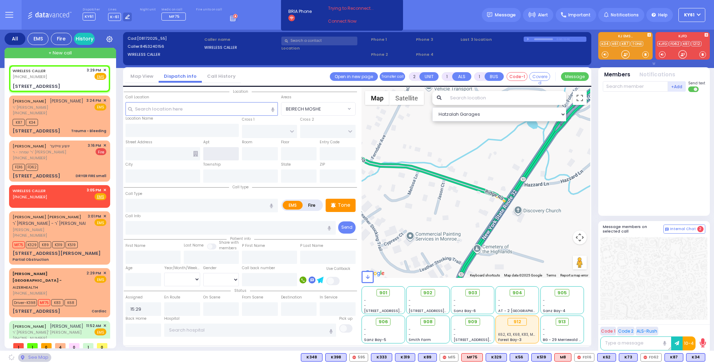
type input "TOLTCHAV WAY"
type input "[STREET_ADDRESS]"
type input "[PERSON_NAME]"
type input "[US_STATE]"
type input "10950"
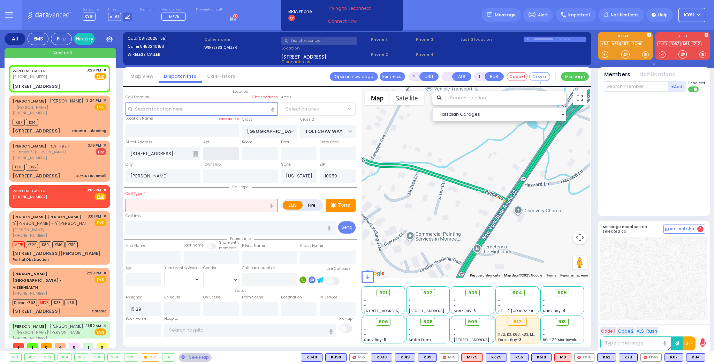
click at [225, 154] on input "text" at bounding box center [221, 153] width 36 height 13
select select "BEIRECH MOSHE"
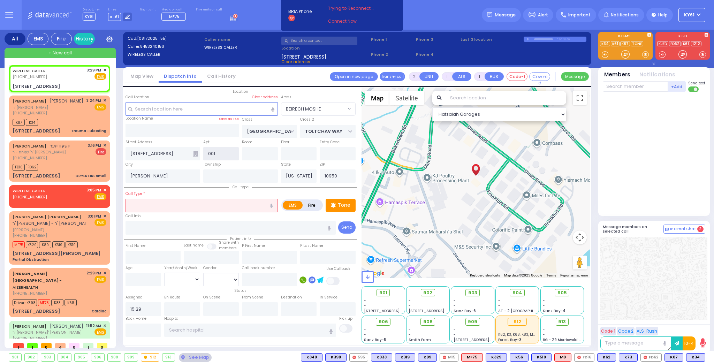
type input "001"
drag, startPoint x: 191, startPoint y: 209, endPoint x: 200, endPoint y: 214, distance: 10.4
click at [192, 210] on input "text" at bounding box center [201, 205] width 152 height 13
type input "tra"
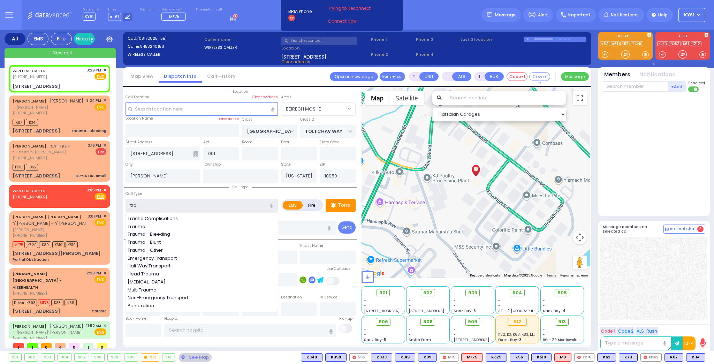
select select
radio input "true"
select select
select select "Hatzalah Garages"
select select "BEIRECH MOSHE"
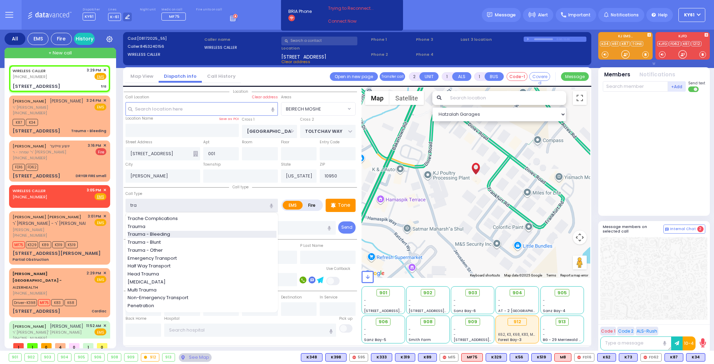
select select
radio input "true"
select select
type input "tra"
select select "Hatzalah Garages"
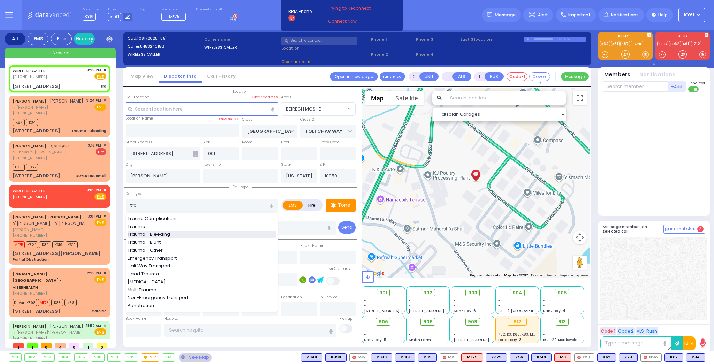
click at [160, 232] on span "Trauma - Bleeding" at bounding box center [150, 234] width 45 height 7
type input "Trauma - Bleeding"
select select "BEIRECH MOSHE"
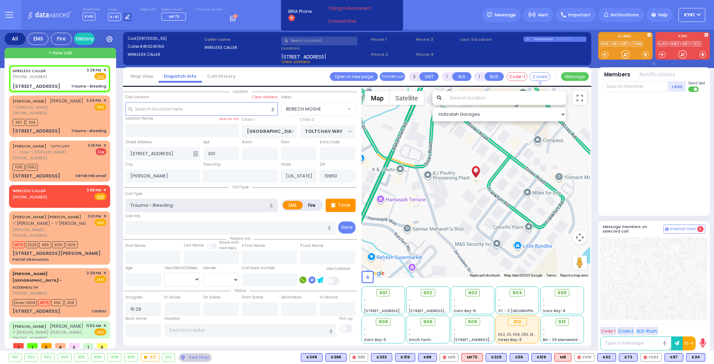
select select
radio input "true"
select select
select select "Hatzalah Garages"
select select "BEIRECH MOSHE"
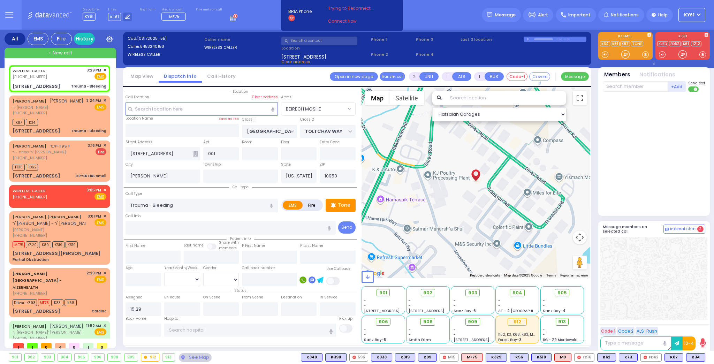
click at [195, 154] on icon at bounding box center [195, 154] width 5 height 6
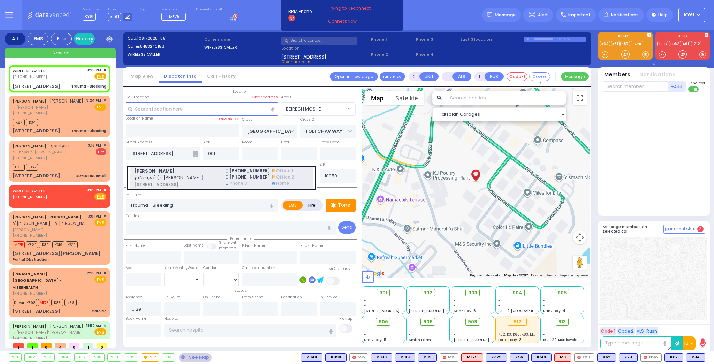
select select
radio input "true"
select select
select select "Hatzalah Garages"
select select "BEIRECH MOSHE"
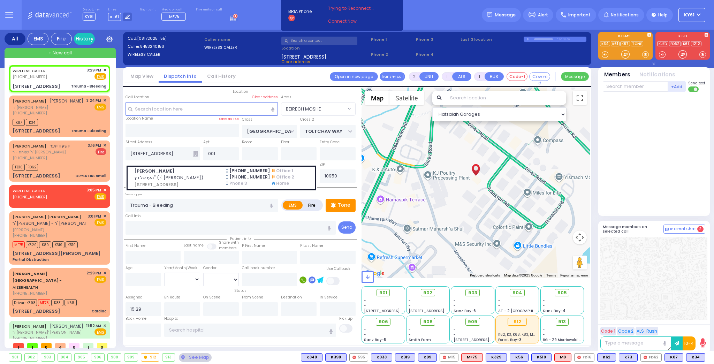
drag, startPoint x: 203, startPoint y: 176, endPoint x: 204, endPoint y: 181, distance: 4.6
click at [204, 178] on span "הערשל כץ" (ר' [PERSON_NAME])" at bounding box center [175, 177] width 83 height 7
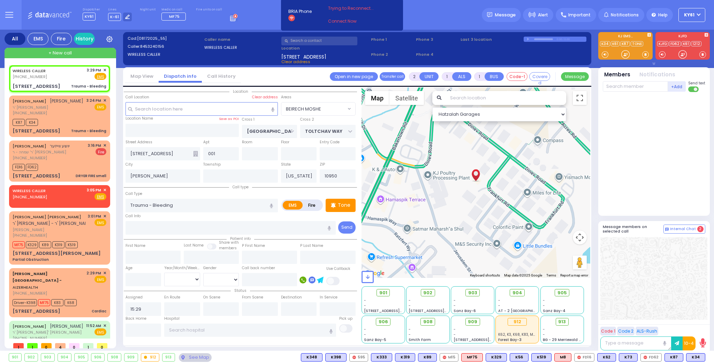
select select
radio input "true"
type input "HERSHEL"
type input "[PERSON_NAME]"
select select
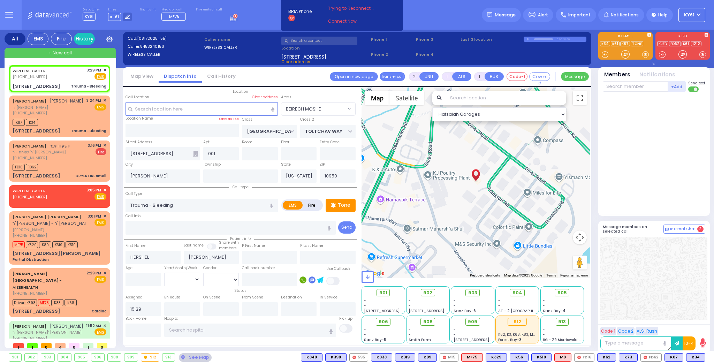
select select "Hatzalah Garages"
select select "BEIRECH MOSHE"
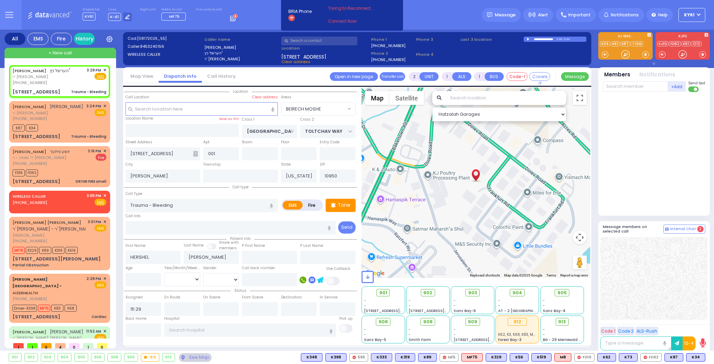
select select
radio input "true"
select select
select select "Hatzalah Garages"
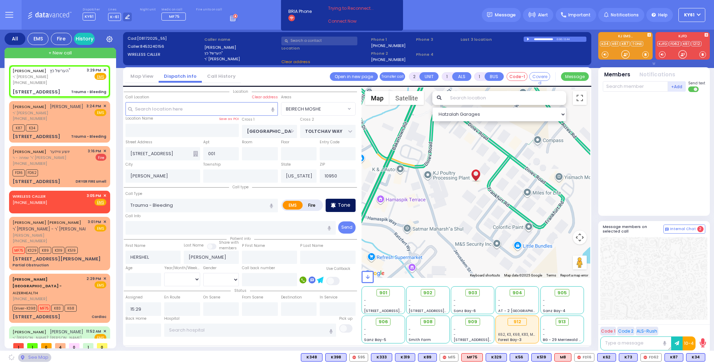
type input "[STREET_ADDRESS]"
select select "BEIRECH MOSHE"
click at [339, 204] on p "Tone" at bounding box center [344, 204] width 13 height 7
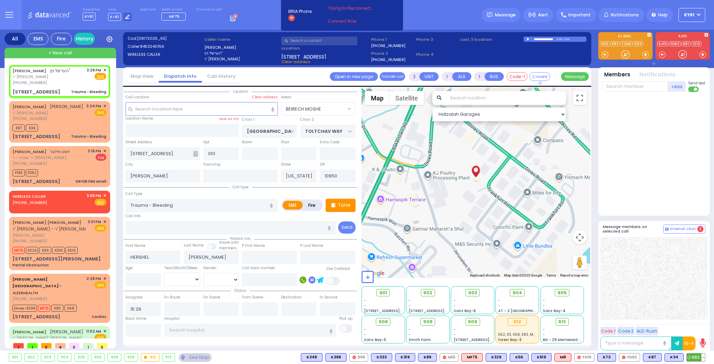
click at [692, 357] on span "K62" at bounding box center [696, 357] width 18 height 8
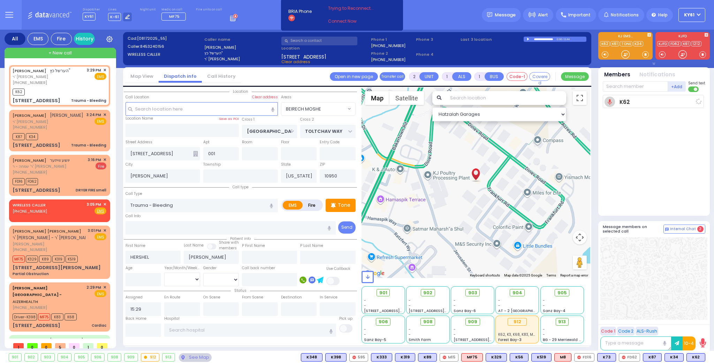
select select
radio input "true"
select select
type input "15:30"
select select "Hatzalah Garages"
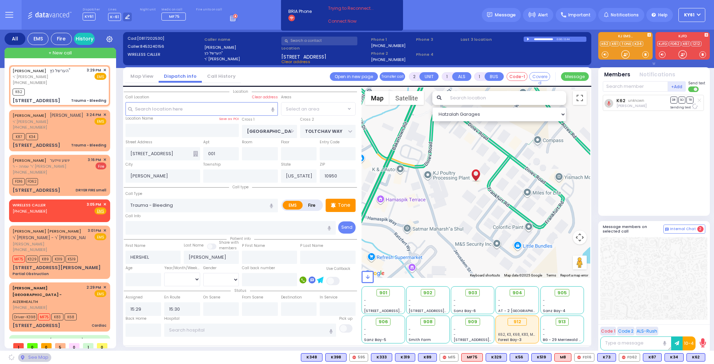
select select "BEIRECH MOSHE"
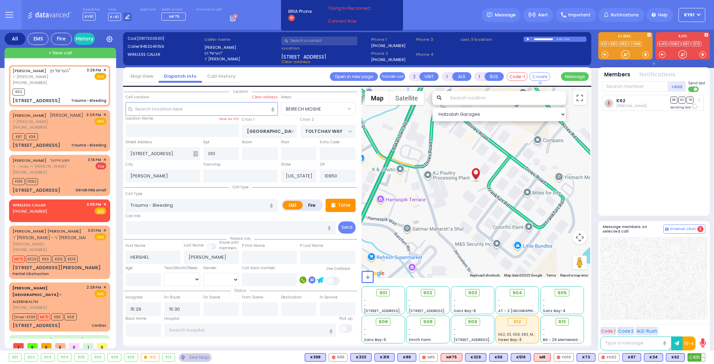
click at [697, 356] on span "K31" at bounding box center [696, 357] width 17 height 8
select select
radio input "true"
select select
select select "Hatzalah Garages"
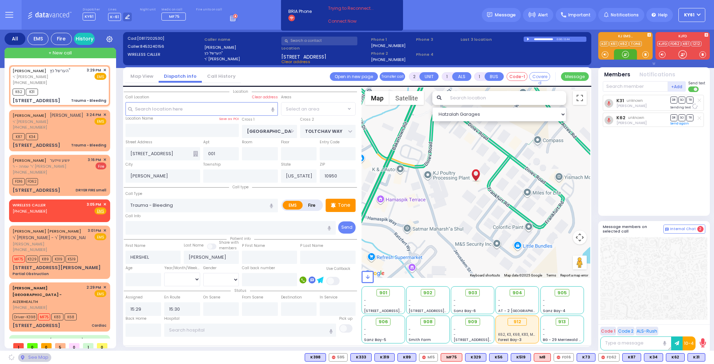
select select "BEIRECH MOSHE"
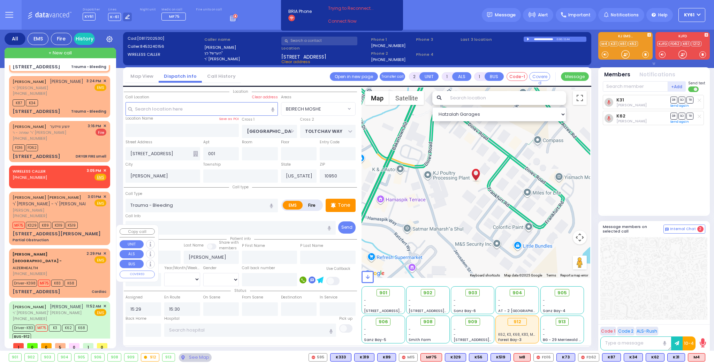
scroll to position [37, 0]
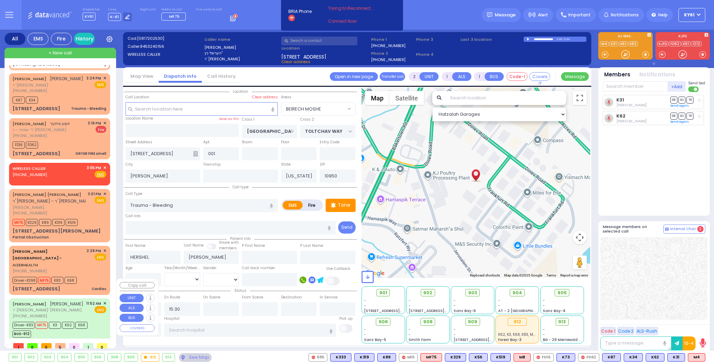
click at [80, 300] on div "[PERSON_NAME]" at bounding box center [48, 303] width 71 height 7
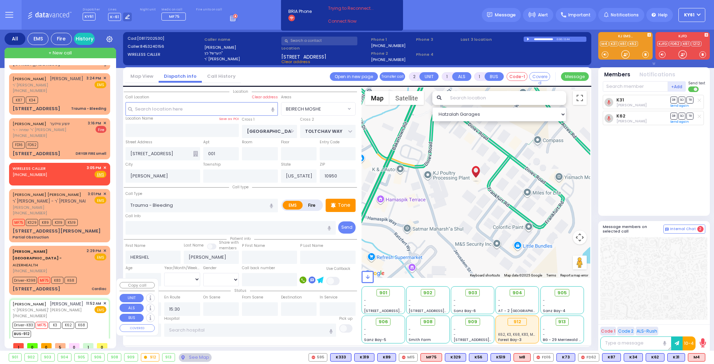
type input "6"
select select
type input "baby fell"
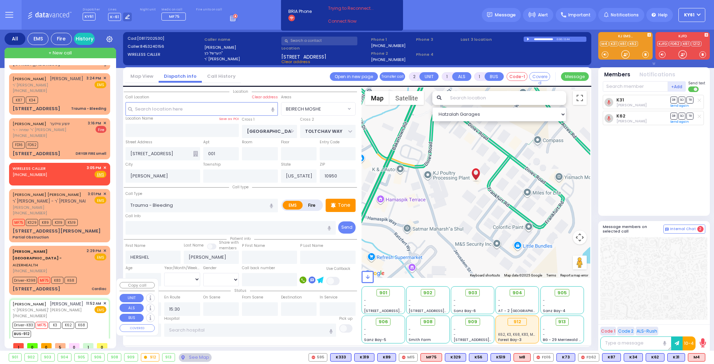
radio input "true"
type input "[PERSON_NAME]"
type input "KAHANA"
type input "Hillel"
type input "Kahan"
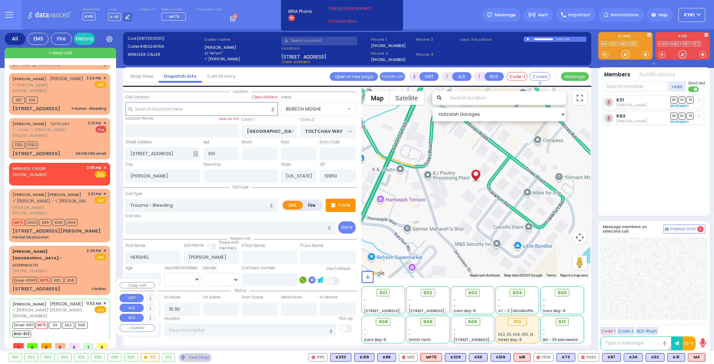
type input "1"
select select "Year"
select select "[DEMOGRAPHIC_DATA]"
type input "11:52"
type input "11:55"
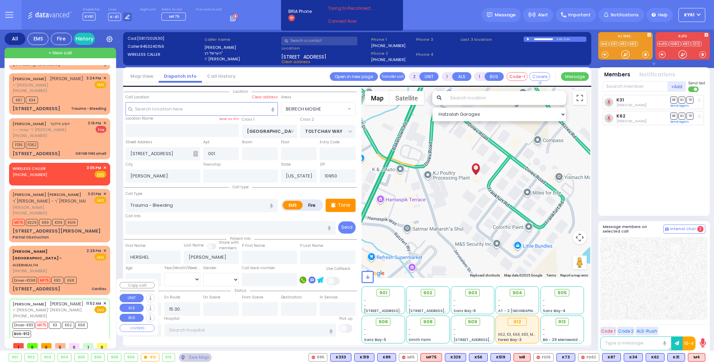
type input "12:00"
type input "12:15"
type input "13:00"
type input "14:00"
type input "[GEOGRAPHIC_DATA]-[PERSON_NAME][GEOGRAPHIC_DATA]"
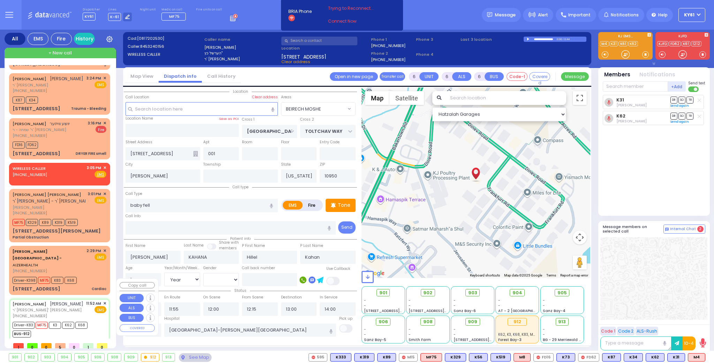
select select "Hatzalah Garages"
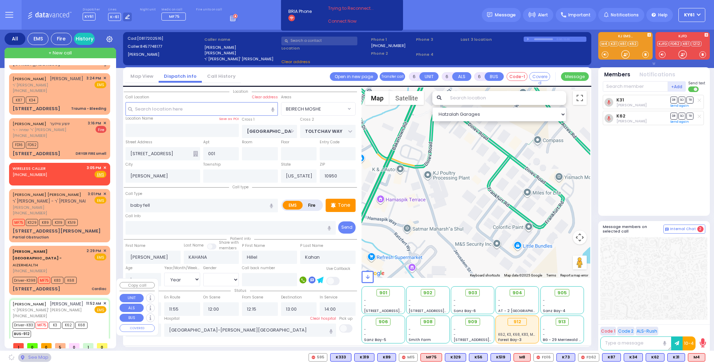
type input "SATMAR DR"
type input "5 ORSHAVA CT"
type input "303"
type input "Monroe"
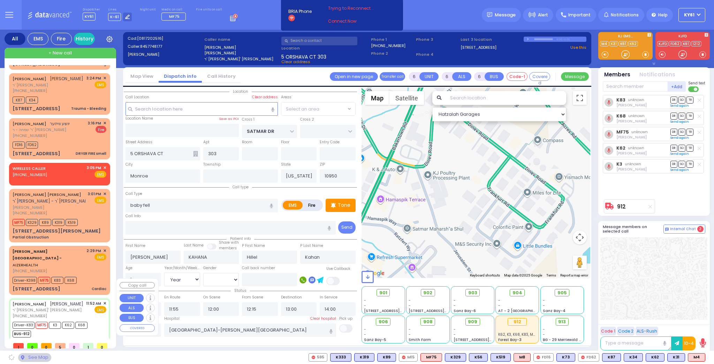
select select "SECTION 3"
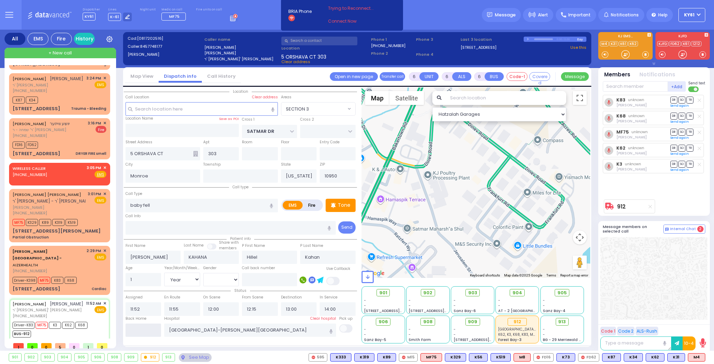
click at [141, 327] on input "text" at bounding box center [143, 329] width 36 height 13
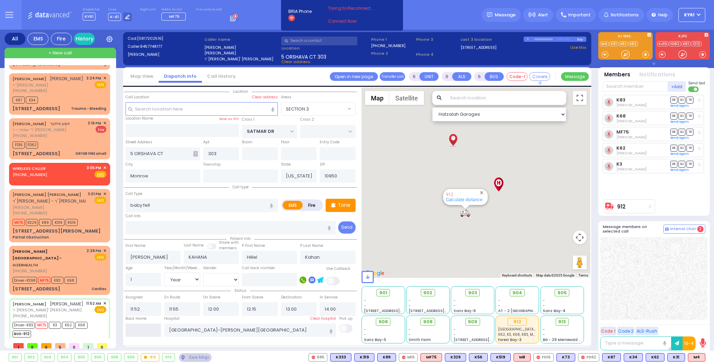
click at [142, 328] on input "text" at bounding box center [143, 329] width 36 height 13
type input "15:32"
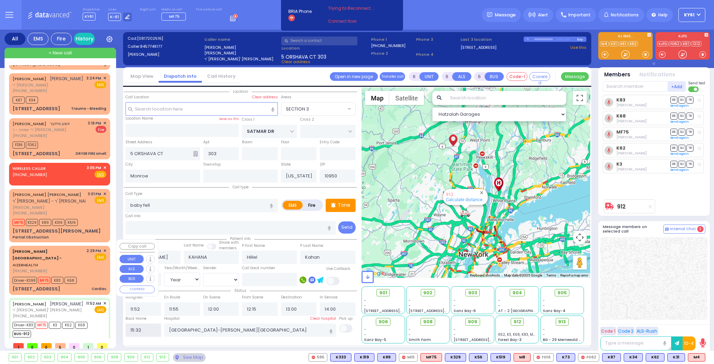
select select
radio input "true"
select select
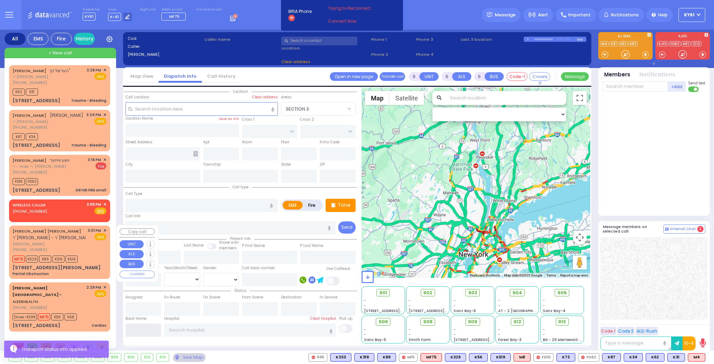
scroll to position [0, 0]
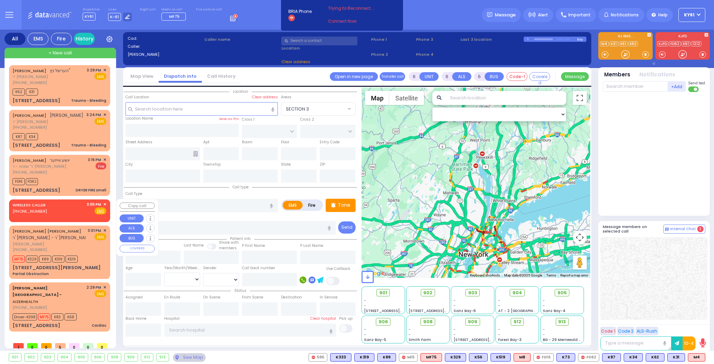
click at [105, 204] on span "✕" at bounding box center [104, 204] width 3 height 6
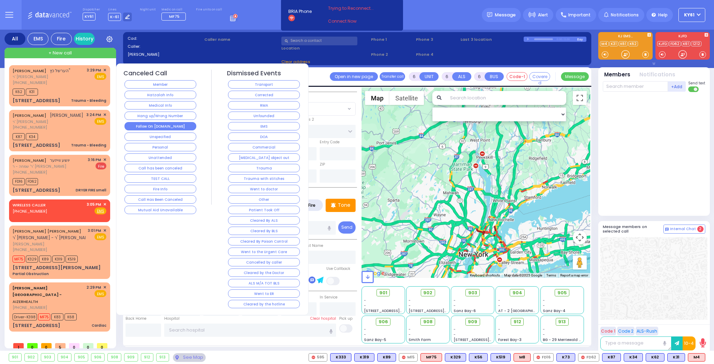
click at [141, 125] on button "Follow On [DOMAIN_NAME]" at bounding box center [160, 126] width 72 height 8
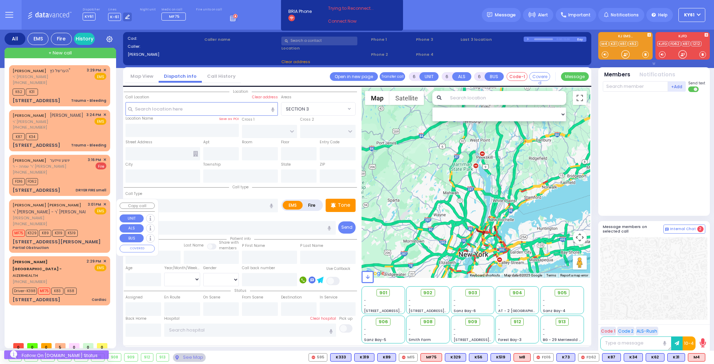
click at [104, 204] on span "✕" at bounding box center [104, 204] width 3 height 6
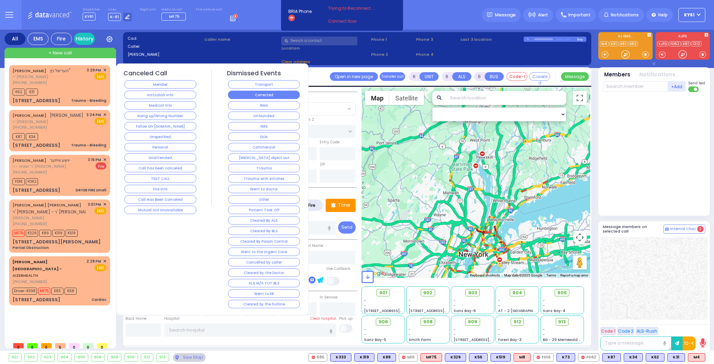
click at [263, 94] on button "Corrected" at bounding box center [264, 95] width 72 height 8
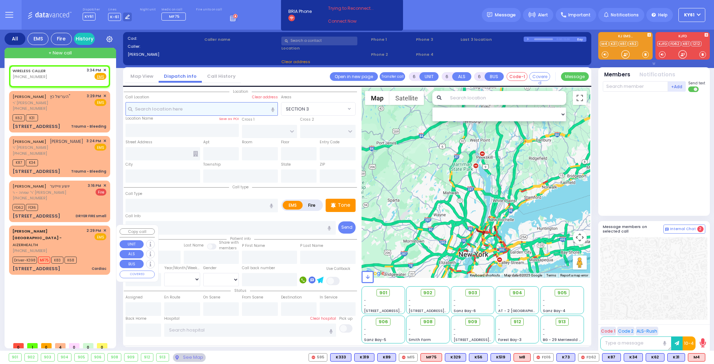
type input "2"
type input "1"
select select
radio input "true"
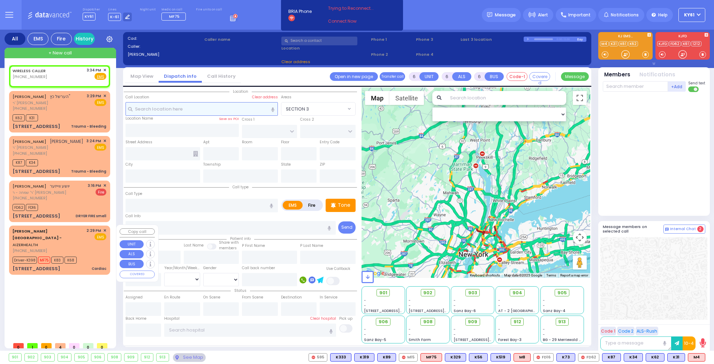
select select
type input "15:34"
select select "Hatzalah Garages"
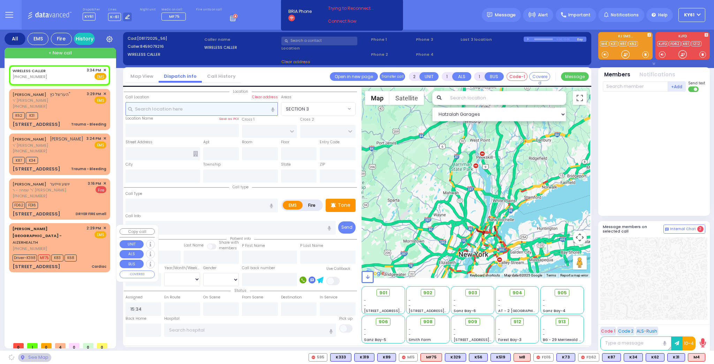
select select
radio input "true"
select select
select select "Hatzalah Garages"
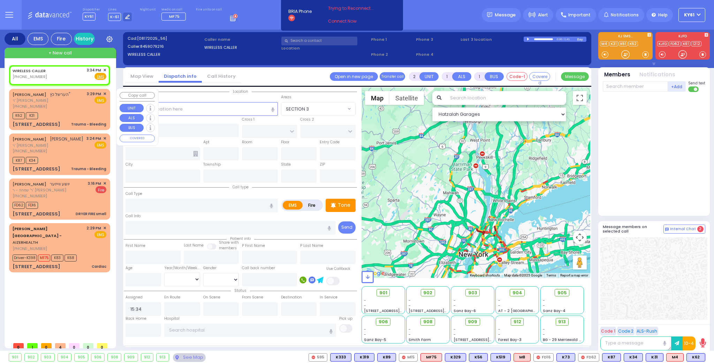
click at [104, 94] on span "✕" at bounding box center [104, 94] width 3 height 6
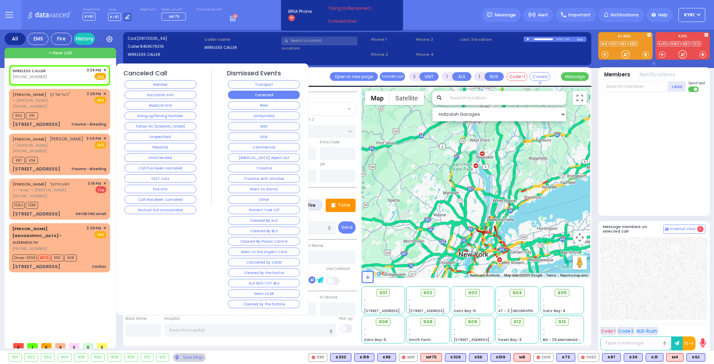
click at [269, 95] on button "Corrected" at bounding box center [264, 95] width 72 height 8
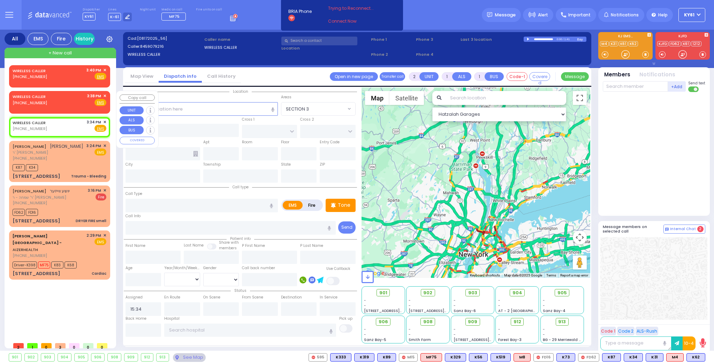
click at [104, 96] on span "✕" at bounding box center [104, 96] width 3 height 6
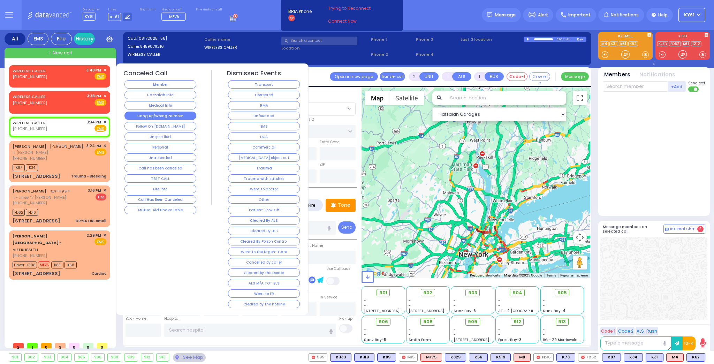
click at [140, 114] on button "Hang up/Wrong Number" at bounding box center [160, 116] width 72 height 8
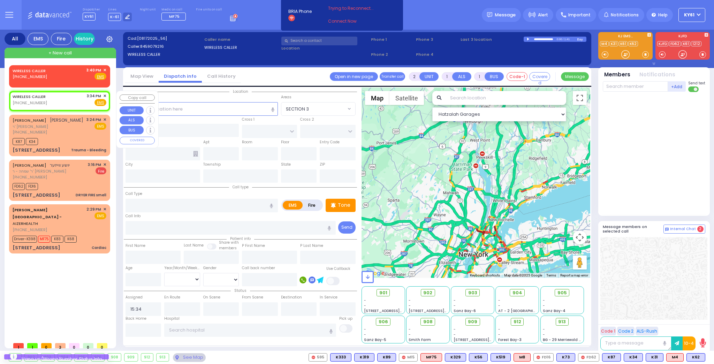
click at [105, 95] on span "✕" at bounding box center [104, 96] width 3 height 6
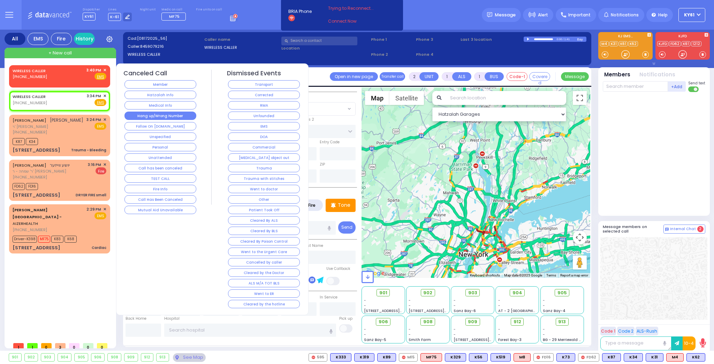
click at [150, 115] on button "Hang up/Wrong Number" at bounding box center [160, 116] width 72 height 8
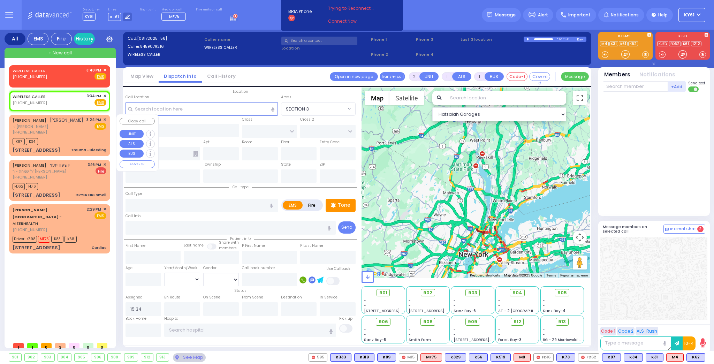
select select
radio input "true"
select select
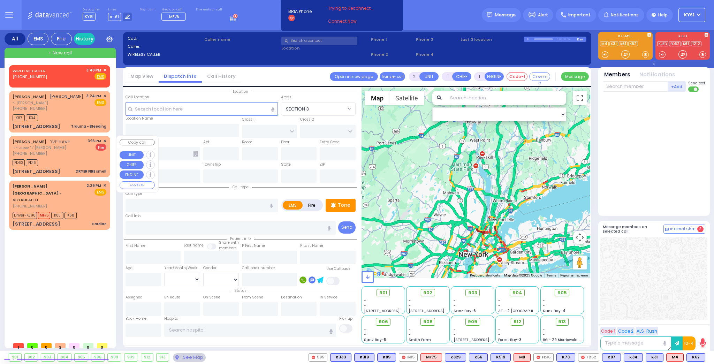
click at [105, 141] on span "✕" at bounding box center [104, 141] width 3 height 6
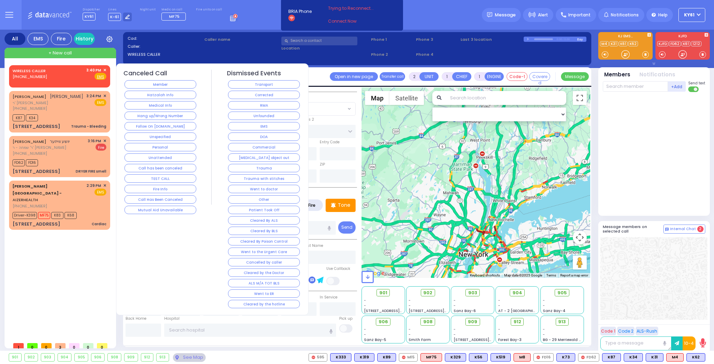
click at [275, 95] on button "Corrected" at bounding box center [264, 95] width 72 height 8
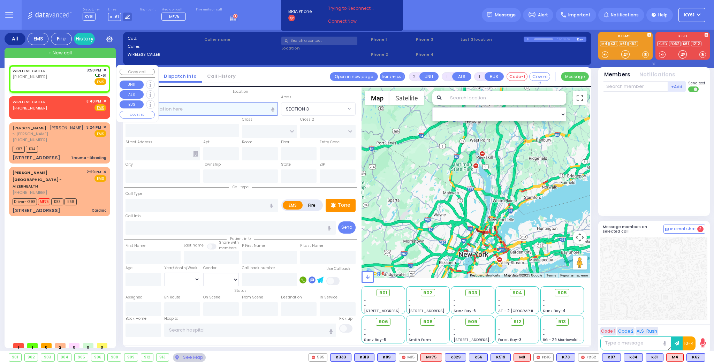
select select
radio input "true"
select select
type input "15:50"
select select "Hatzalah Garages"
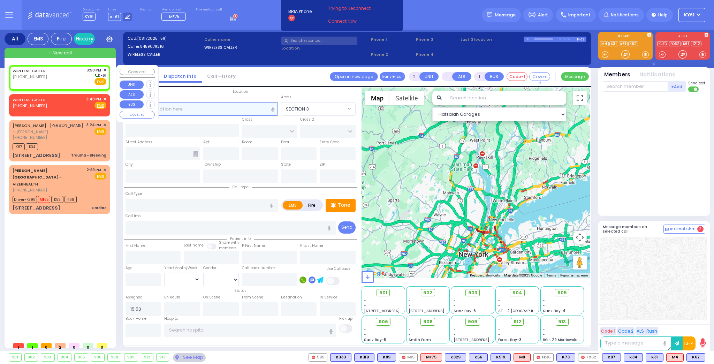
select select
radio input "true"
select select
select select "Hatzalah Garages"
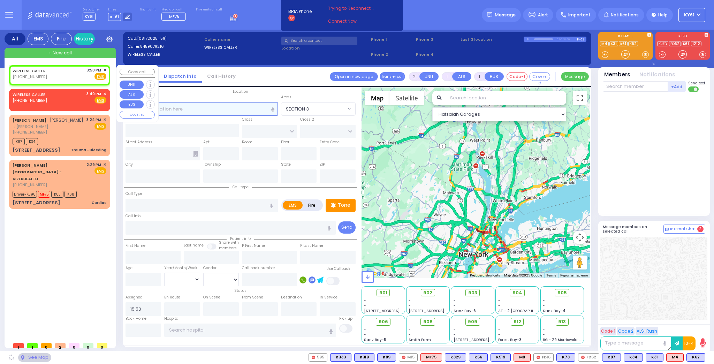
select select
radio input "true"
select select
select select "Hatzalah Garages"
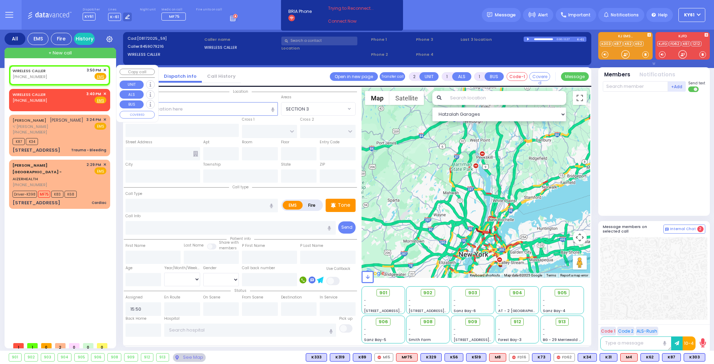
select select
